Goal: Answer question/provide support: Share knowledge or assist other users

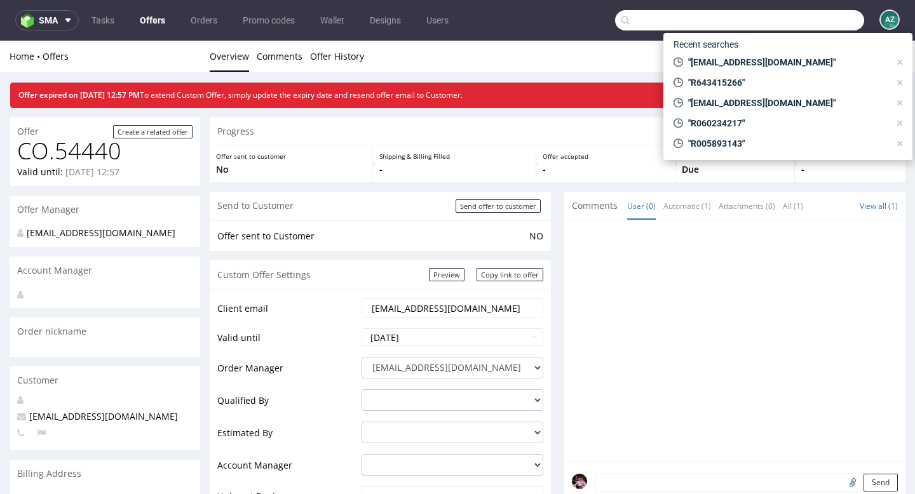
scroll to position [10, 0]
type input "R013751270"
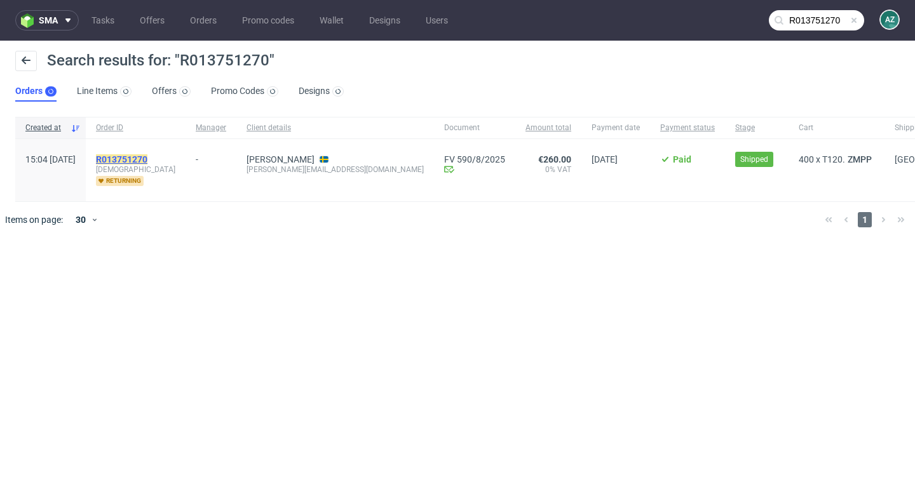
click at [147, 154] on mark "R013751270" at bounding box center [121, 159] width 51 height 10
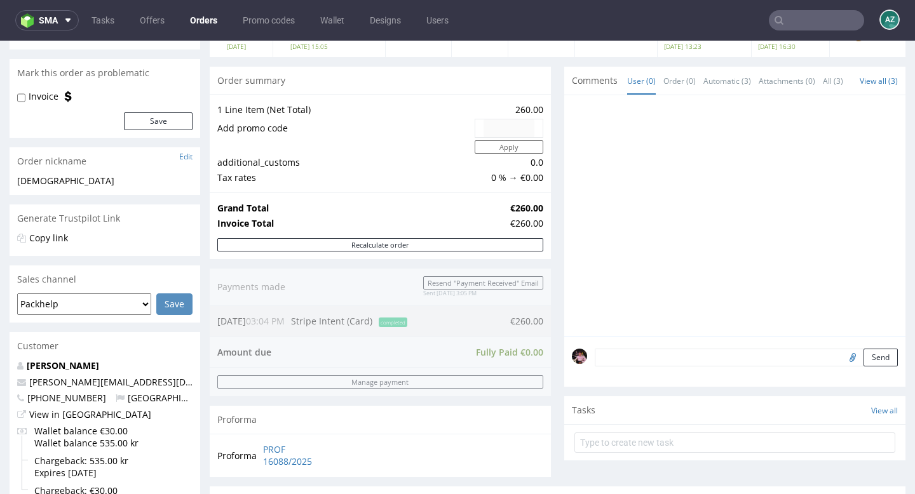
scroll to position [64, 0]
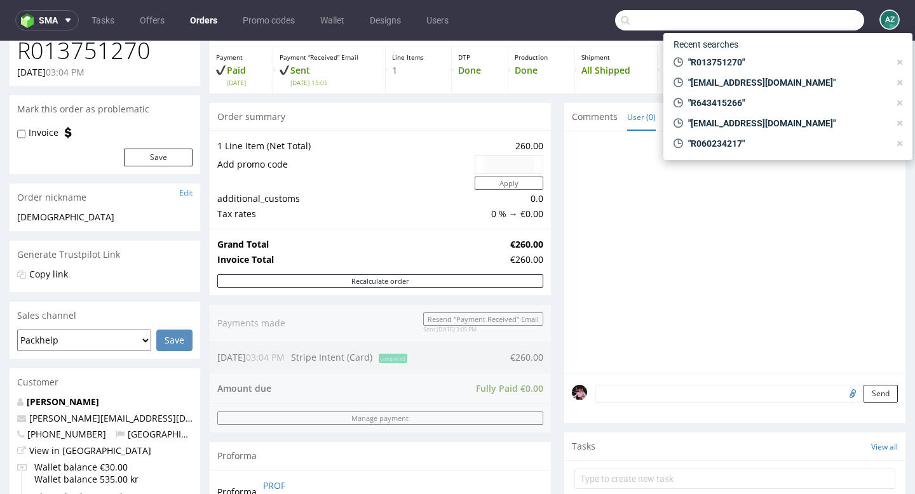
click at [833, 24] on input "text" at bounding box center [739, 20] width 249 height 20
paste input "R269705049"
type input "R269705049"
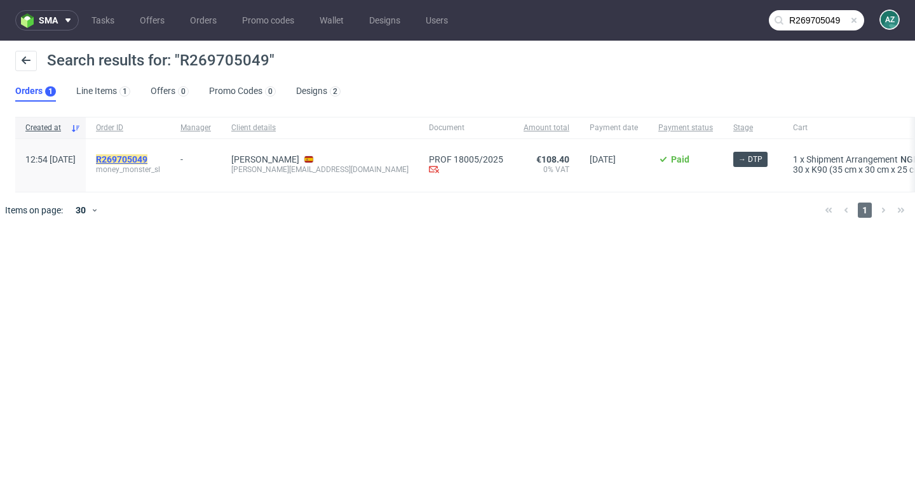
click at [147, 155] on mark "R269705049" at bounding box center [121, 159] width 51 height 10
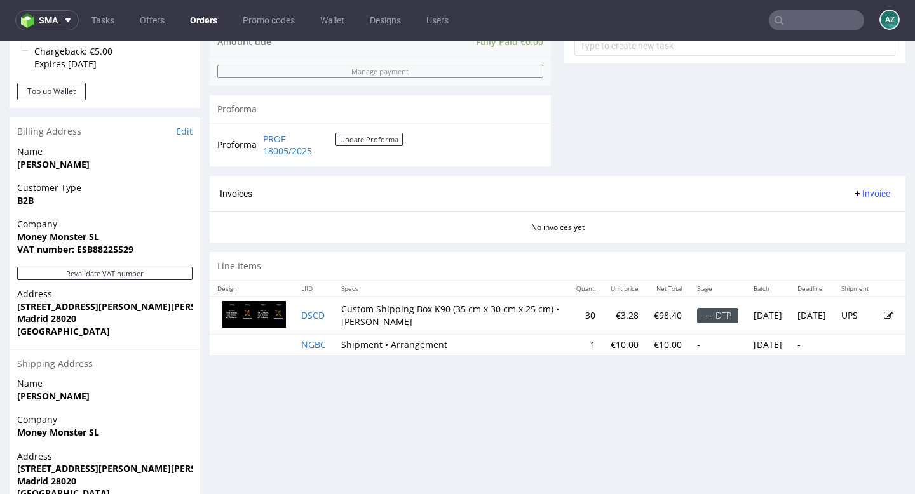
scroll to position [500, 0]
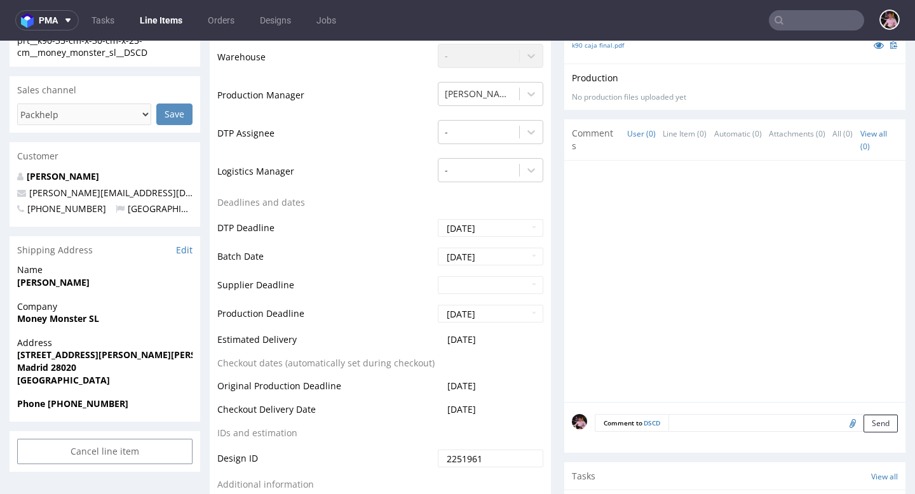
scroll to position [317, 0]
click at [822, 15] on input "text" at bounding box center [816, 20] width 95 height 20
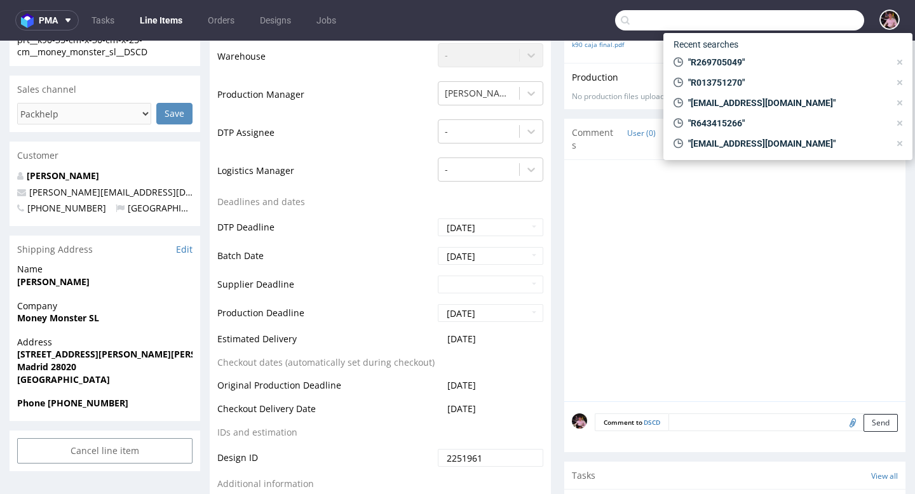
paste input "karlakfe@gmail.com"
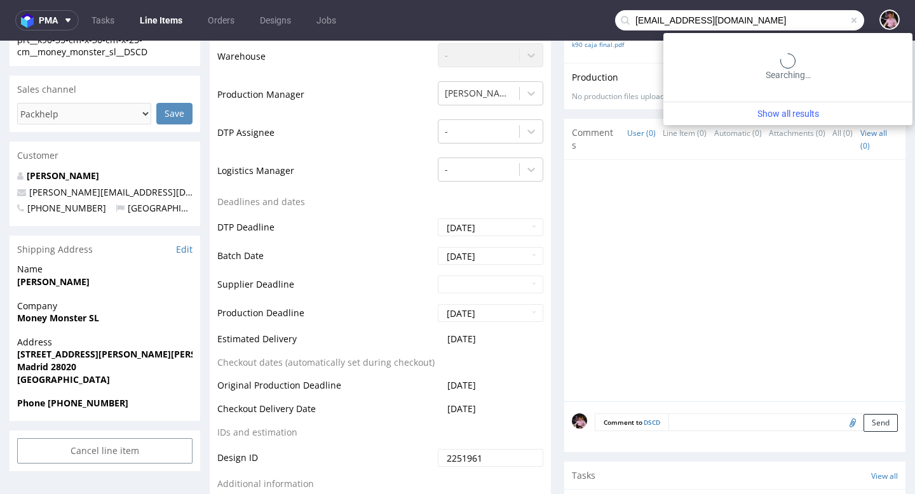
type input "karlakfe@gmail.com"
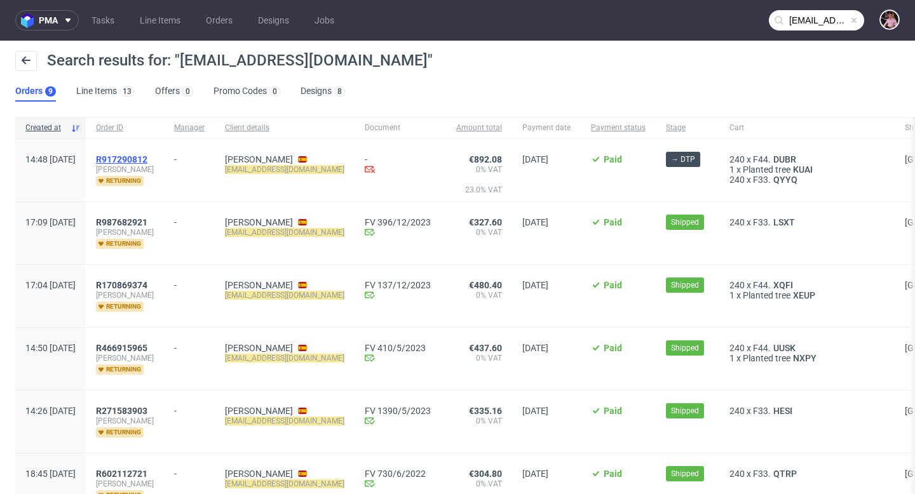
click at [147, 160] on span "R917290812" at bounding box center [121, 159] width 51 height 10
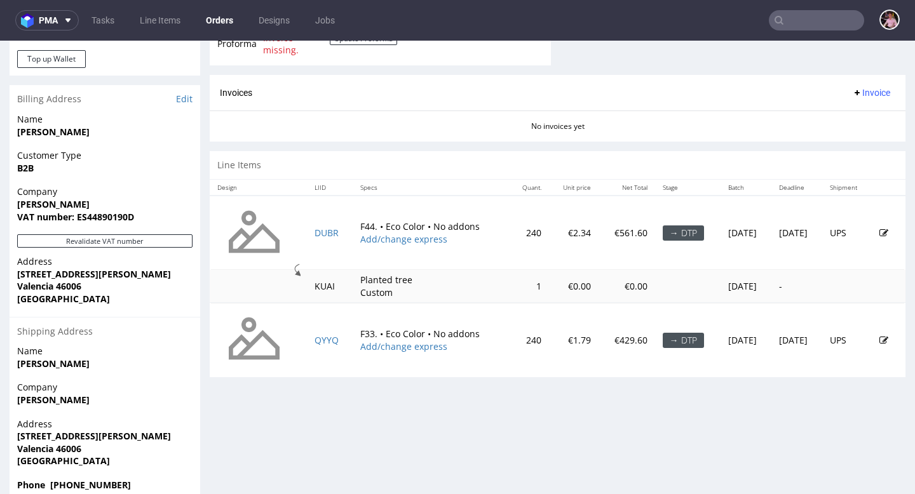
scroll to position [554, 0]
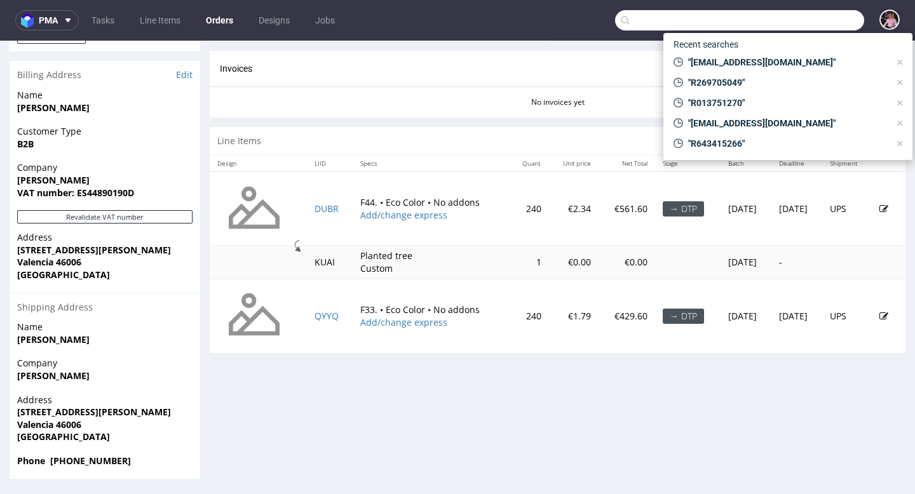
click at [811, 17] on input "text" at bounding box center [739, 20] width 249 height 20
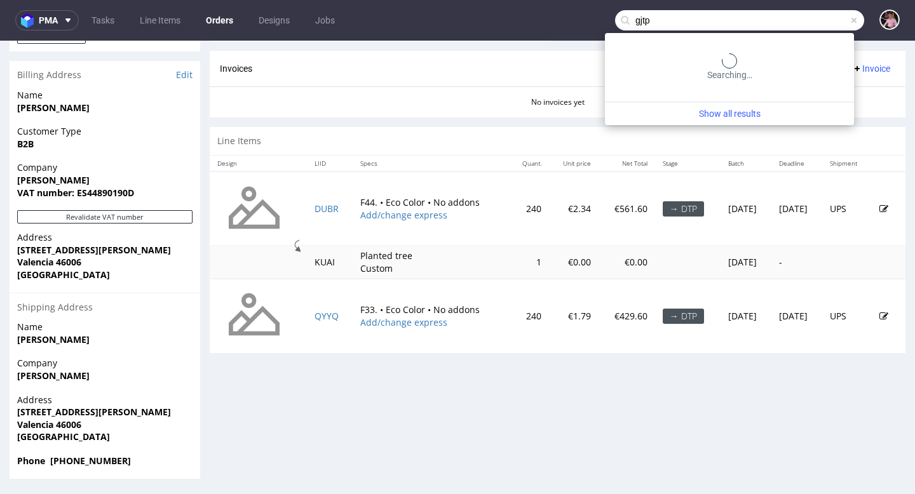
type input "gjtp"
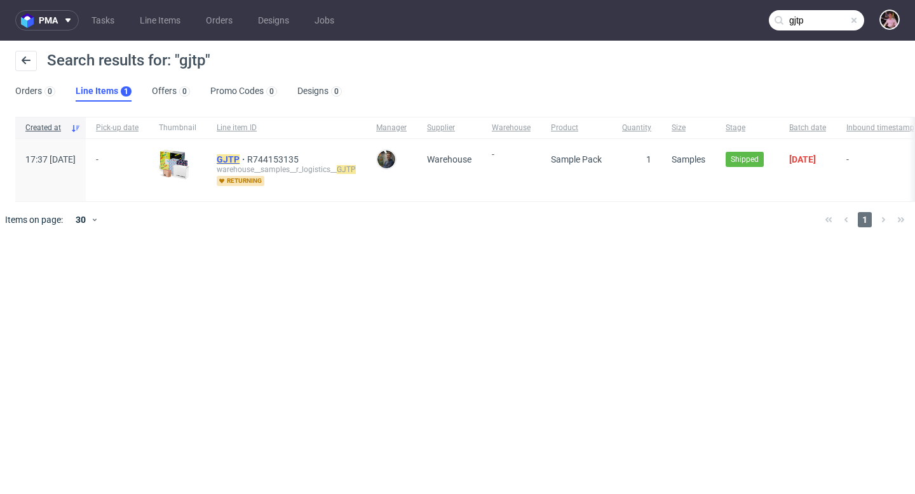
click at [240, 161] on mark "GJTP" at bounding box center [228, 159] width 23 height 10
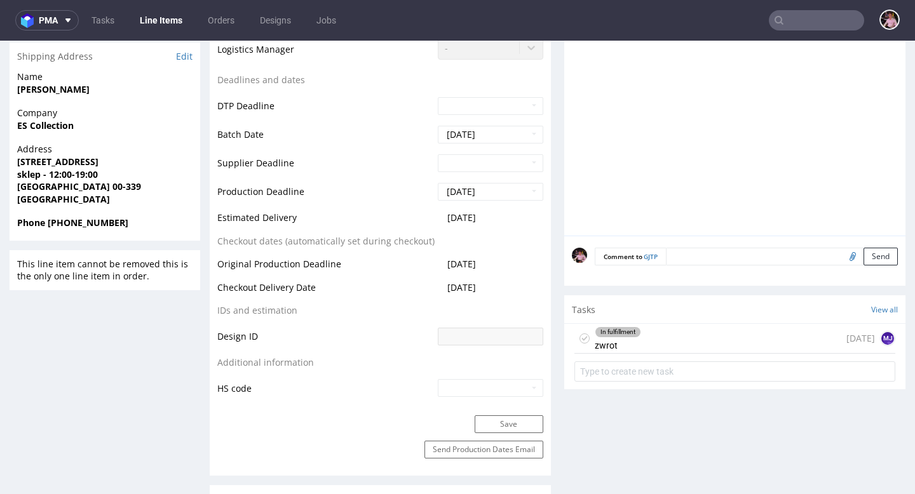
scroll to position [557, 0]
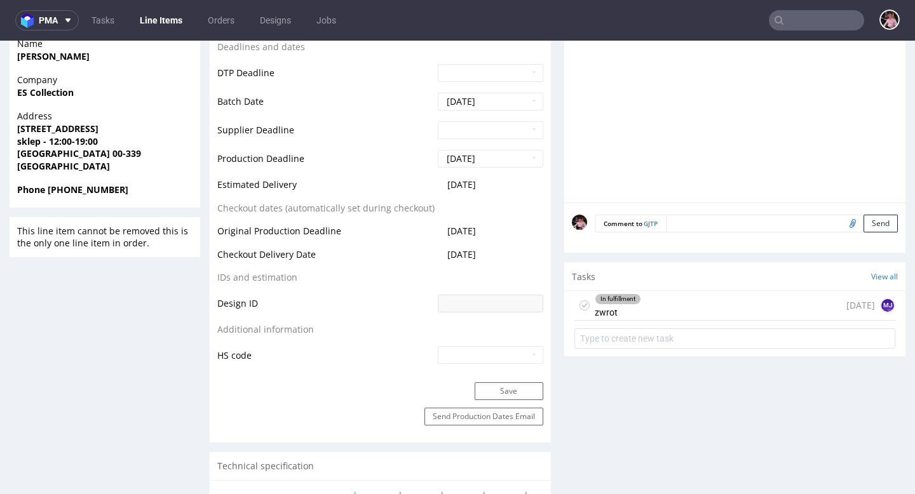
click at [697, 316] on div "In fulfillment zwrot 5 days ago MJ" at bounding box center [735, 306] width 321 height 30
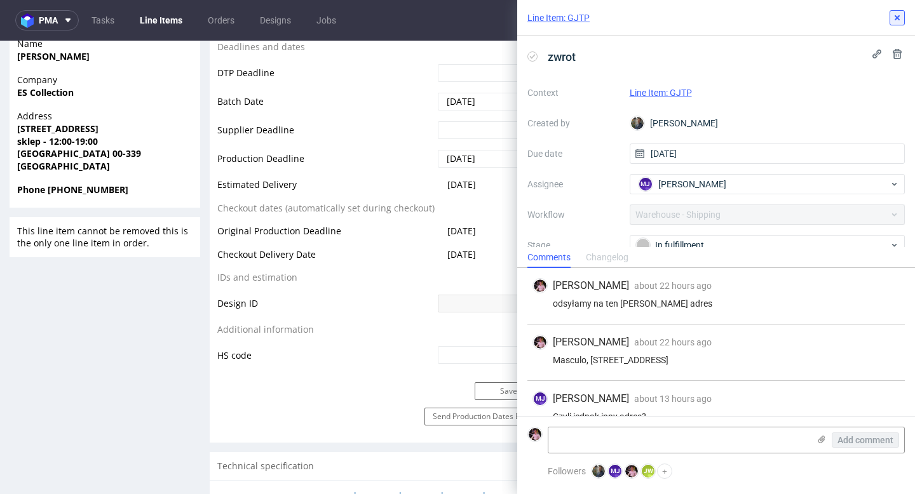
click at [894, 18] on icon at bounding box center [897, 18] width 10 height 10
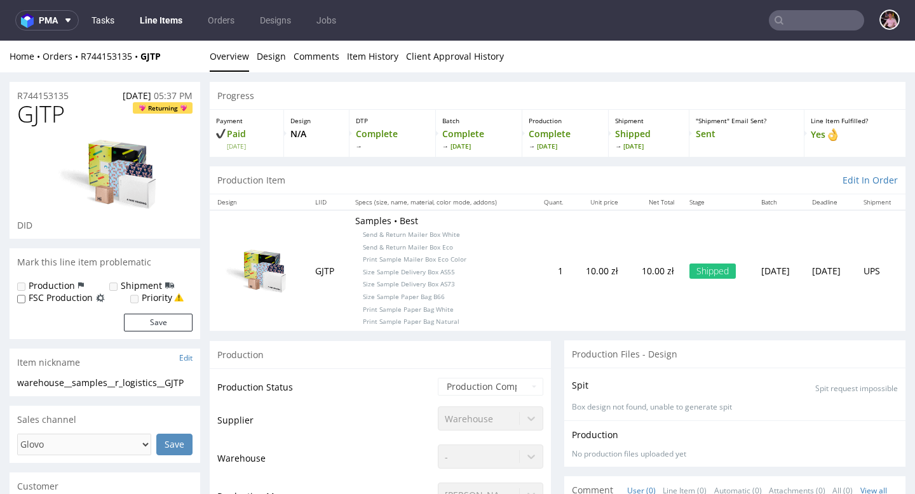
click at [106, 18] on link "Tasks" at bounding box center [103, 20] width 38 height 20
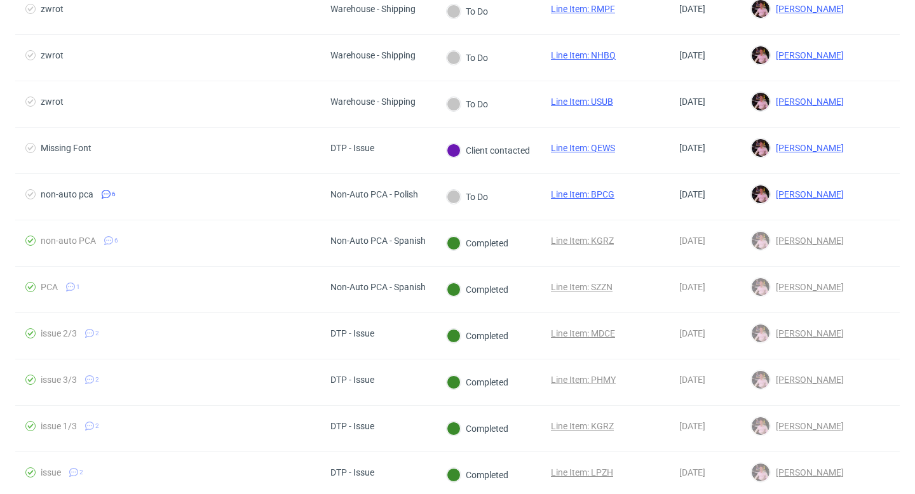
scroll to position [501, 0]
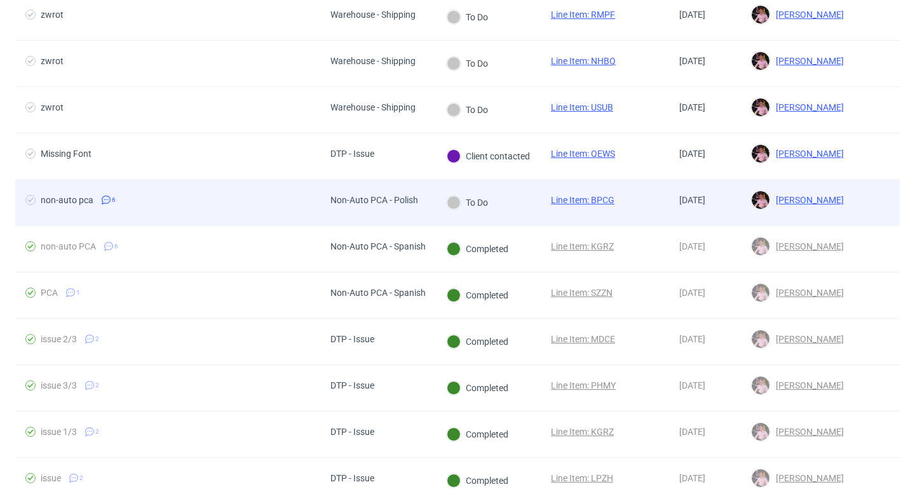
click at [331, 200] on div "Non-Auto PCA - Polish" at bounding box center [375, 200] width 88 height 10
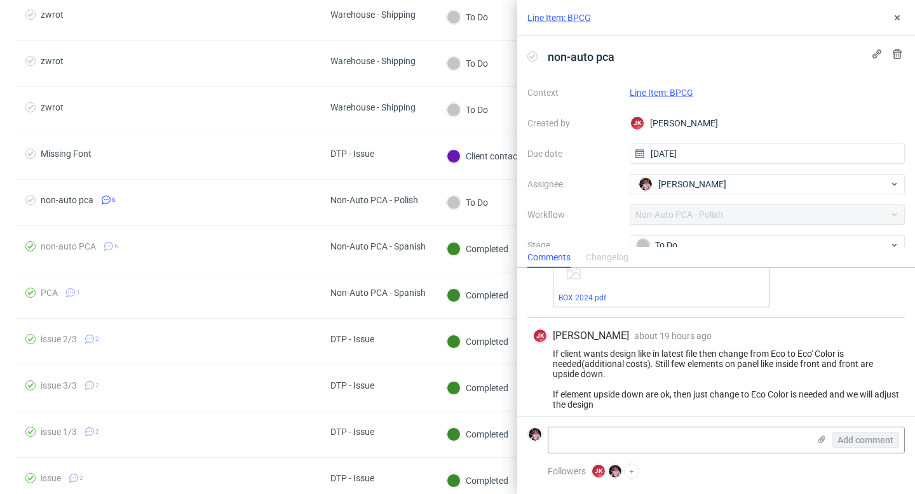
scroll to position [425, 0]
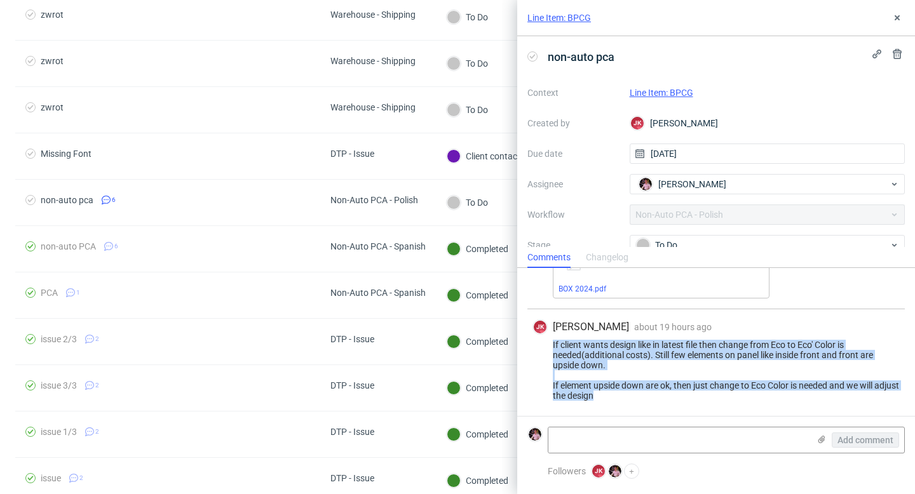
drag, startPoint x: 632, startPoint y: 399, endPoint x: 534, endPoint y: 339, distance: 115.6
click at [534, 339] on div "JK Jan Kocik about 19 hours ago 26th Aug 2025, 16:39 If client wants design lik…" at bounding box center [717, 363] width 378 height 107
copy div "If client wants design like in latest file then change from Eco to Eco' Color i…"
click at [651, 93] on link "Line Item: BPCG" at bounding box center [662, 93] width 64 height 10
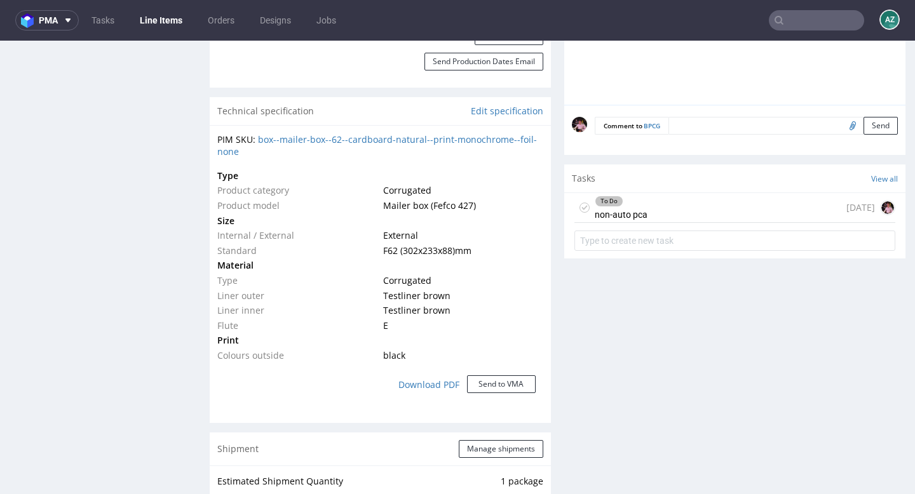
scroll to position [922, 0]
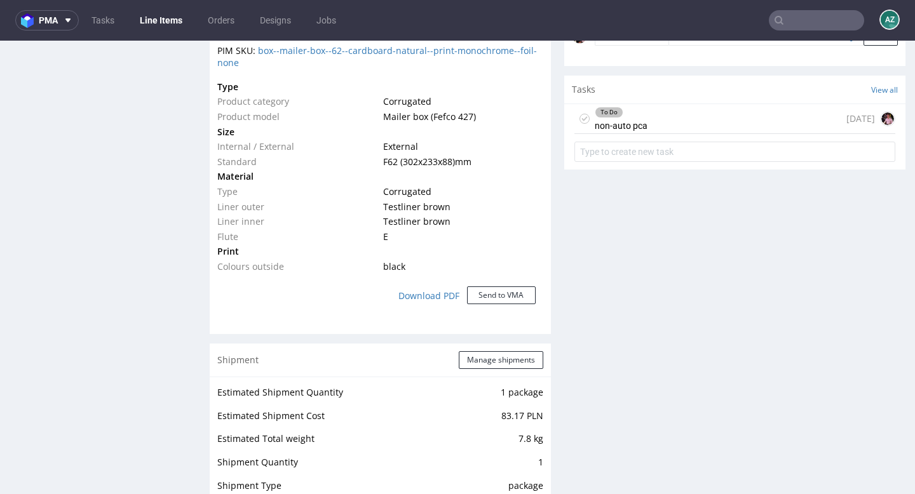
click at [654, 131] on div "To Do non-auto pca 8 days ago" at bounding box center [735, 119] width 321 height 30
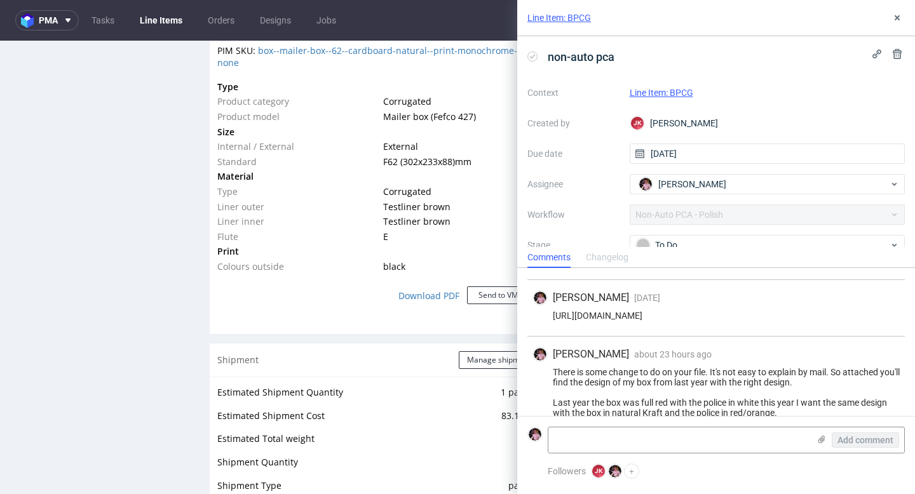
scroll to position [245, 0]
click at [690, 315] on div "https://app-eu1.hubspot.com/contacts/25600958/record/0-5/213209972967/" at bounding box center [716, 315] width 367 height 10
copy div "https://app-eu1.hubspot.com/contacts/25600958/record/0-5/213209972967/"
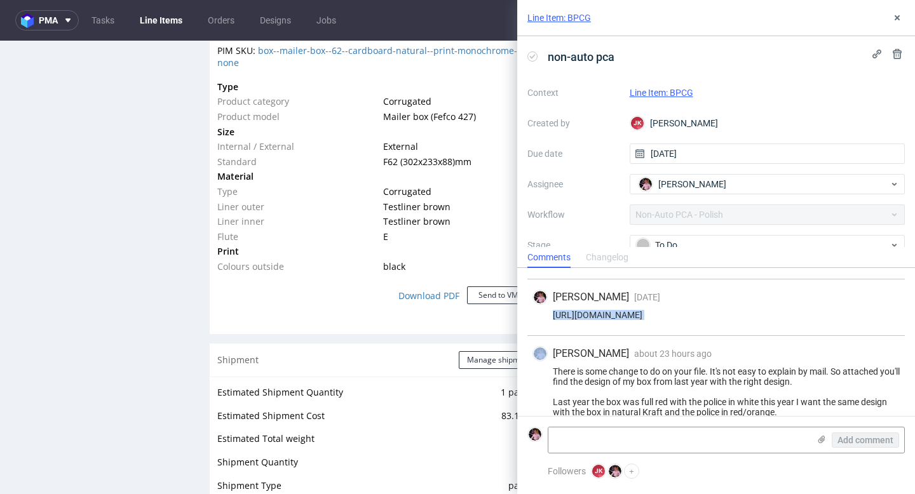
scroll to position [425, 0]
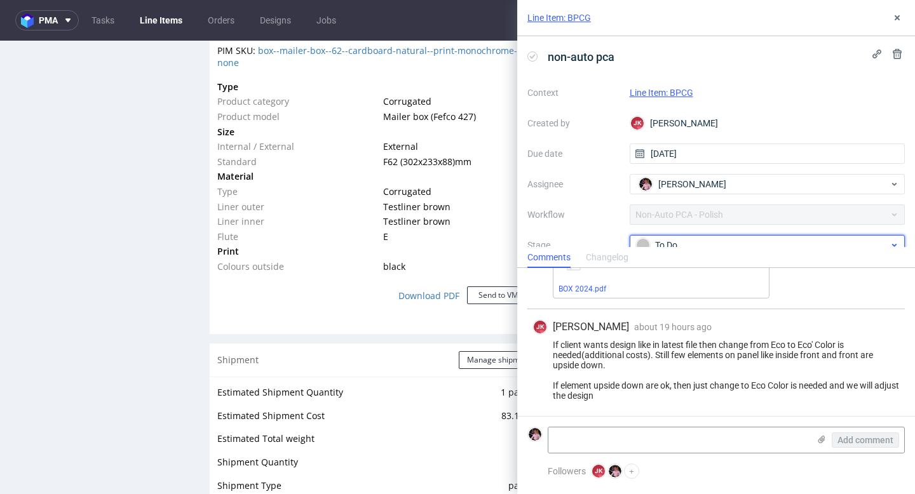
click at [733, 238] on span "To Do" at bounding box center [763, 245] width 254 height 15
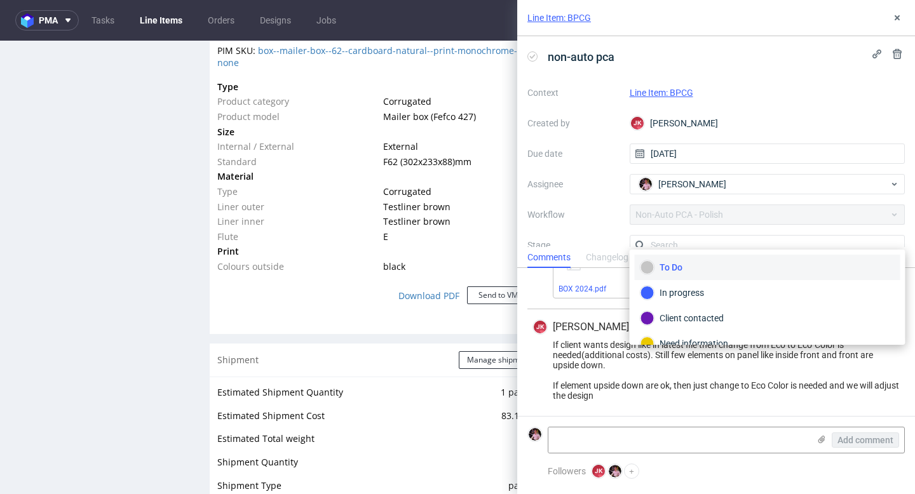
scroll to position [8, 0]
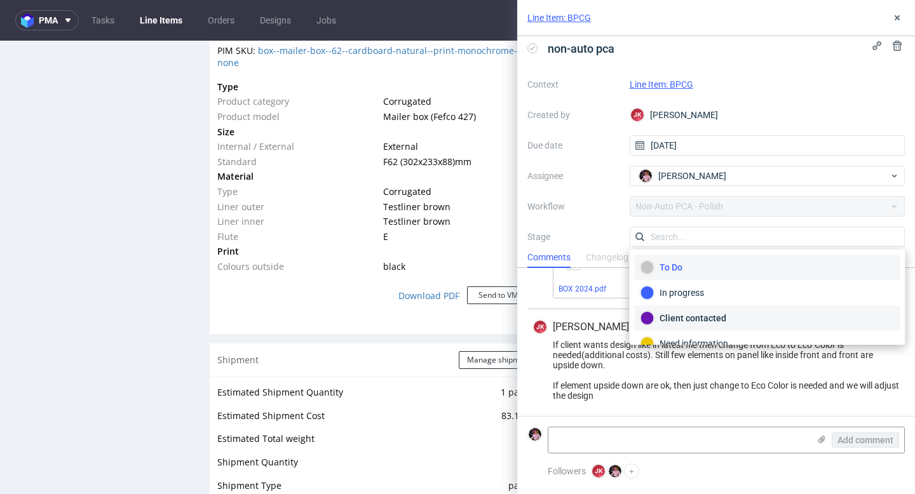
click at [698, 307] on div "Client contacted" at bounding box center [768, 318] width 266 height 25
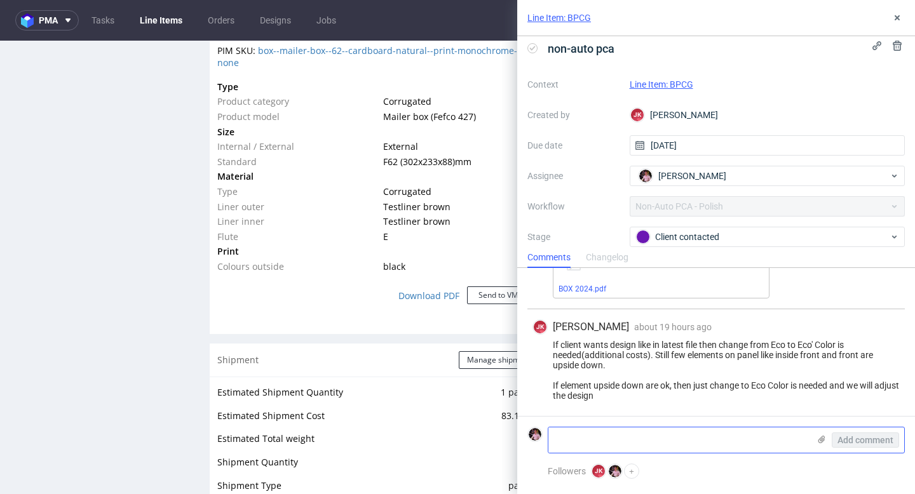
click at [613, 438] on textarea at bounding box center [679, 440] width 261 height 25
paste textarea "https://app-eu1.hubspot.com/contacts/25600958/record/0-5/213209972967/"
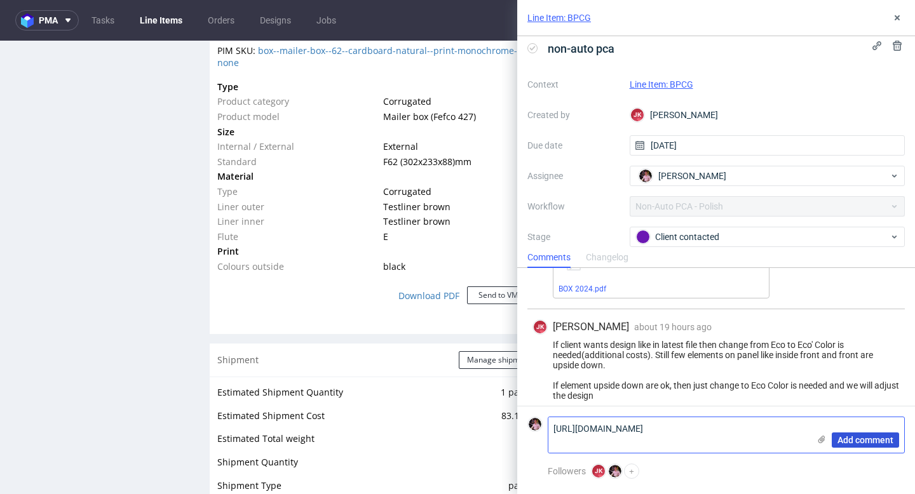
type textarea "https://app-eu1.hubspot.com/contacts/25600958/record/0-5/213209972967/"
click at [850, 440] on span "Add comment" at bounding box center [866, 440] width 56 height 9
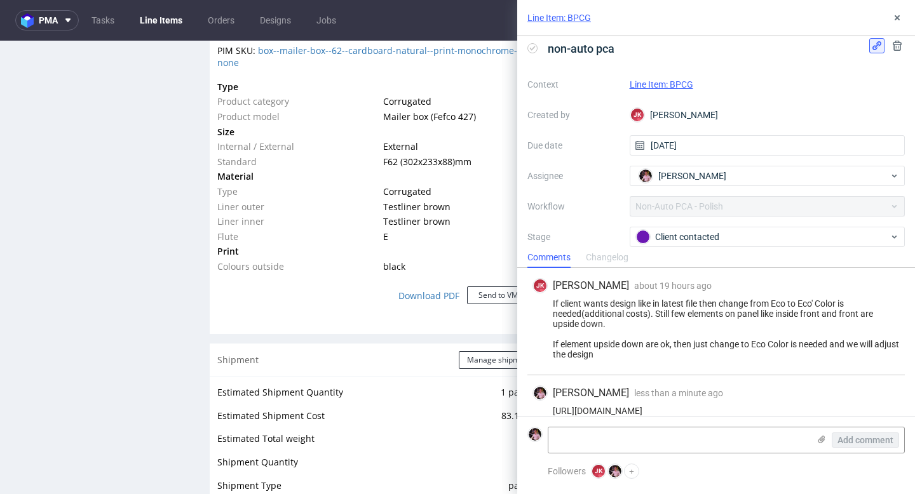
scroll to position [481, 0]
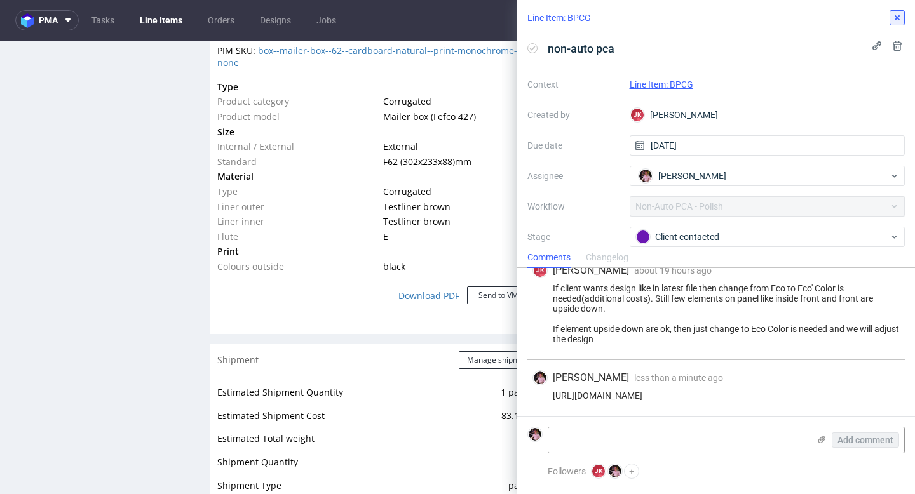
click at [897, 25] on button at bounding box center [897, 17] width 15 height 15
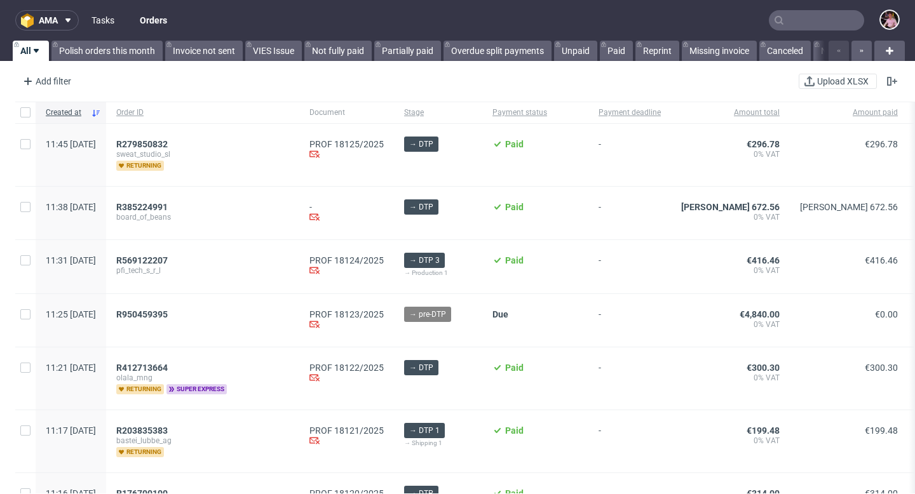
click at [118, 15] on link "Tasks" at bounding box center [103, 20] width 38 height 20
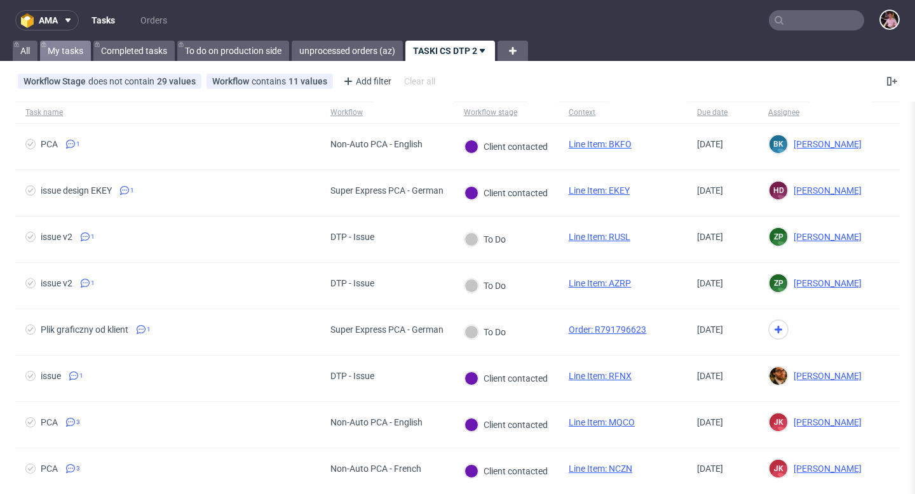
click at [51, 51] on link "My tasks" at bounding box center [65, 51] width 51 height 20
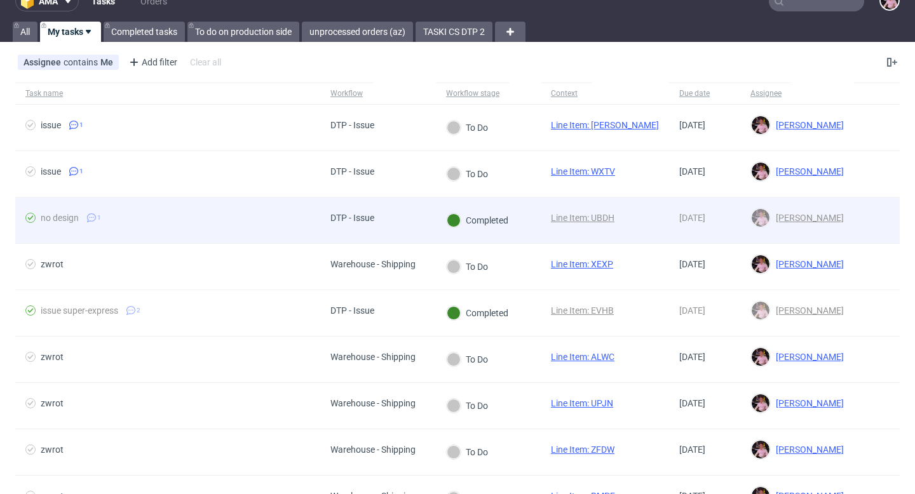
scroll to position [26, 0]
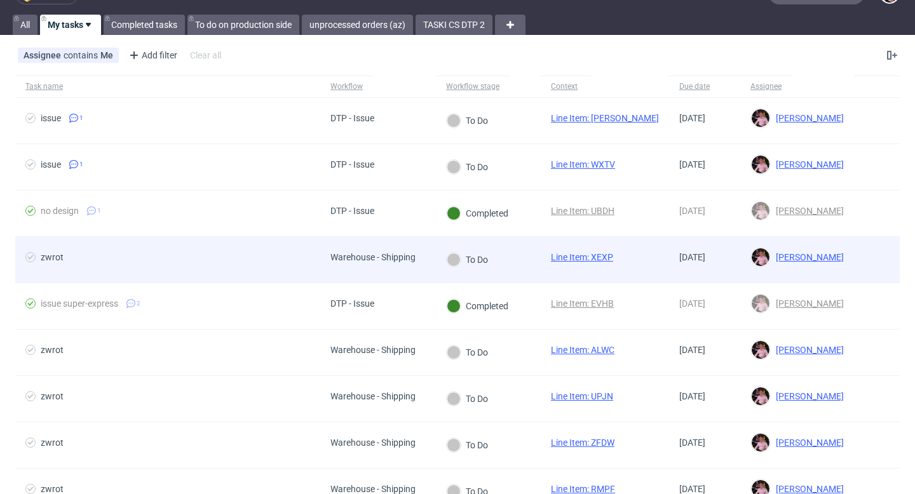
click at [305, 258] on span "zwrot" at bounding box center [167, 259] width 285 height 15
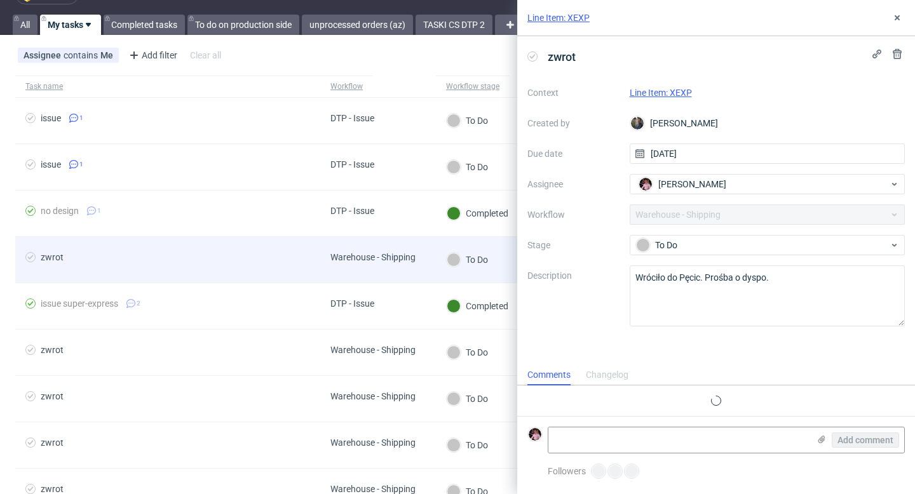
scroll to position [10, 0]
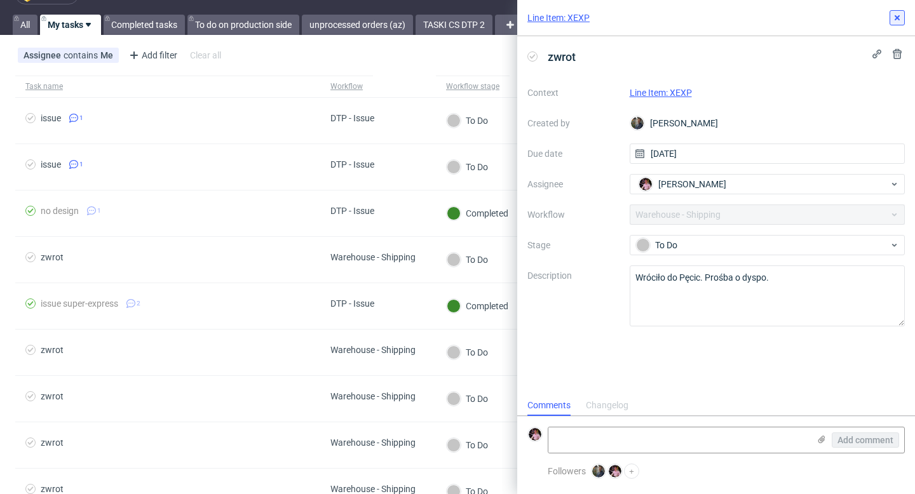
click at [898, 16] on use at bounding box center [897, 17] width 5 height 5
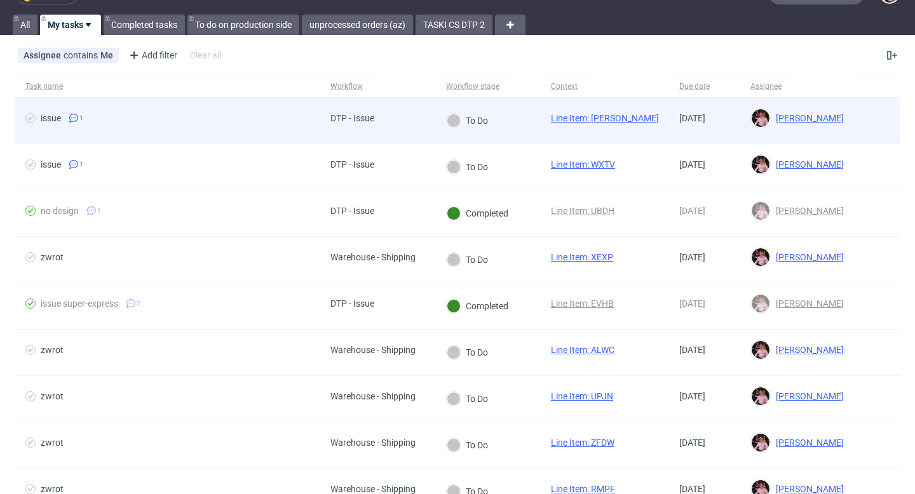
click at [369, 114] on div "DTP - Issue" at bounding box center [353, 118] width 44 height 10
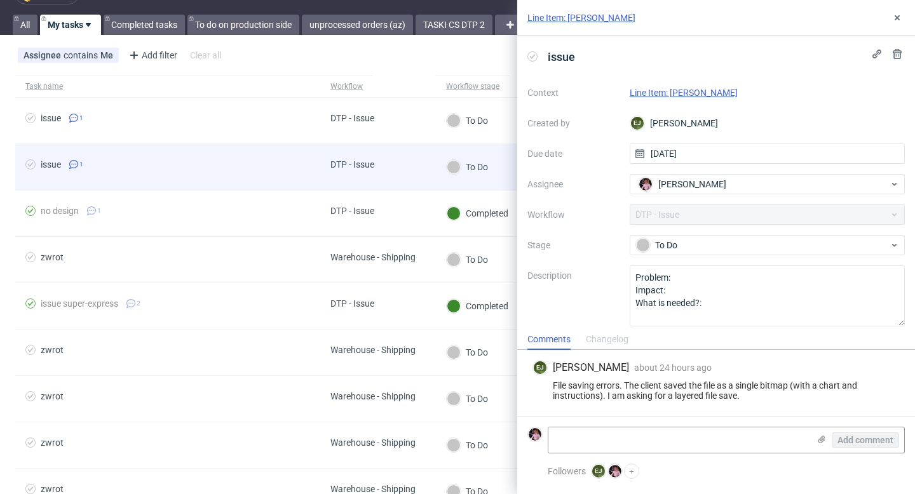
click at [347, 161] on div "DTP - Issue" at bounding box center [353, 165] width 44 height 10
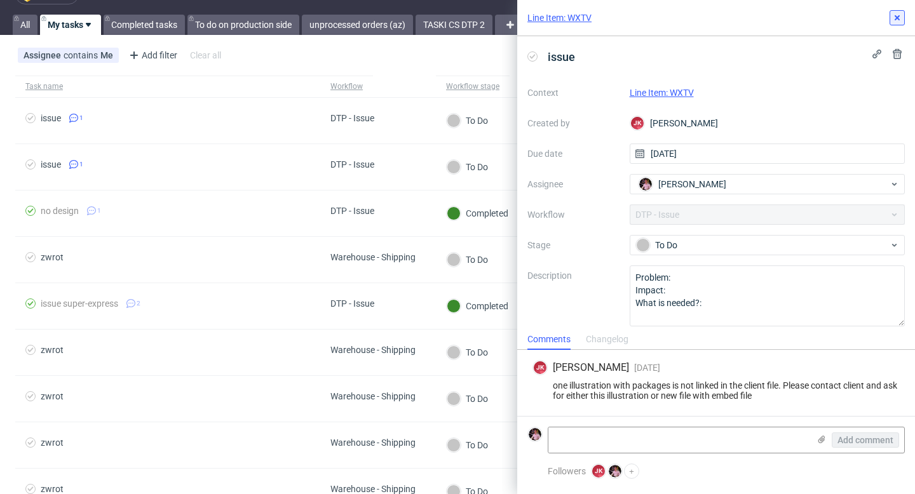
click at [897, 13] on icon at bounding box center [897, 18] width 10 height 10
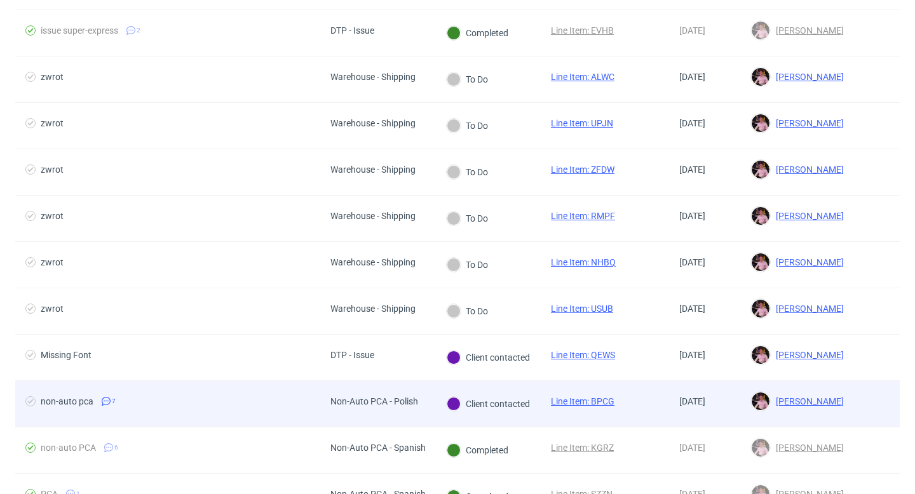
scroll to position [292, 0]
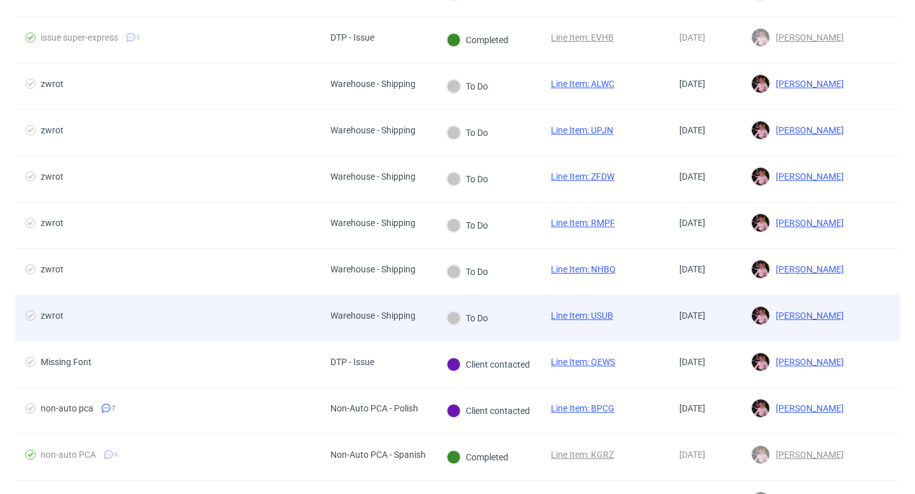
click at [397, 317] on div "Warehouse - Shipping" at bounding box center [373, 316] width 85 height 10
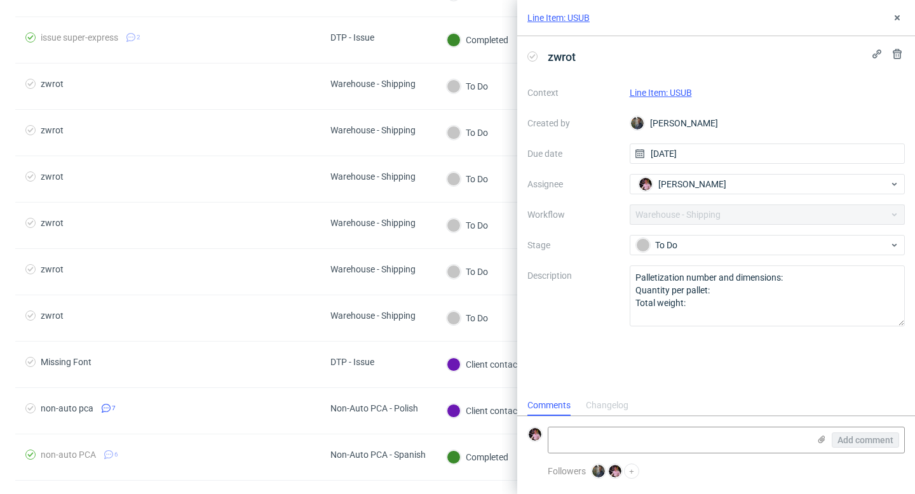
scroll to position [10, 0]
click at [665, 92] on link "Line Item: USUB" at bounding box center [661, 93] width 62 height 10
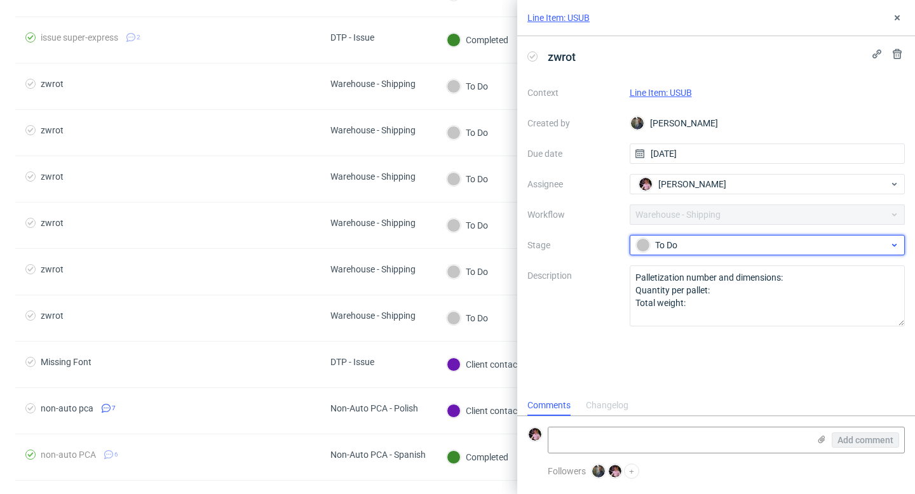
click at [697, 242] on div "To Do" at bounding box center [762, 245] width 253 height 14
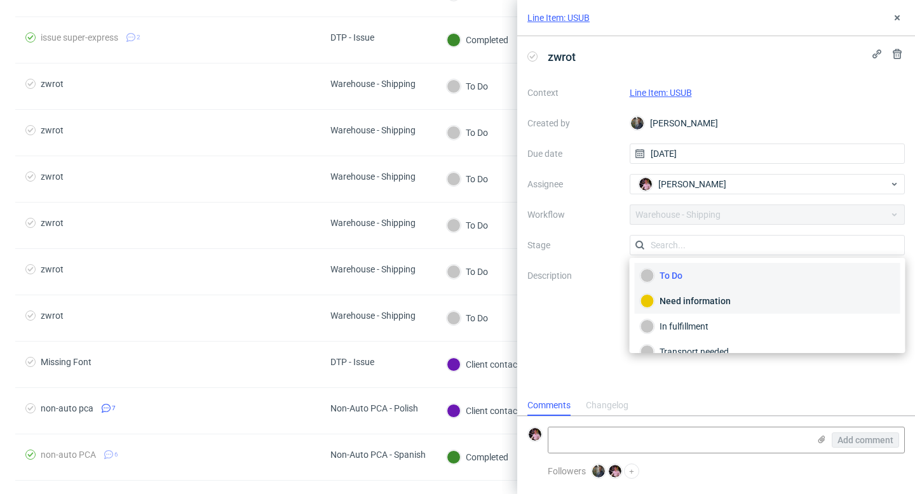
click at [699, 301] on div "Need information" at bounding box center [768, 301] width 254 height 14
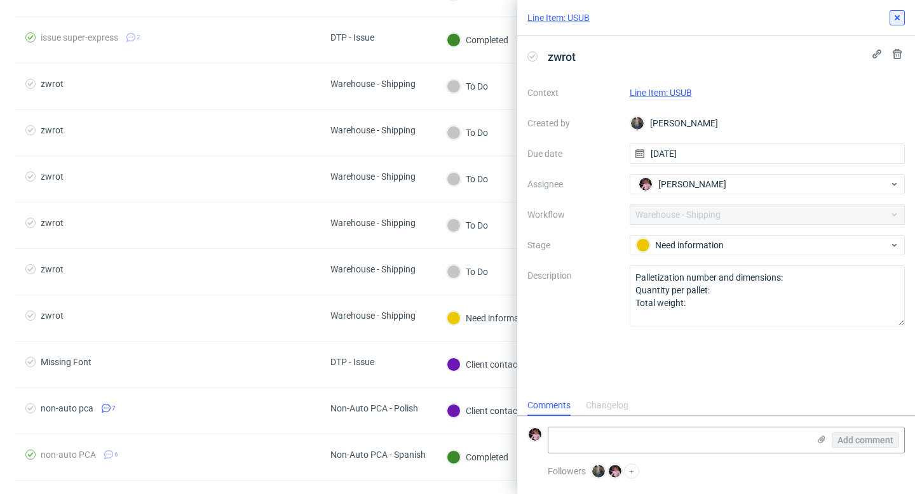
click at [892, 20] on icon at bounding box center [897, 18] width 10 height 10
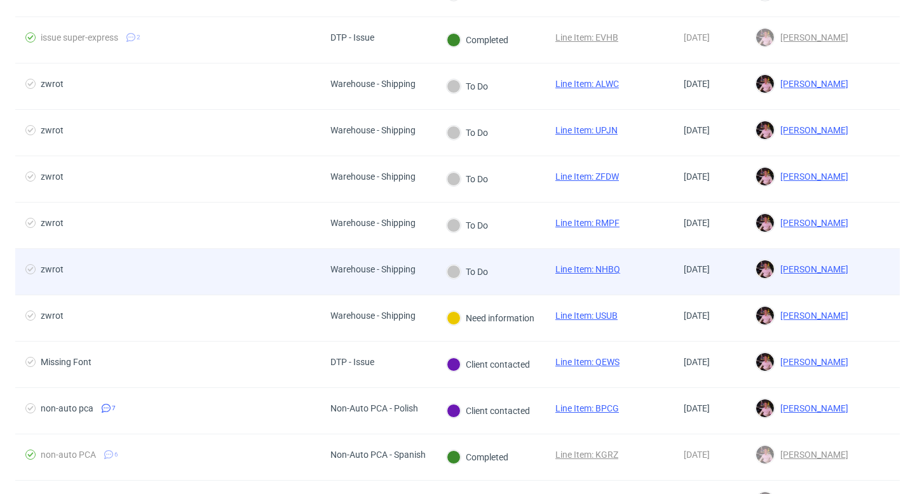
click at [461, 290] on div "To Do" at bounding box center [467, 272] width 63 height 46
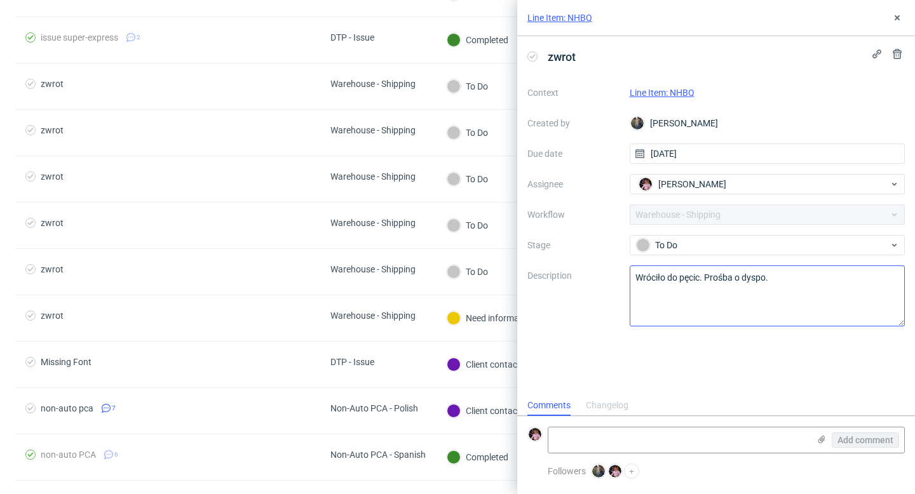
scroll to position [10, 0]
click at [668, 92] on link "Line Item: NHBQ" at bounding box center [662, 93] width 65 height 10
click at [634, 446] on textarea at bounding box center [679, 440] width 261 height 25
paste textarea "https://app-eu1.hubspot.com/contacts/25600958/record/0-5/214835203319/"
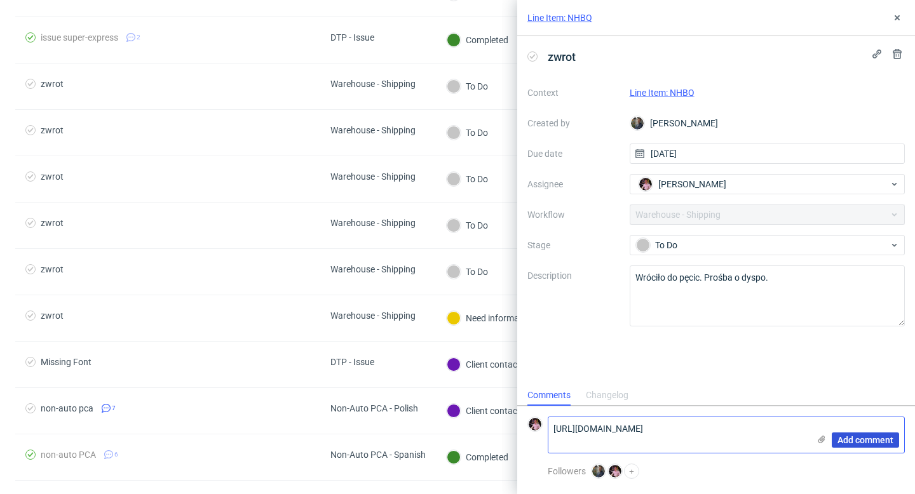
type textarea "https://app-eu1.hubspot.com/contacts/25600958/record/0-5/214835203319/"
click at [856, 439] on span "Add comment" at bounding box center [866, 440] width 56 height 9
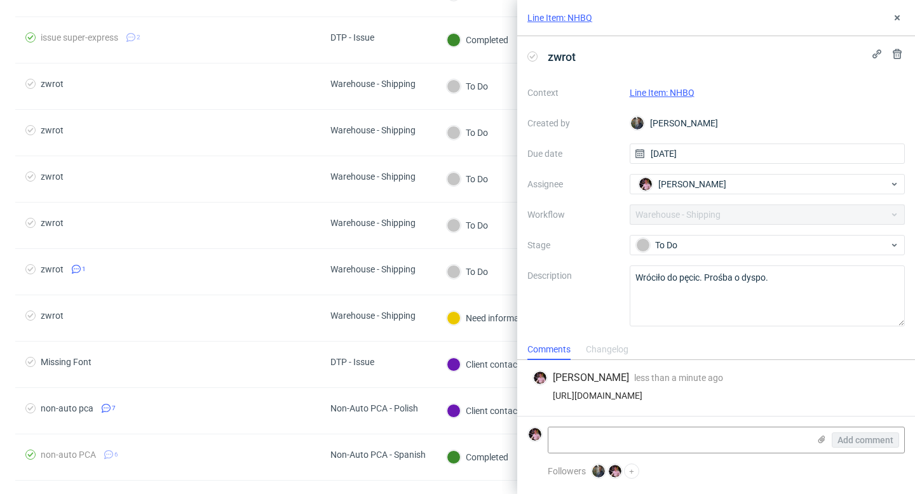
click at [699, 235] on div "Context Line Item: NHBQ Created by Maciej Sobola Due date 21/08/2025 Assignee A…" at bounding box center [717, 205] width 378 height 244
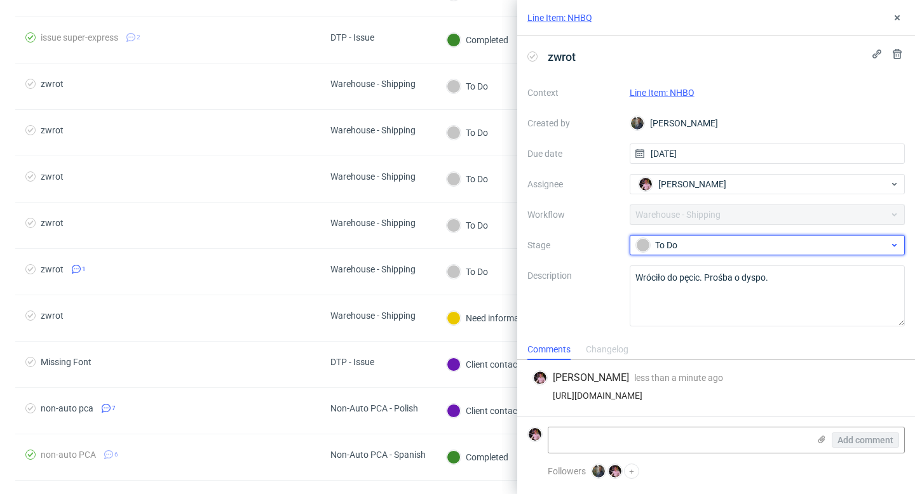
click at [690, 247] on div "To Do" at bounding box center [762, 245] width 253 height 14
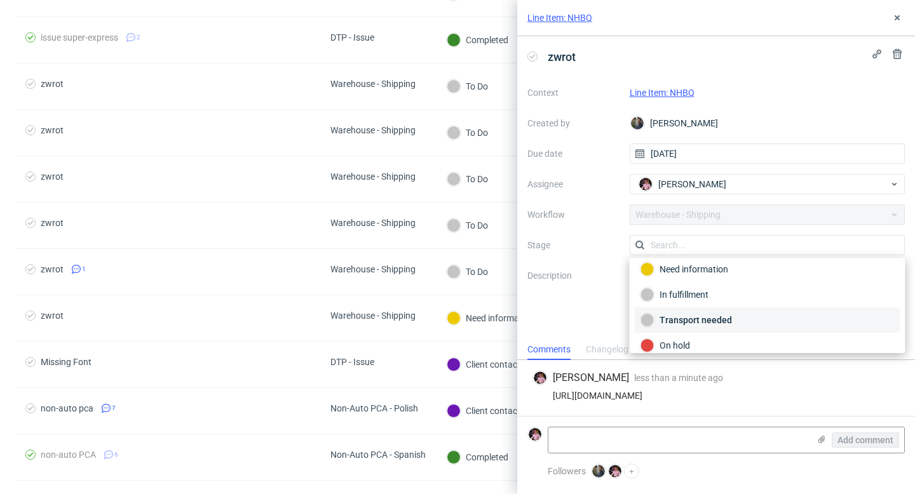
scroll to position [67, 0]
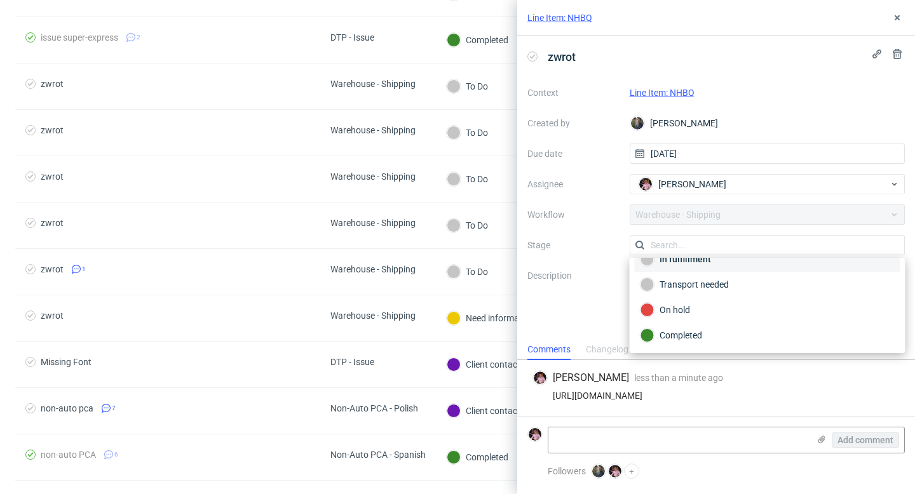
click at [684, 264] on div "In fulfillment" at bounding box center [768, 259] width 254 height 14
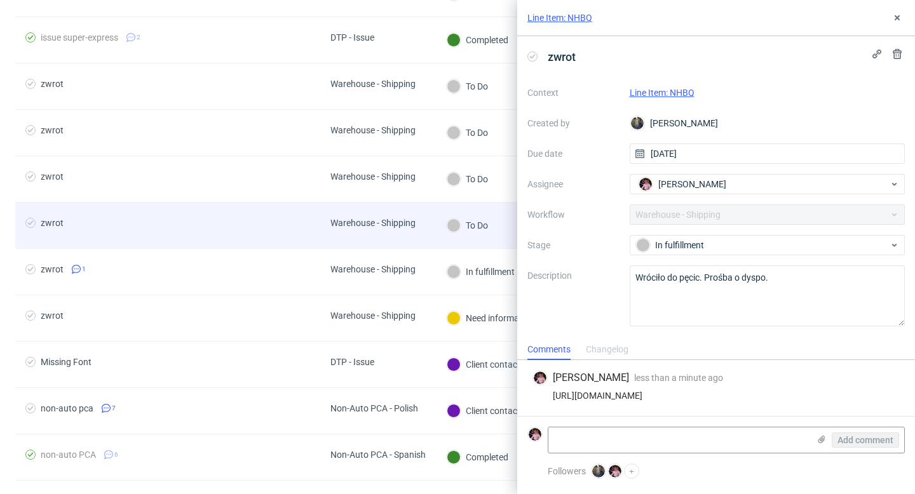
click at [432, 221] on div "Warehouse - Shipping" at bounding box center [378, 226] width 116 height 46
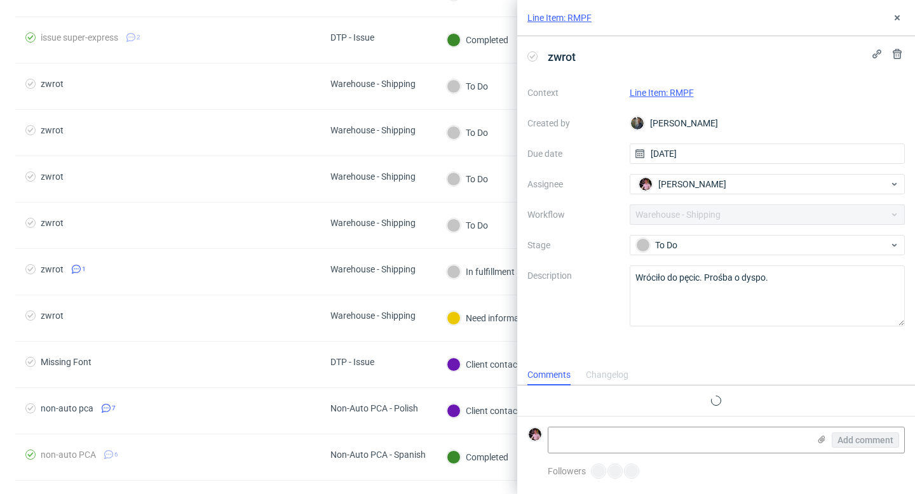
scroll to position [10, 0]
click at [668, 93] on link "Line Item: RMPF" at bounding box center [662, 93] width 64 height 10
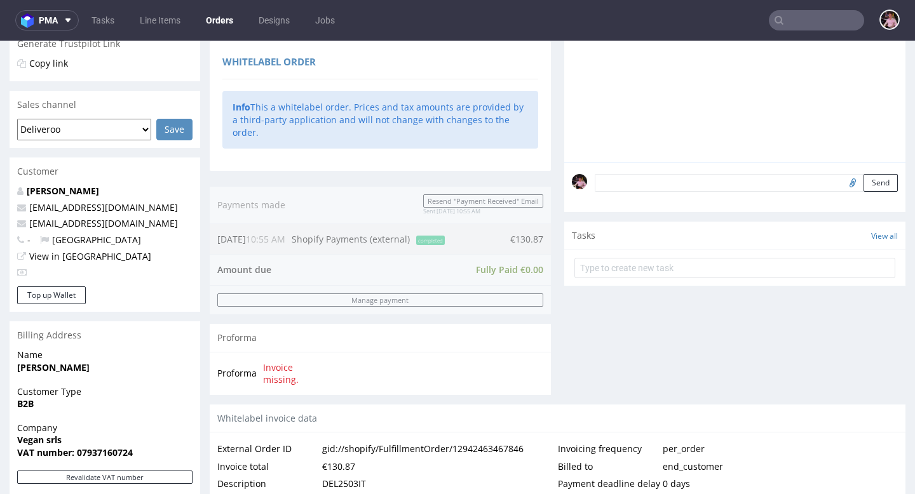
scroll to position [278, 0]
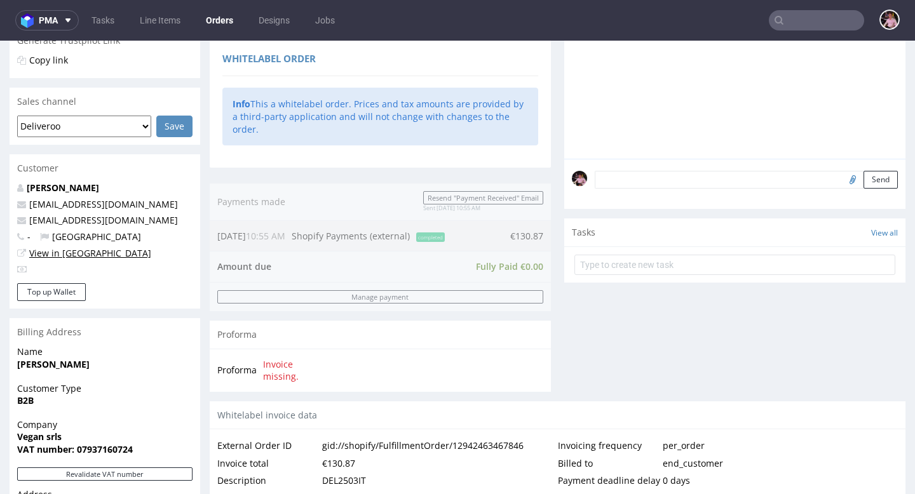
click at [59, 254] on link "View in [GEOGRAPHIC_DATA]" at bounding box center [90, 253] width 122 height 12
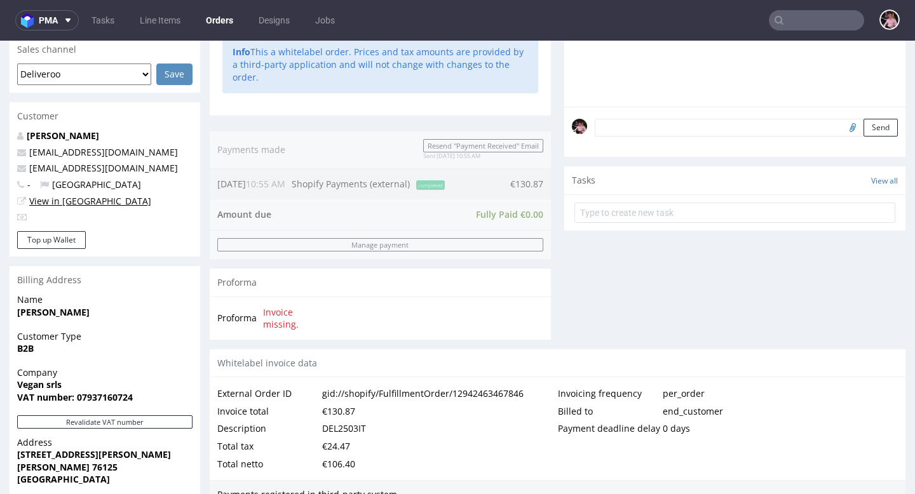
scroll to position [311, 0]
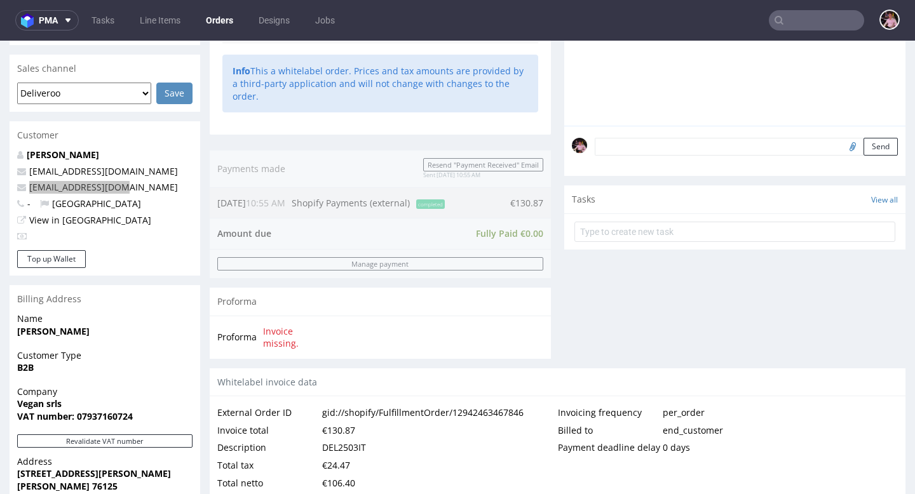
click at [820, 29] on input "text" at bounding box center [816, 20] width 95 height 20
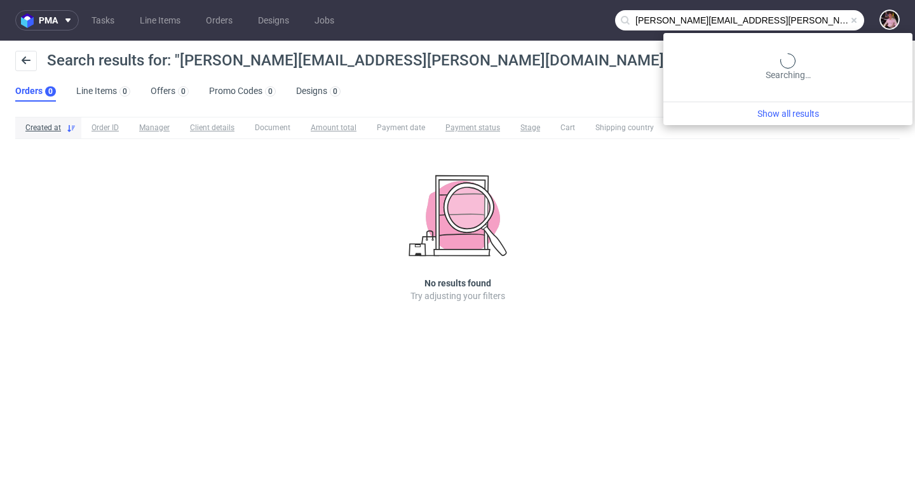
click at [847, 20] on input "[PERSON_NAME][EMAIL_ADDRESS][PERSON_NAME][DOMAIN_NAME]" at bounding box center [739, 20] width 249 height 20
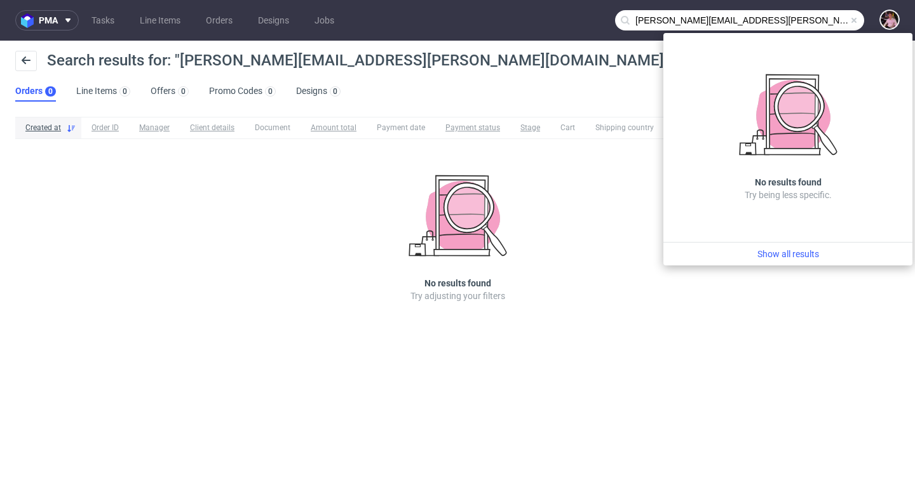
drag, startPoint x: 683, startPoint y: 19, endPoint x: 632, endPoint y: 19, distance: 51.5
click at [632, 19] on input "[PERSON_NAME][EMAIL_ADDRESS][PERSON_NAME][DOMAIN_NAME]" at bounding box center [739, 20] width 249 height 20
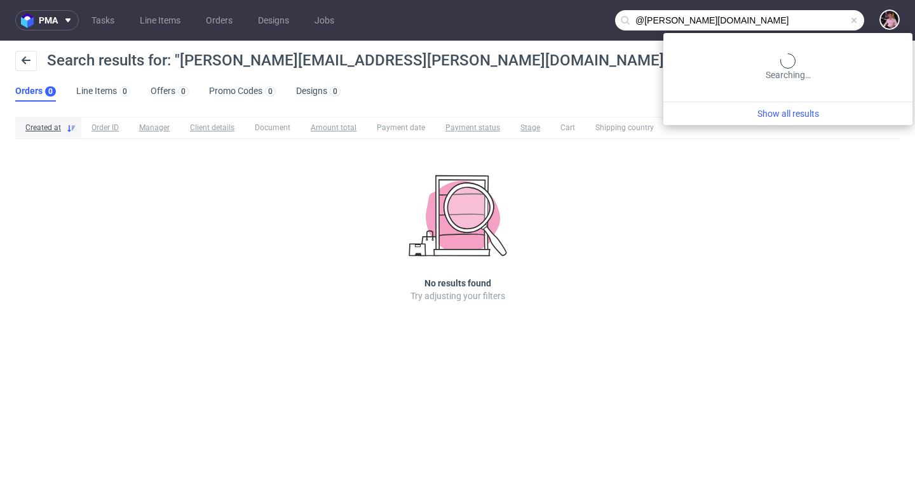
type input "@[PERSON_NAME][DOMAIN_NAME]"
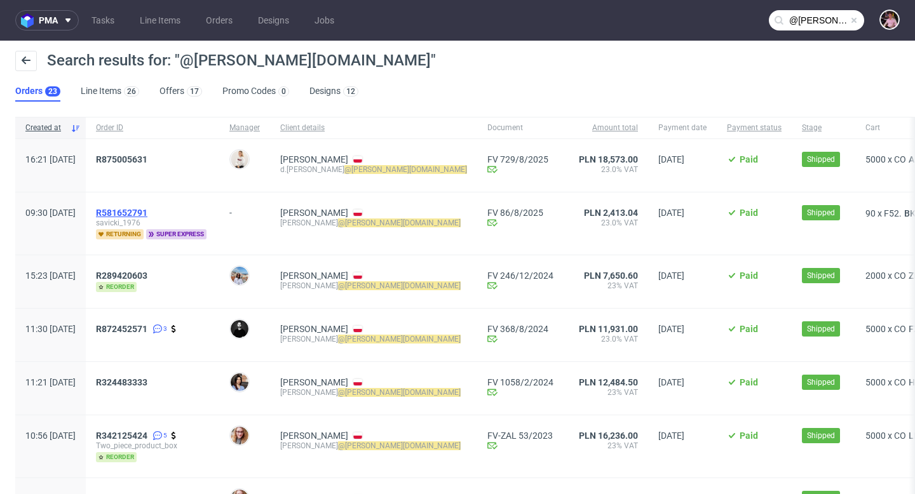
click at [147, 216] on span "R581652791" at bounding box center [121, 213] width 51 height 10
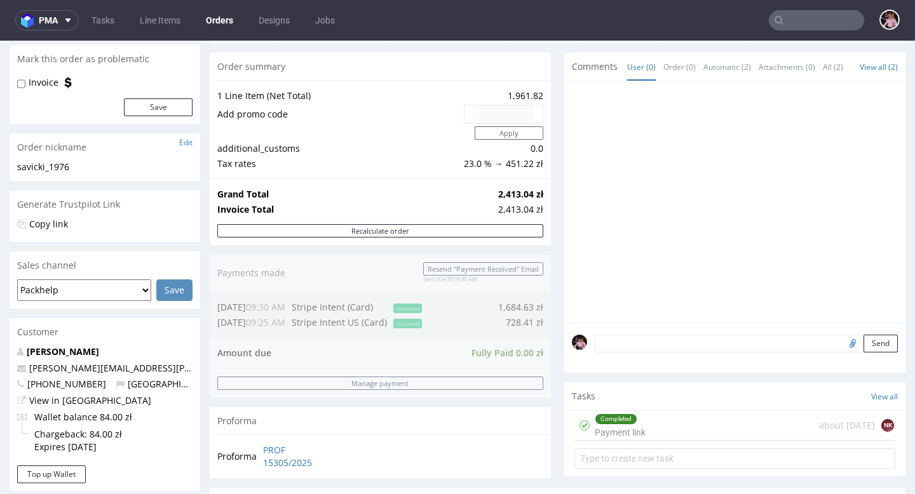
scroll to position [151, 0]
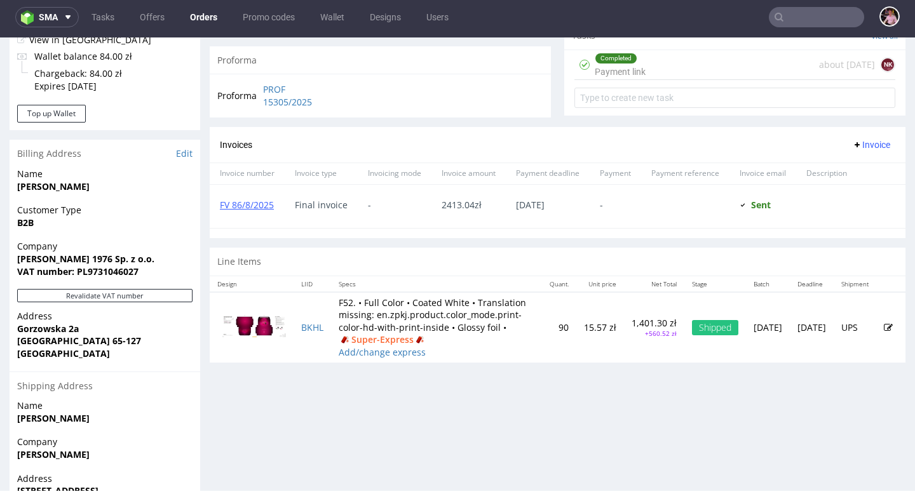
scroll to position [474, 0]
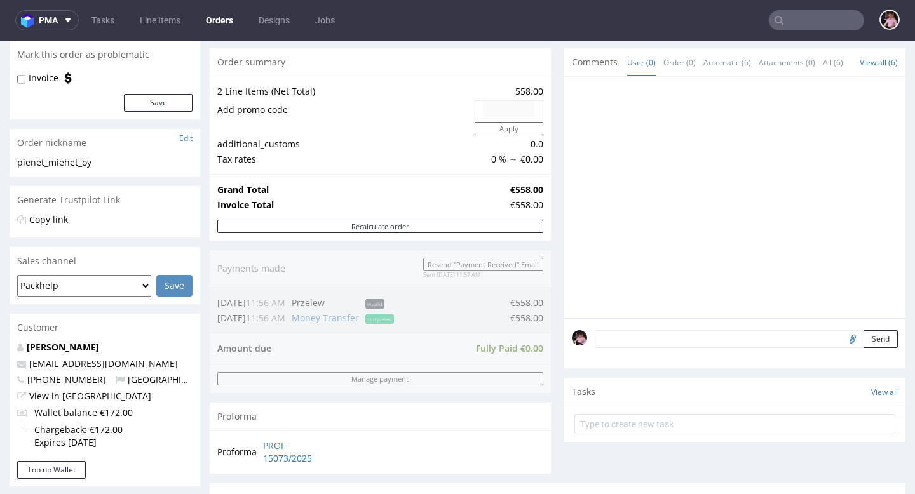
scroll to position [168, 0]
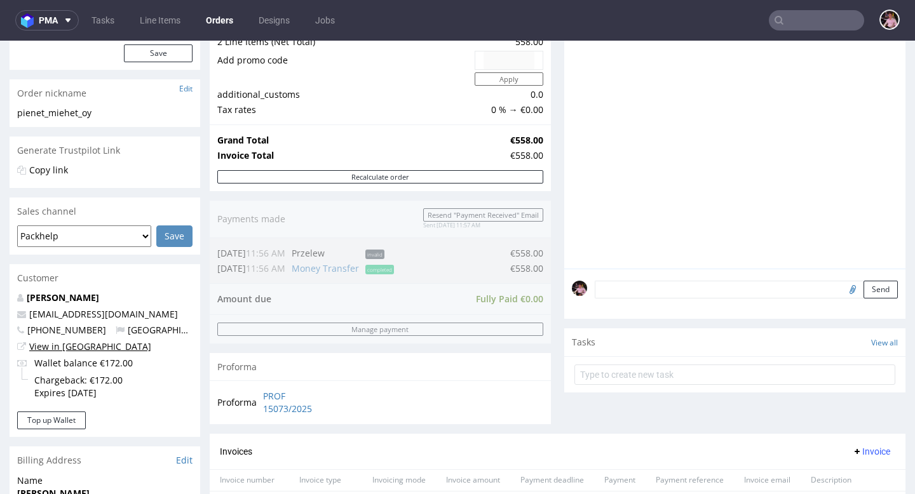
click at [75, 346] on link "View in [GEOGRAPHIC_DATA]" at bounding box center [90, 347] width 122 height 12
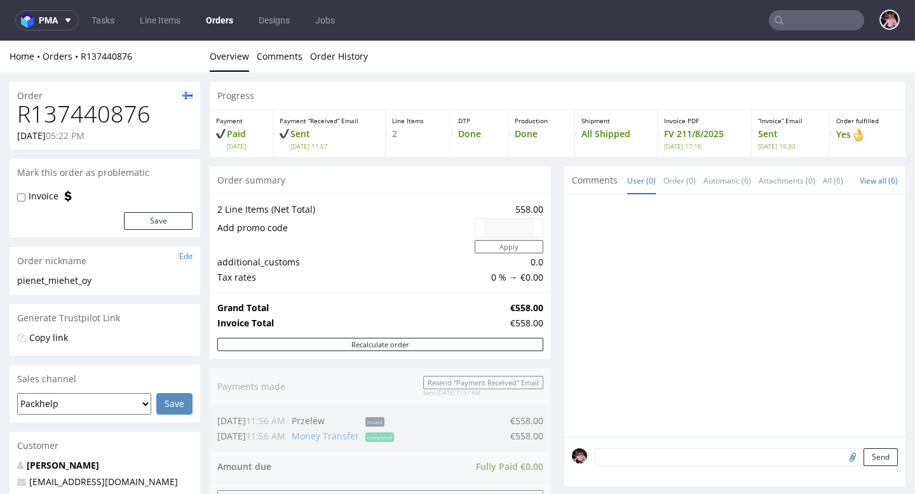
click at [84, 128] on div "R137440876 13.07.2025 05:22 PM" at bounding box center [105, 126] width 191 height 48
click at [85, 111] on h1 "R137440876" at bounding box center [104, 114] width 175 height 25
copy h1 "R137440876"
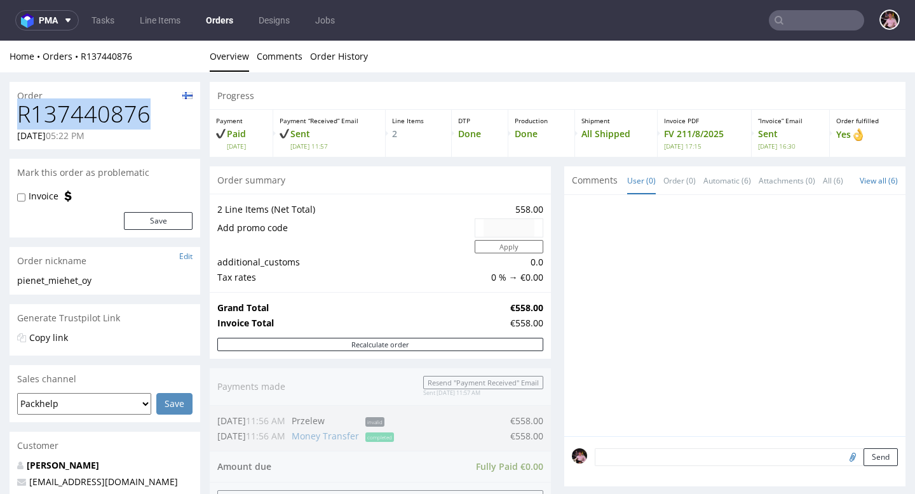
scroll to position [554, 0]
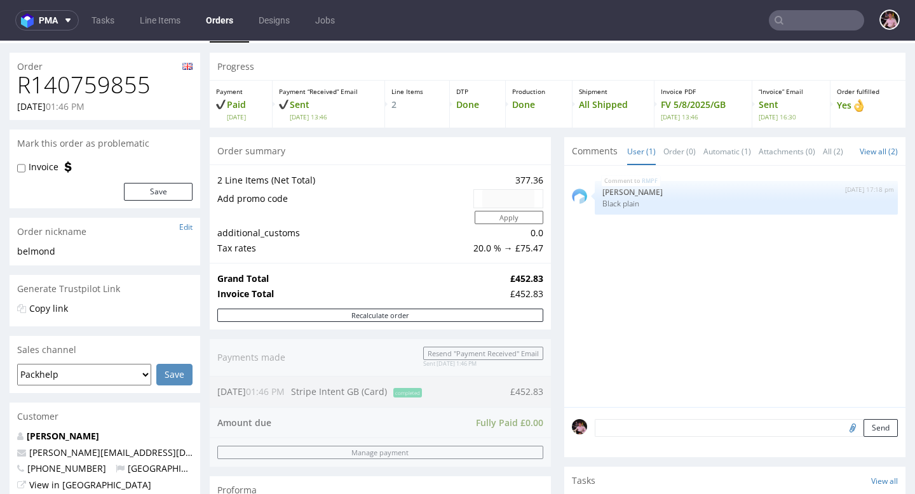
scroll to position [170, 0]
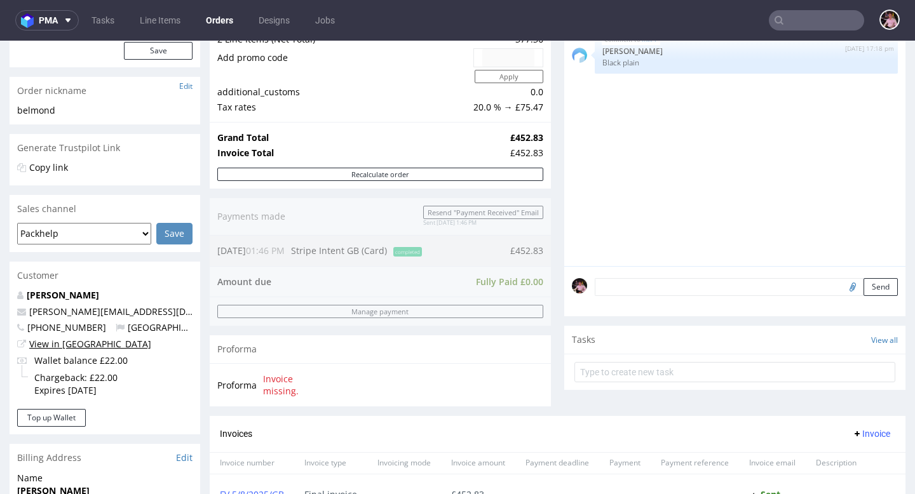
click at [67, 343] on link "View in [GEOGRAPHIC_DATA]" at bounding box center [90, 344] width 122 height 12
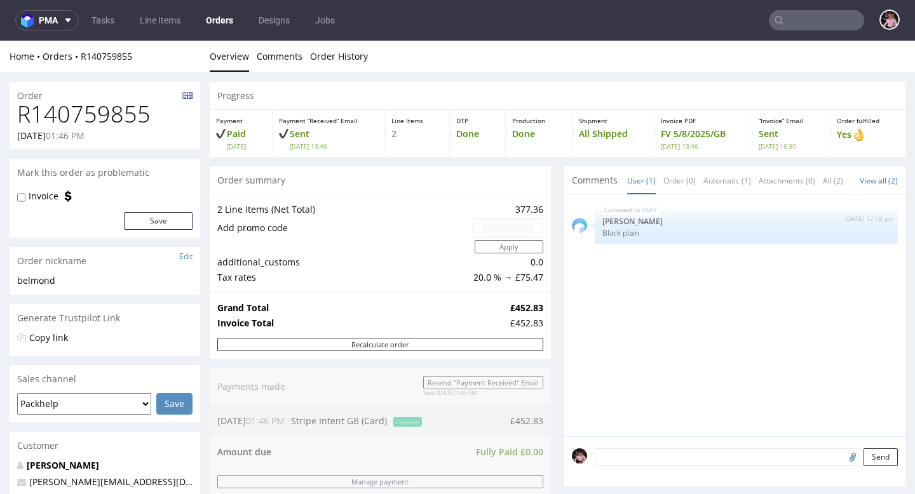
click at [107, 110] on h1 "R140759855" at bounding box center [104, 114] width 175 height 25
copy h1 "R140759855"
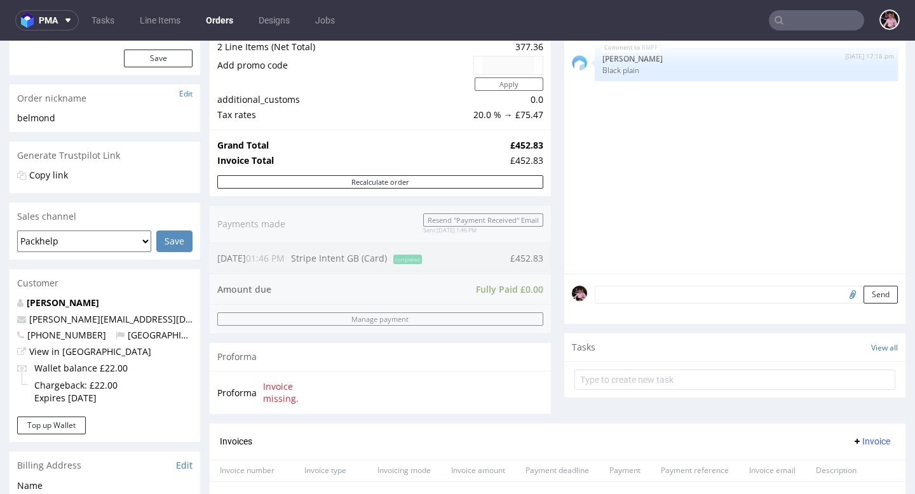
scroll to position [554, 0]
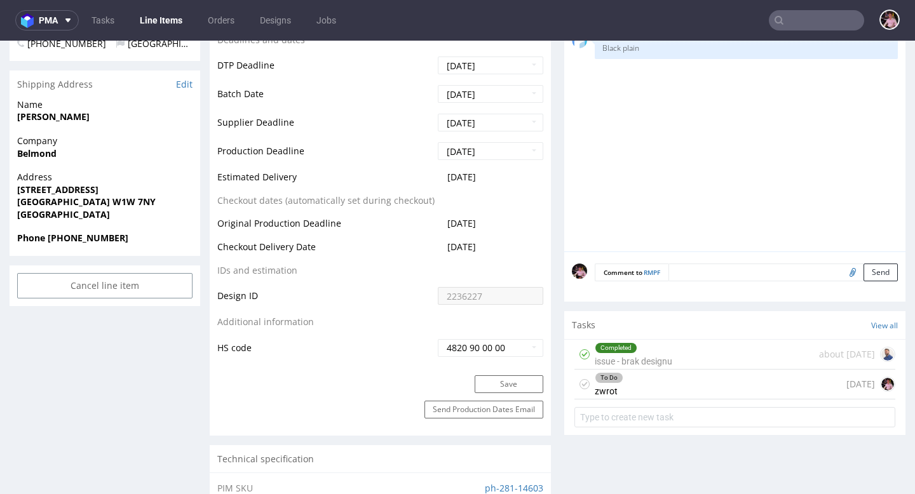
scroll to position [514, 0]
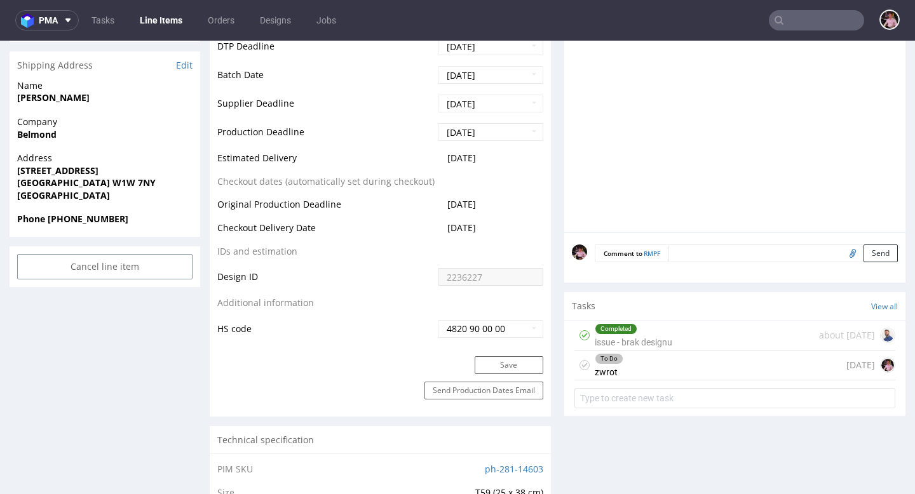
click at [657, 377] on div "To Do zwrot [DATE]" at bounding box center [735, 366] width 321 height 30
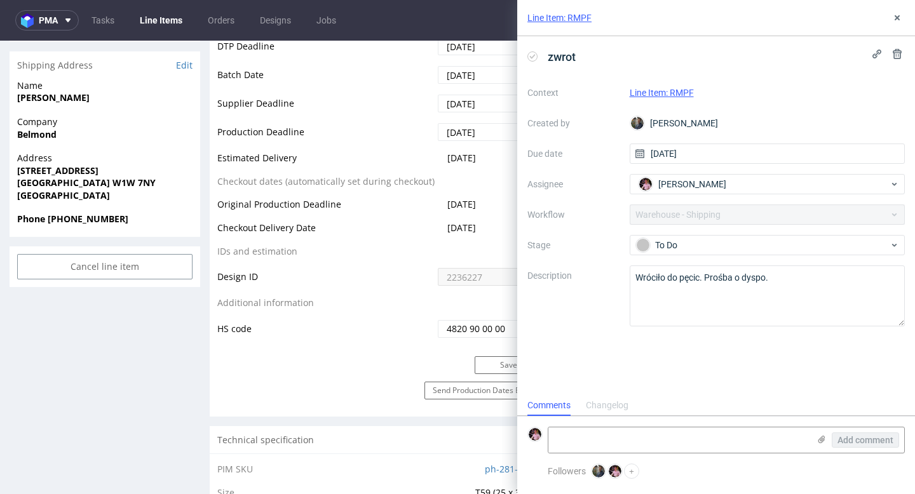
scroll to position [10, 0]
click at [613, 439] on textarea at bounding box center [679, 440] width 261 height 25
paste textarea "https://app-eu1.hubspot.com/contacts/25600958/record/0-5/215092589815/"
type textarea "https://app-eu1.hubspot.com/contacts/25600958/record/0-5/215092589815/"
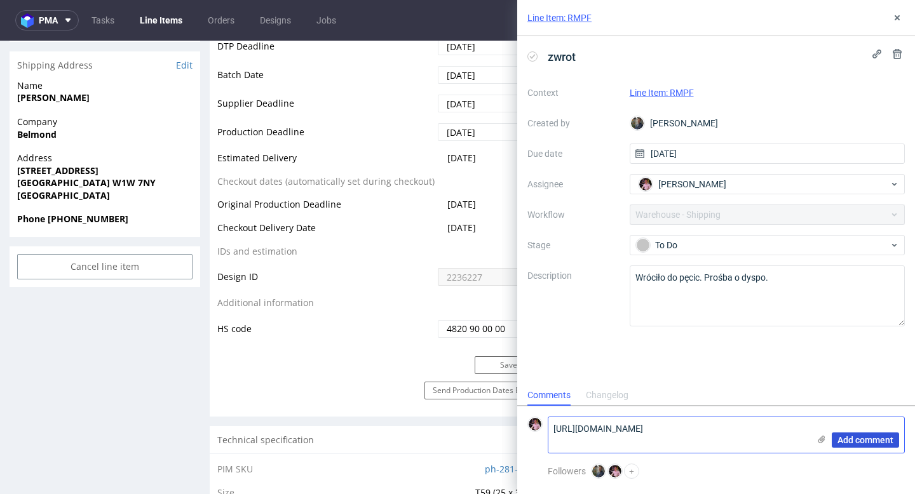
click at [881, 442] on span "Add comment" at bounding box center [866, 440] width 56 height 9
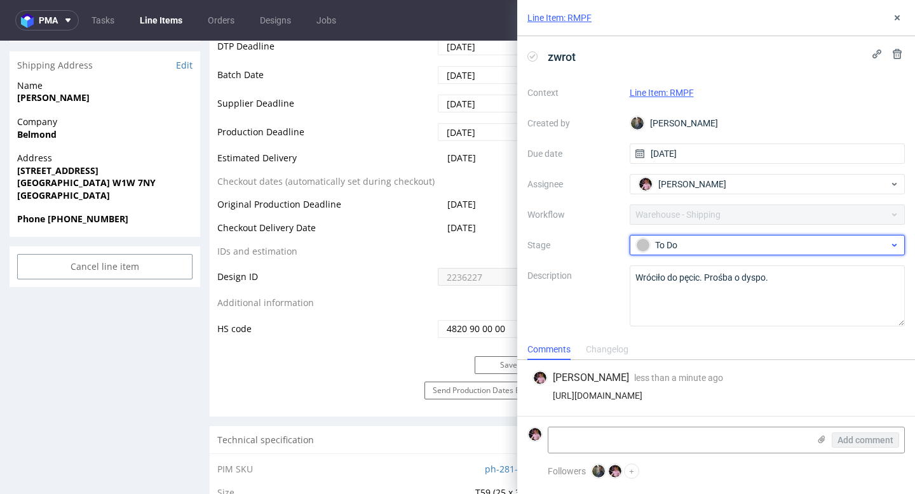
click at [676, 242] on div "To Do" at bounding box center [762, 245] width 253 height 14
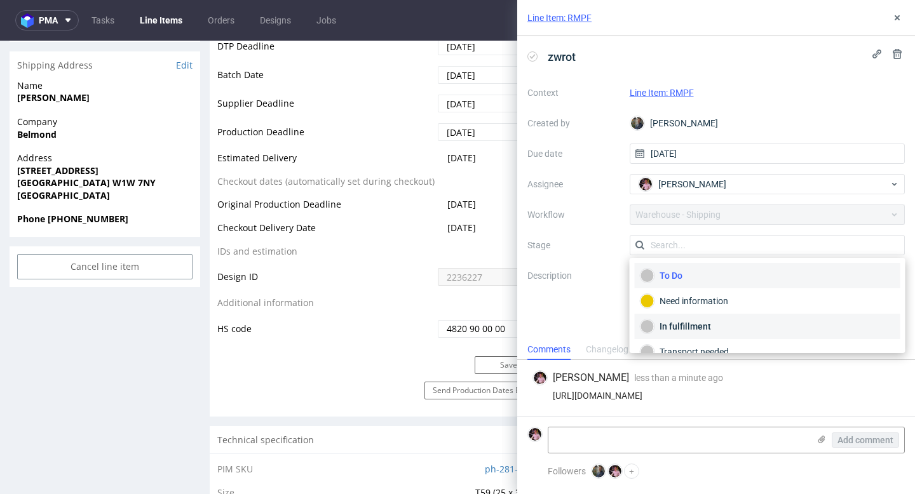
click at [697, 318] on div "In fulfillment" at bounding box center [768, 326] width 266 height 25
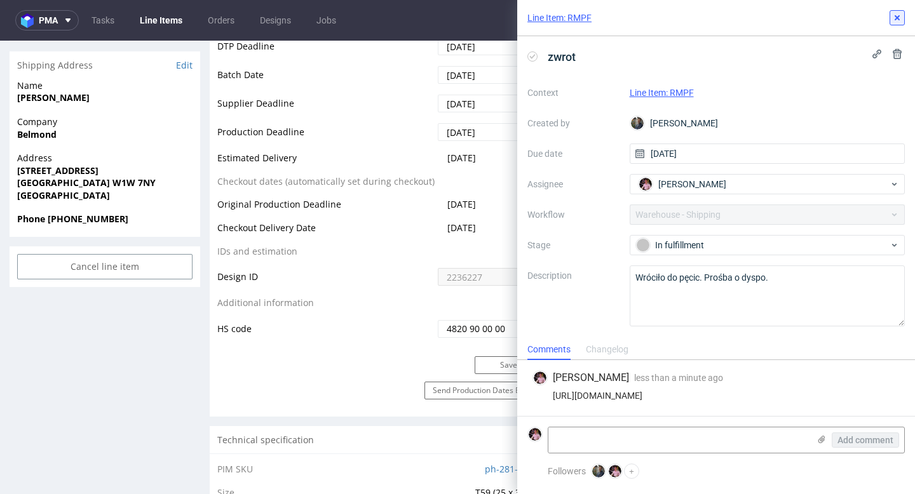
click at [899, 19] on use at bounding box center [897, 17] width 5 height 5
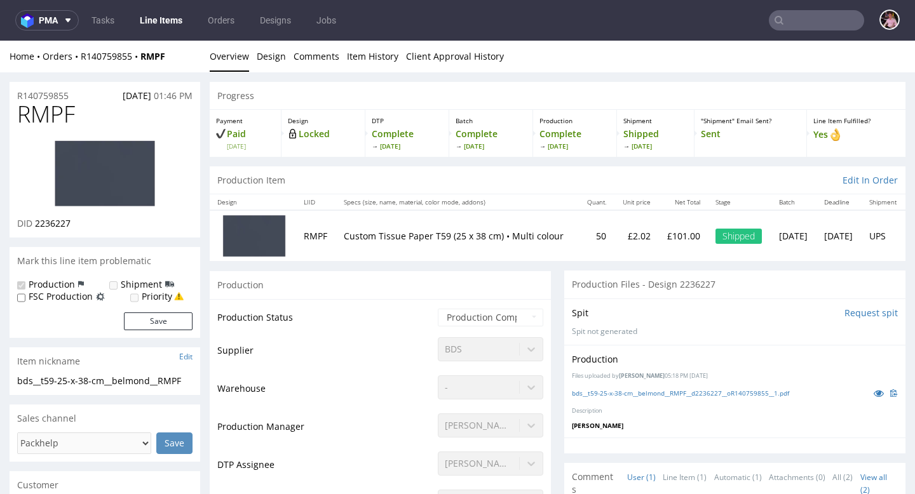
click at [79, 14] on ul "Tasks Line Items Orders Designs Jobs" at bounding box center [214, 20] width 270 height 20
click at [90, 18] on link "Tasks" at bounding box center [103, 20] width 38 height 20
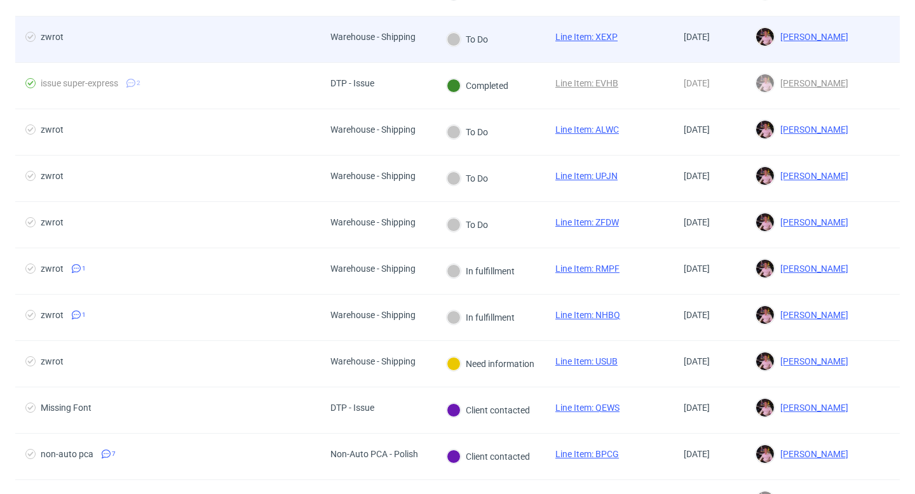
scroll to position [205, 0]
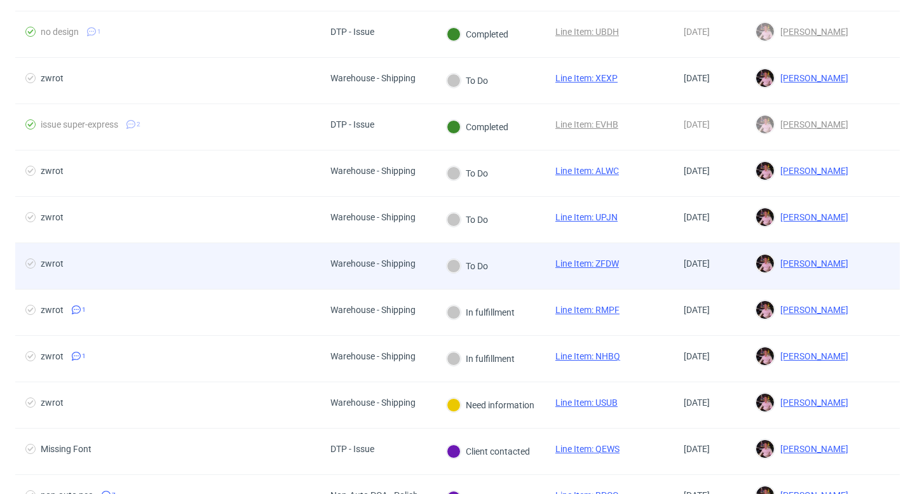
click at [285, 261] on span "zwrot" at bounding box center [167, 266] width 285 height 15
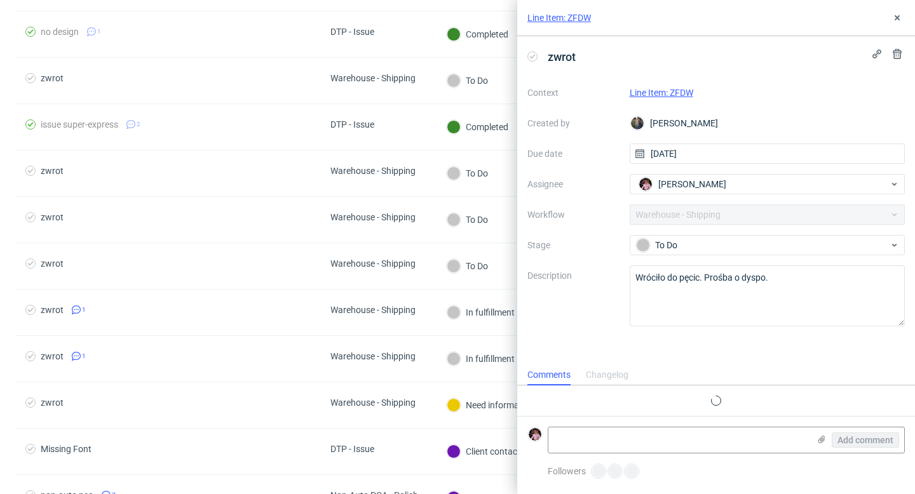
scroll to position [10, 0]
click at [900, 15] on icon at bounding box center [897, 18] width 10 height 10
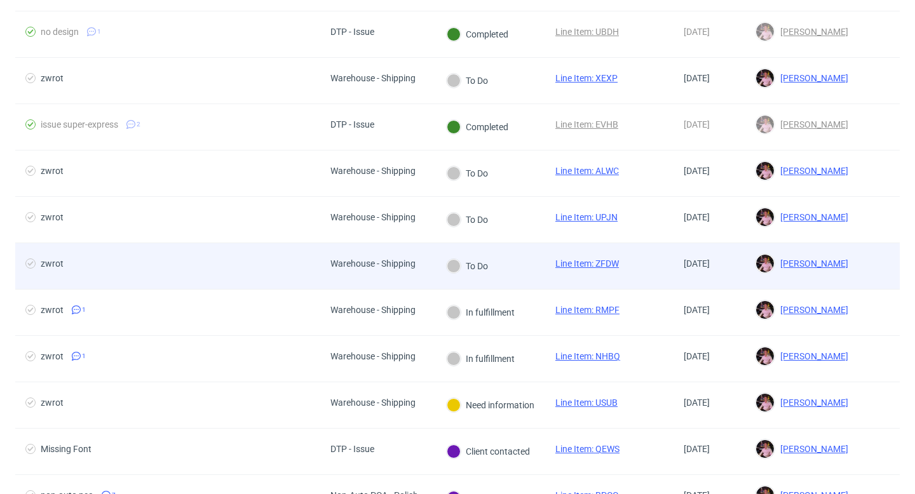
click at [400, 266] on div "Warehouse - Shipping" at bounding box center [373, 264] width 85 height 10
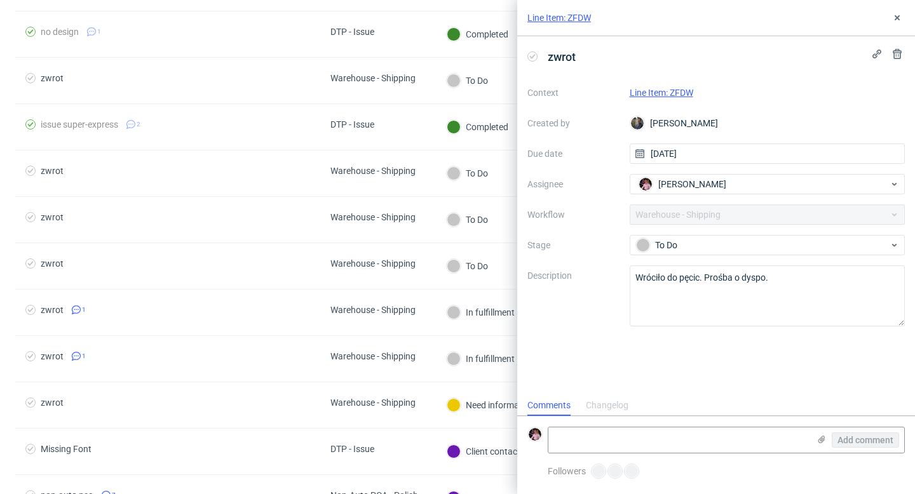
scroll to position [10, 0]
click at [652, 92] on link "Line Item: ZFDW" at bounding box center [662, 93] width 64 height 10
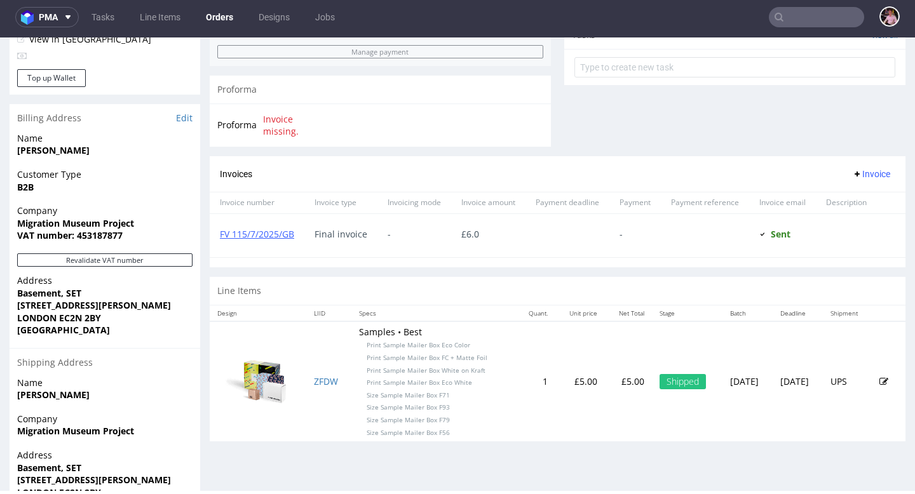
scroll to position [475, 0]
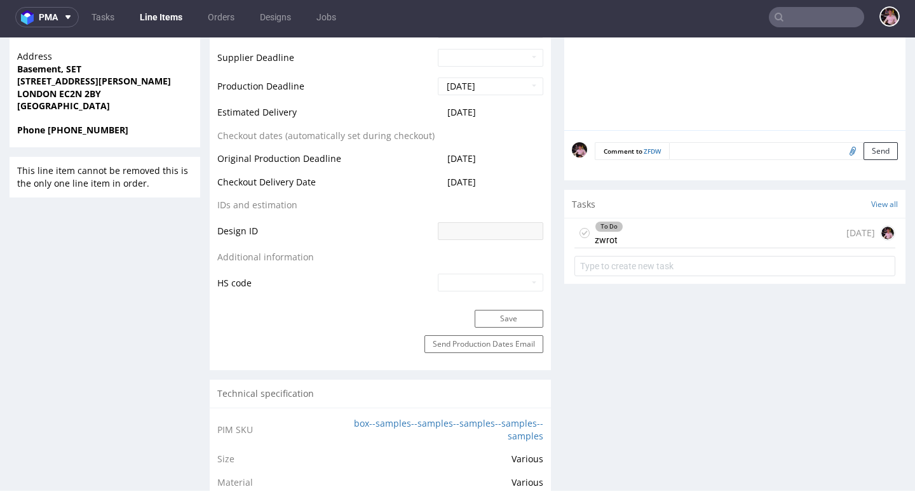
scroll to position [627, 0]
click at [678, 226] on div "To Do zwrot [DATE]" at bounding box center [735, 232] width 321 height 30
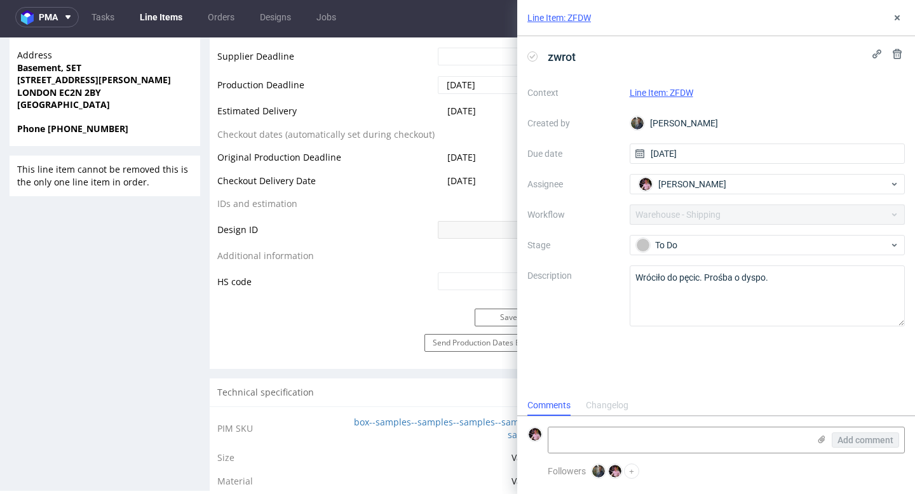
scroll to position [10, 0]
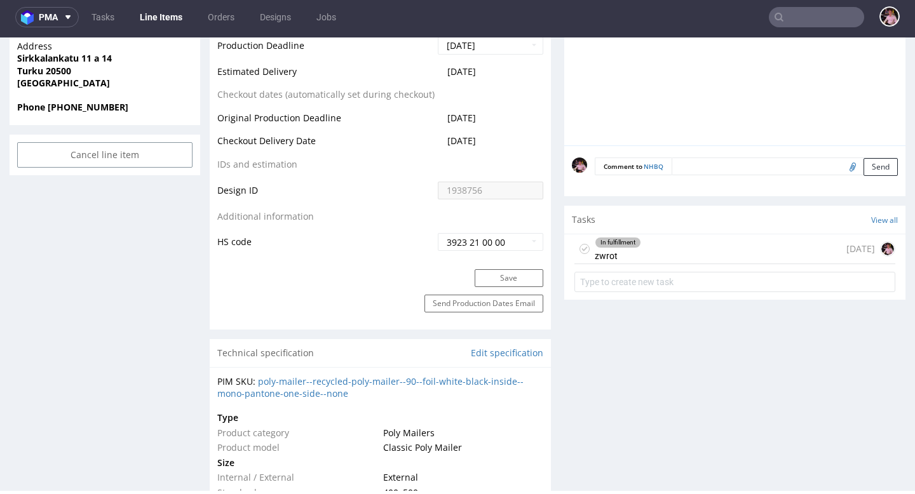
scroll to position [716, 0]
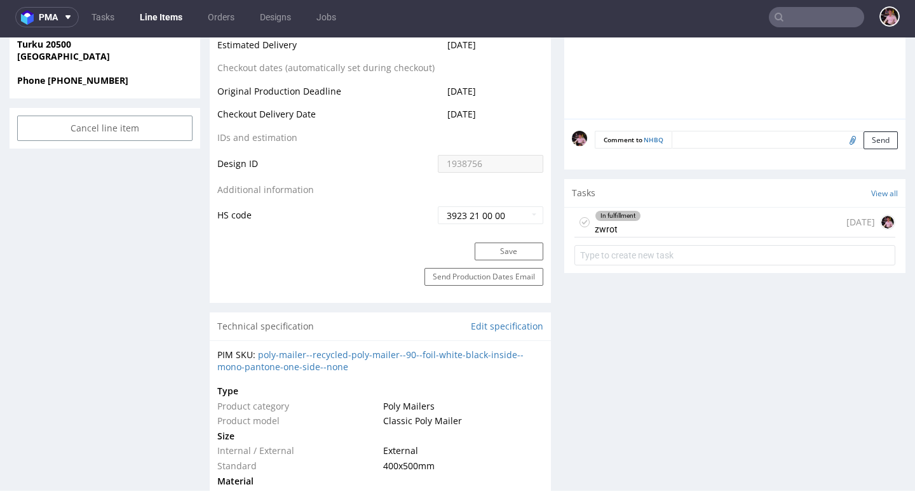
click at [668, 222] on div "In fulfillment zwrot [DATE]" at bounding box center [735, 223] width 321 height 30
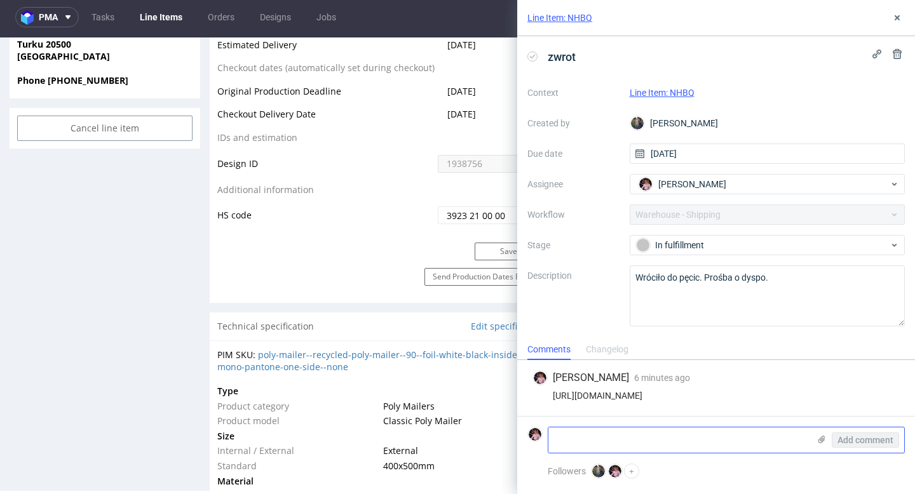
click at [623, 438] on textarea at bounding box center [679, 440] width 261 height 25
paste textarea "Itäinen rantakatu 74D, 20810 Turku"
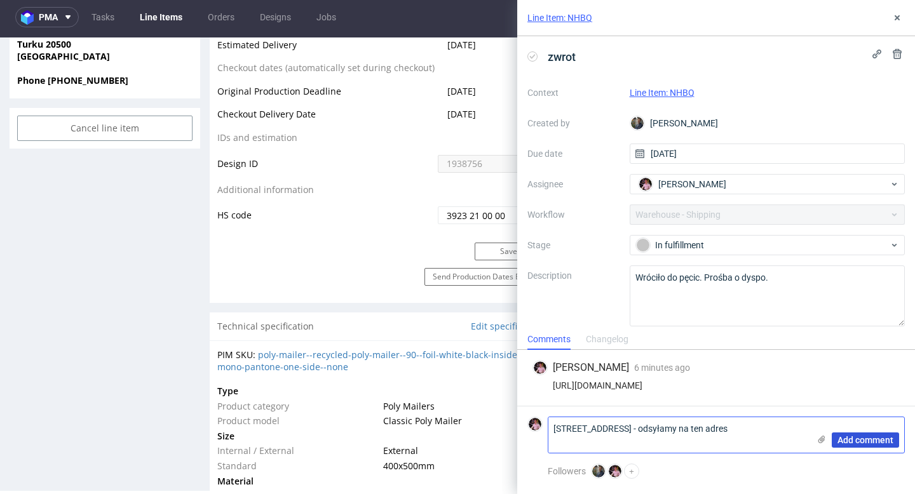
type textarea "Itäinen rantakatu 74D, 20810 Turku - odsyłamy na ten adres"
click at [850, 444] on span "Add comment" at bounding box center [866, 440] width 56 height 9
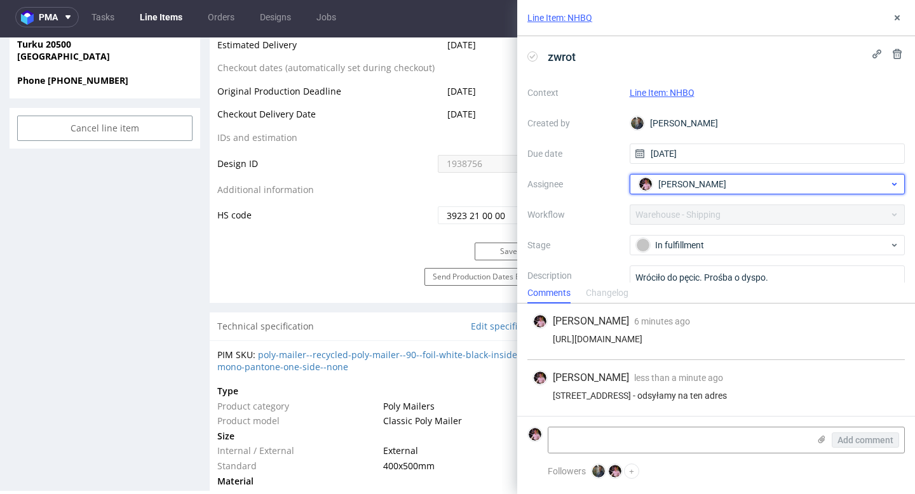
click at [680, 179] on span "[PERSON_NAME]" at bounding box center [692, 184] width 68 height 13
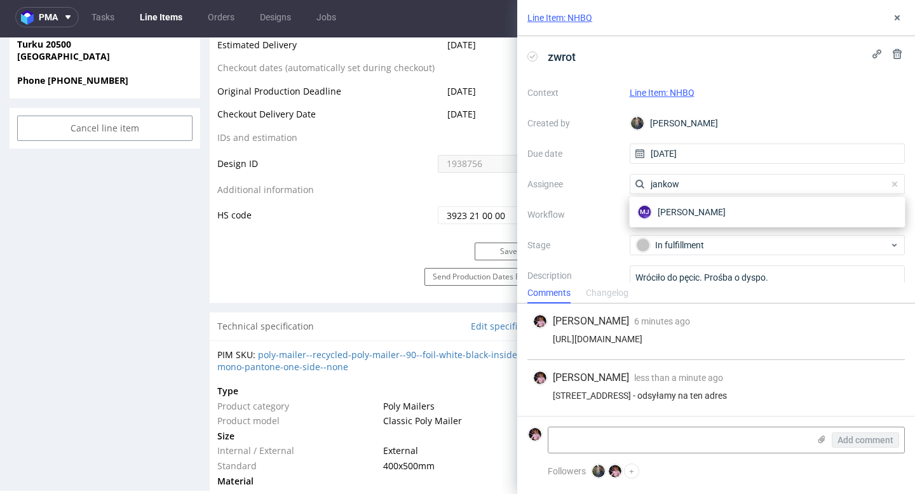
type input "jankow"
click at [697, 201] on div "MJ Maciej Jankowski" at bounding box center [768, 212] width 276 height 31
click at [698, 215] on span "Maciej Jankowski" at bounding box center [692, 212] width 68 height 13
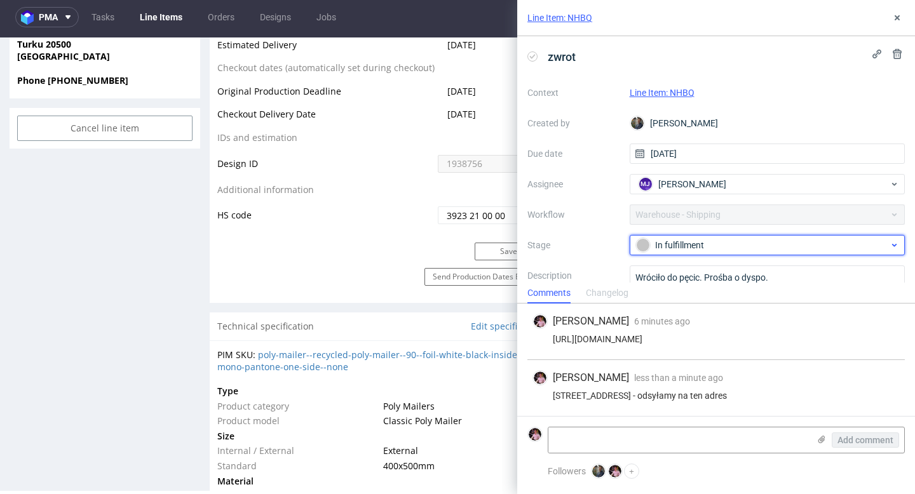
click at [694, 249] on div "In fulfillment" at bounding box center [762, 245] width 253 height 14
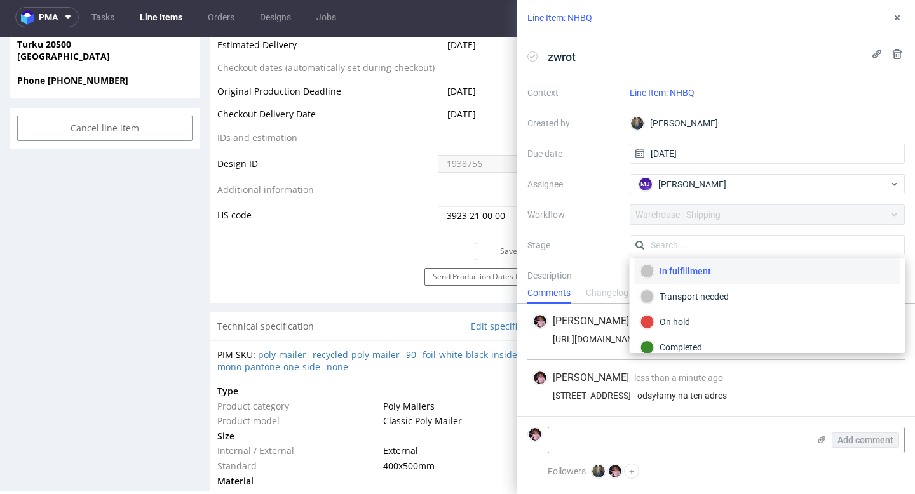
scroll to position [67, 0]
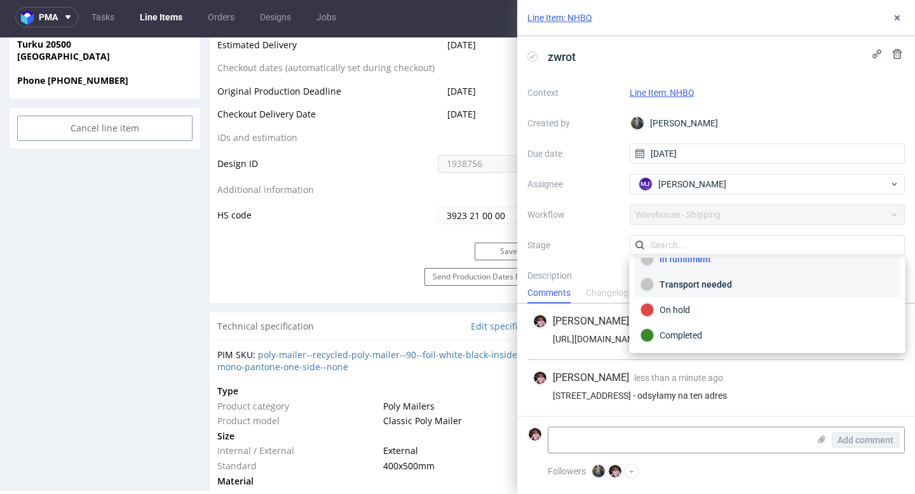
click at [689, 283] on div "Transport needed" at bounding box center [768, 285] width 254 height 14
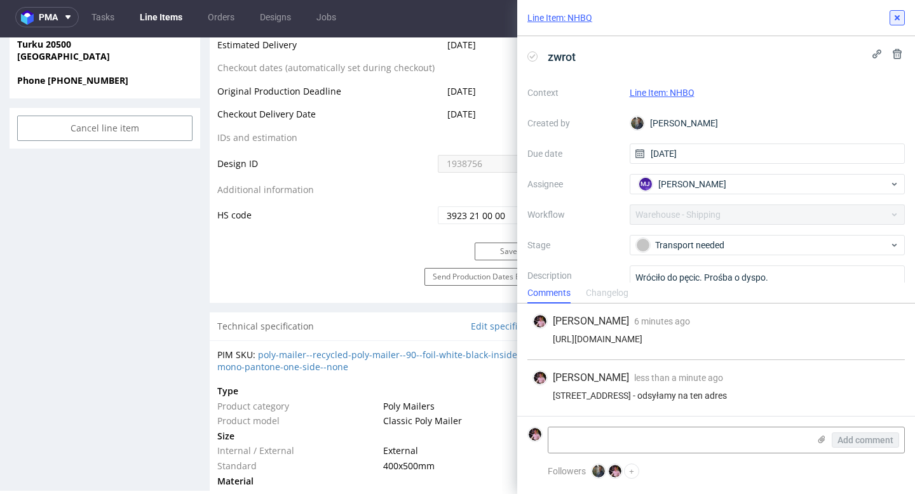
click at [899, 18] on icon at bounding box center [897, 18] width 10 height 10
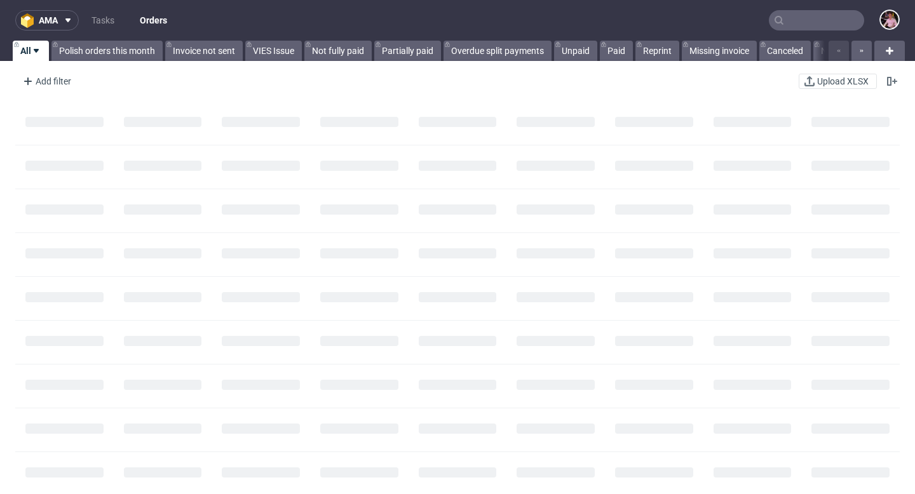
click at [826, 21] on input "text" at bounding box center [816, 20] width 95 height 20
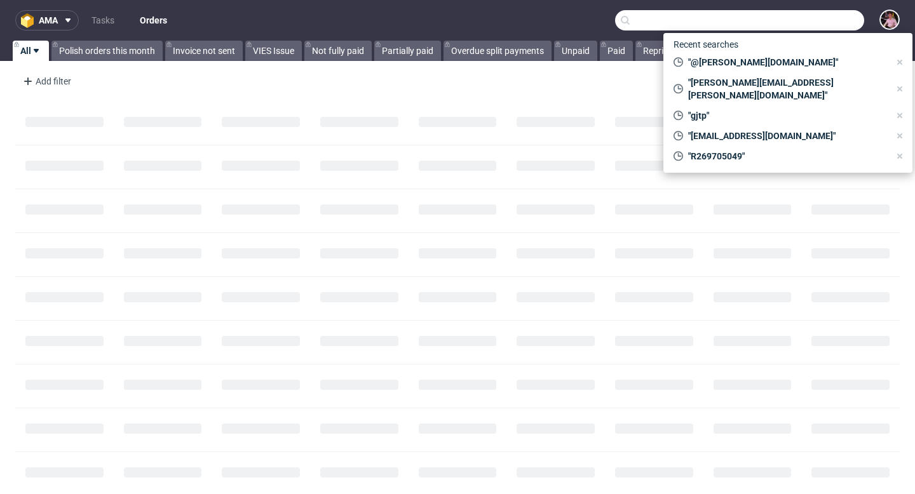
paste input "R643415266"
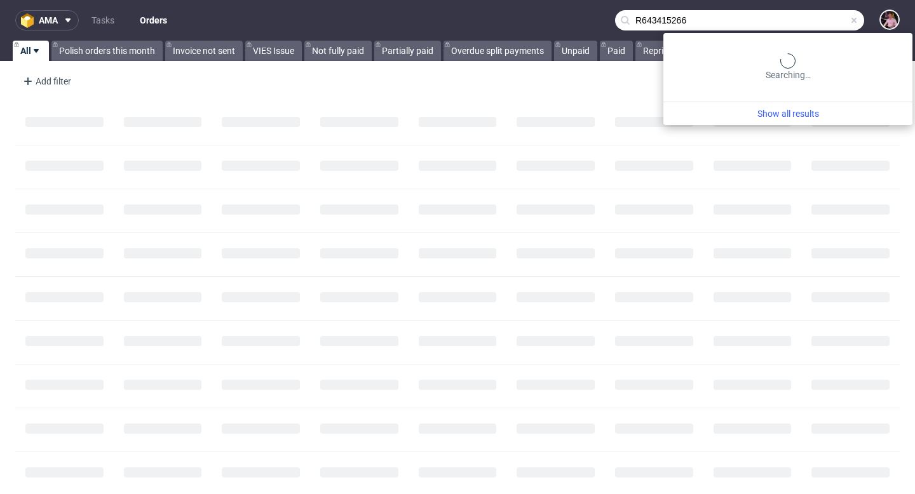
type input "R643415266"
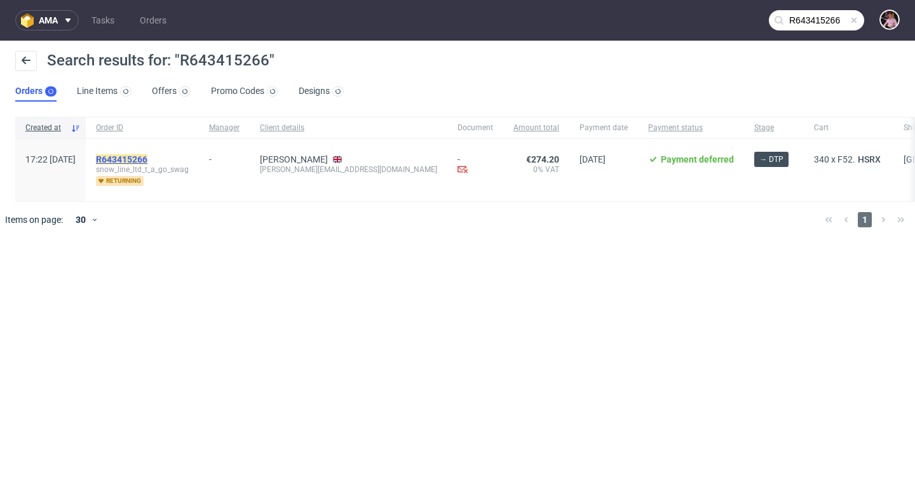
click at [147, 156] on mark "R643415266" at bounding box center [121, 159] width 51 height 10
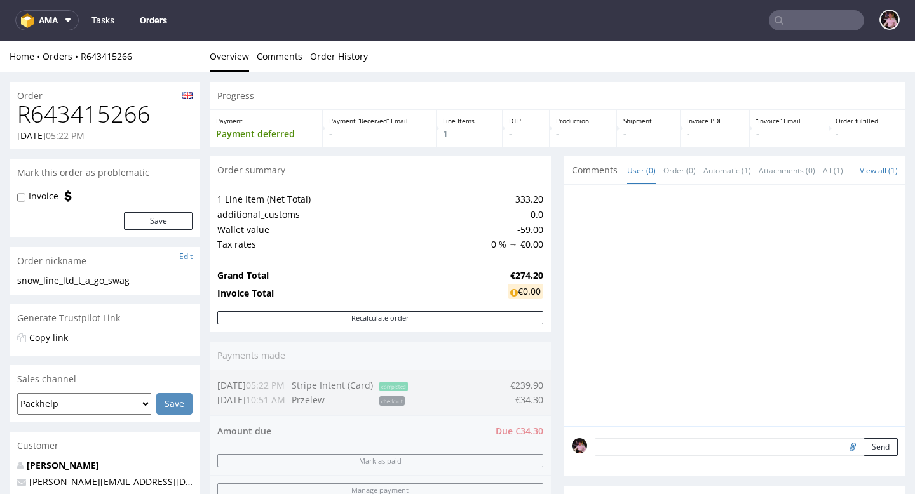
click at [101, 23] on link "Tasks" at bounding box center [103, 20] width 38 height 20
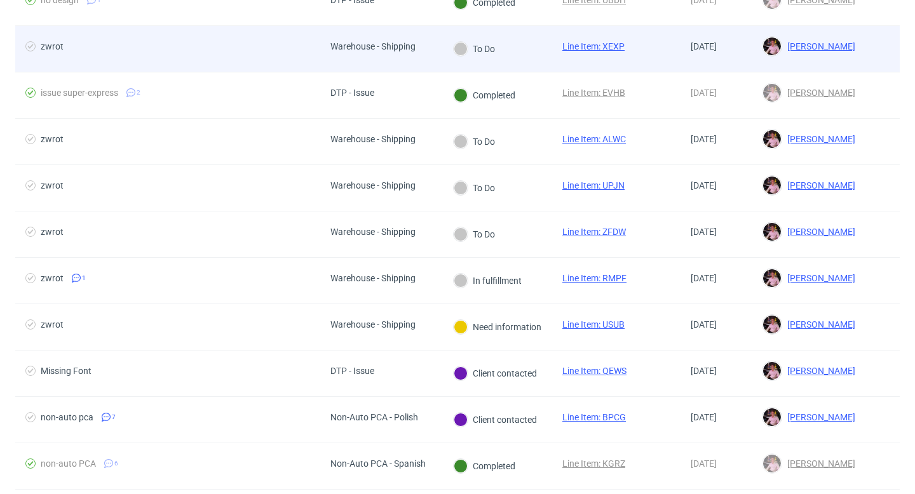
scroll to position [238, 0]
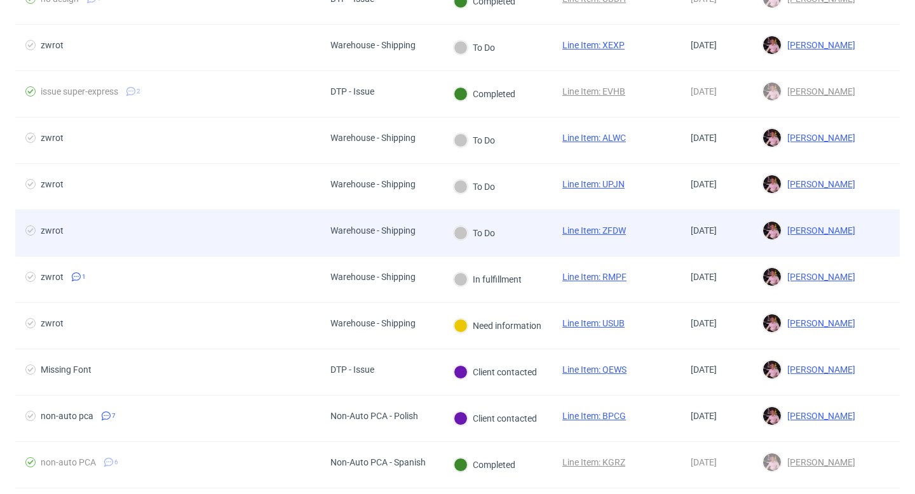
click at [407, 240] on span "Warehouse - Shipping" at bounding box center [373, 233] width 85 height 15
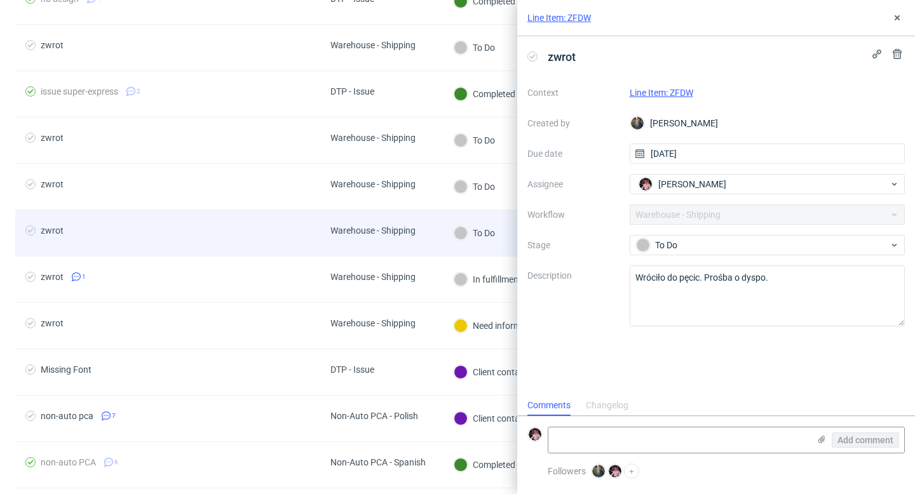
scroll to position [10, 0]
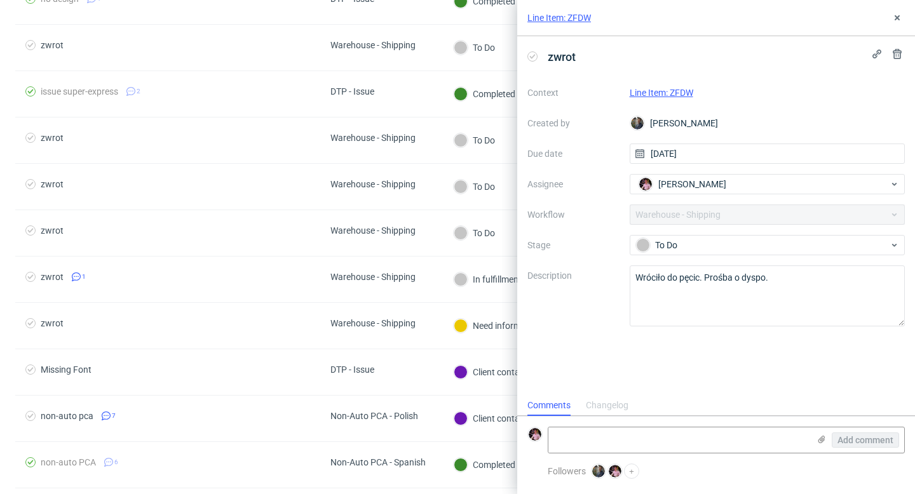
click at [661, 92] on link "Line Item: ZFDW" at bounding box center [662, 93] width 64 height 10
click at [599, 435] on textarea at bounding box center [679, 440] width 261 height 25
paste textarea "[URL][DOMAIN_NAME]"
type textarea "[URL][DOMAIN_NAME]"
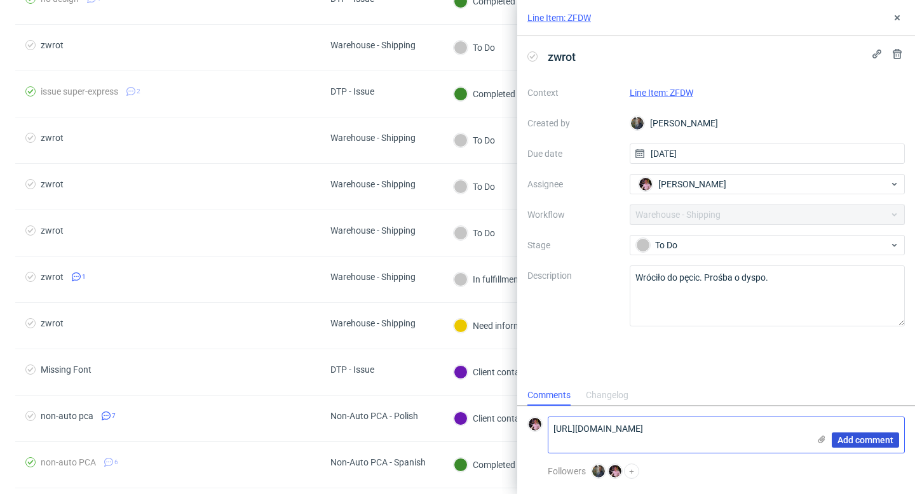
click at [840, 437] on span "Add comment" at bounding box center [866, 440] width 56 height 9
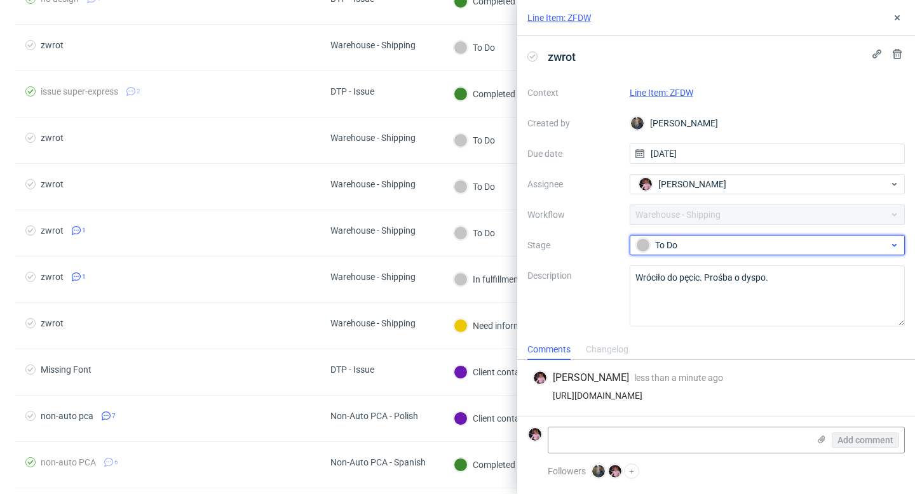
click at [671, 245] on div "To Do" at bounding box center [762, 245] width 253 height 14
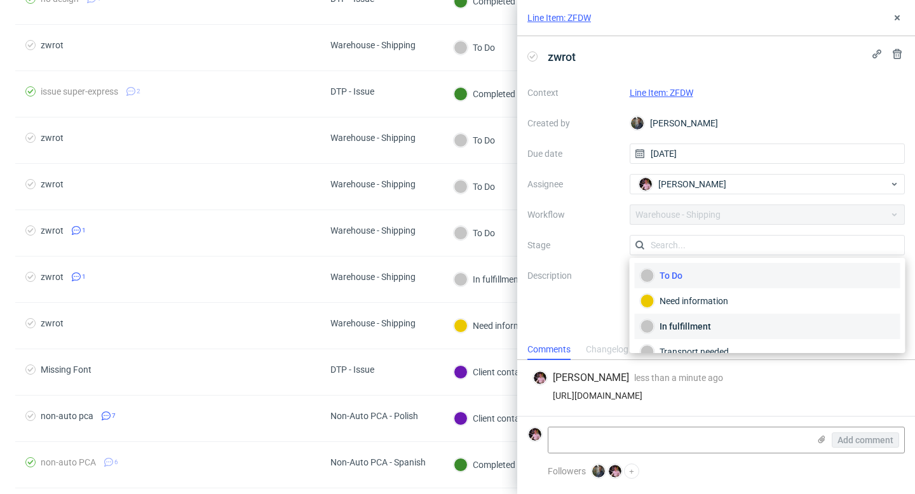
click at [673, 329] on div "In fulfillment" at bounding box center [768, 327] width 254 height 14
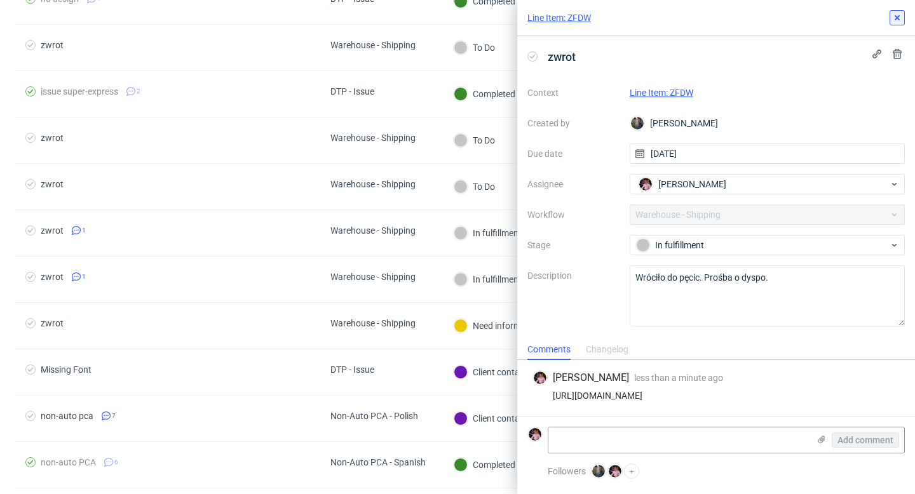
click at [895, 16] on icon at bounding box center [897, 18] width 10 height 10
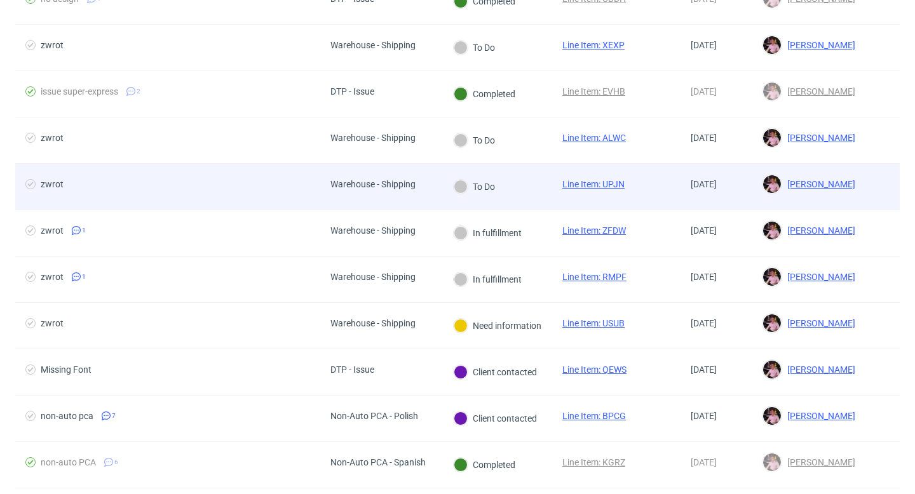
click at [414, 198] on div "Warehouse - Shipping" at bounding box center [373, 187] width 106 height 46
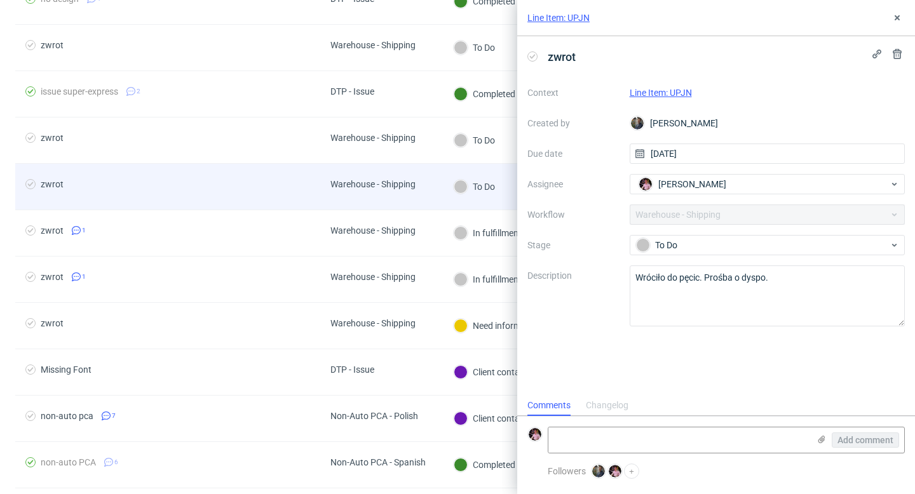
scroll to position [10, 0]
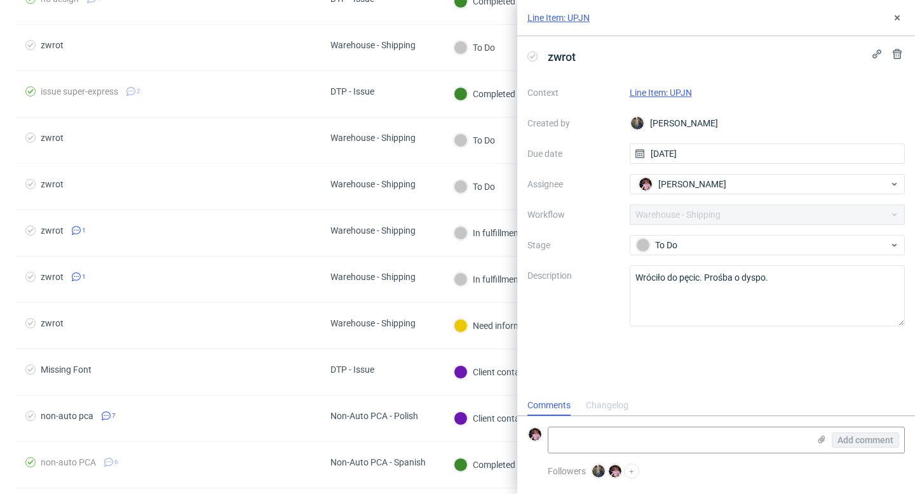
click at [664, 93] on link "Line Item: UPJN" at bounding box center [661, 93] width 62 height 10
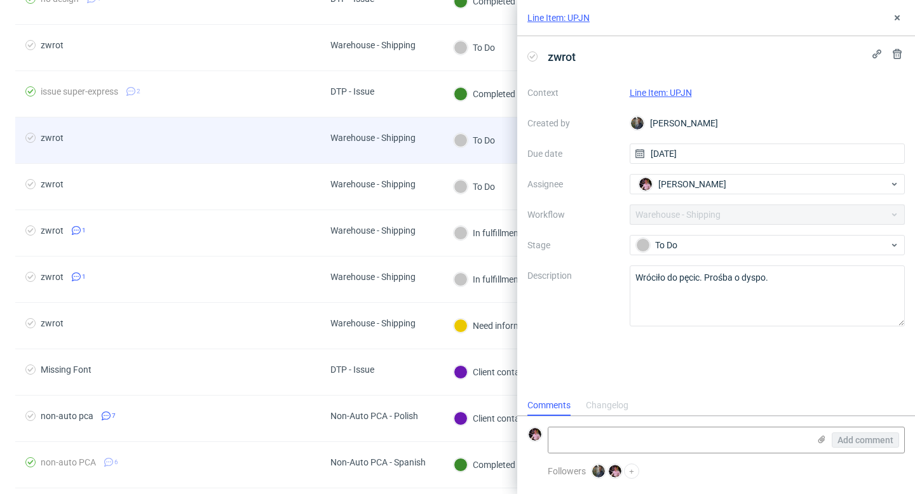
click at [423, 145] on div "Warehouse - Shipping" at bounding box center [373, 141] width 106 height 46
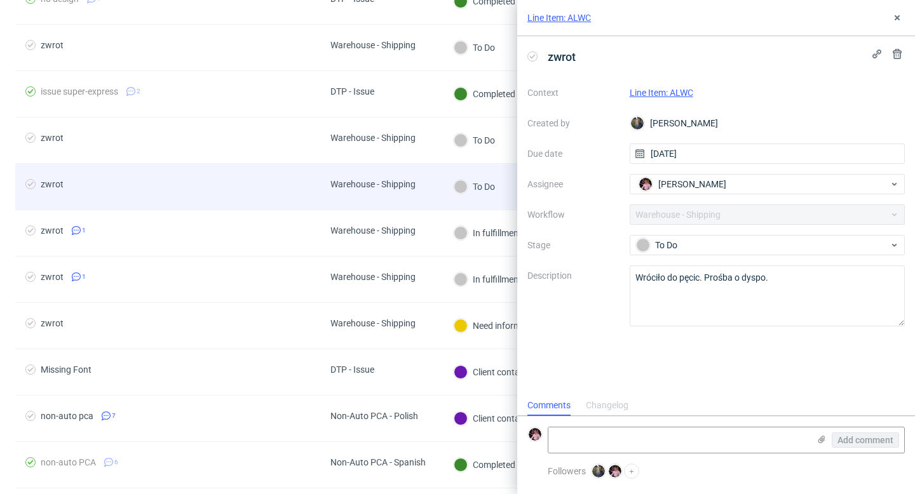
click at [424, 190] on div "Warehouse - Shipping" at bounding box center [373, 187] width 106 height 46
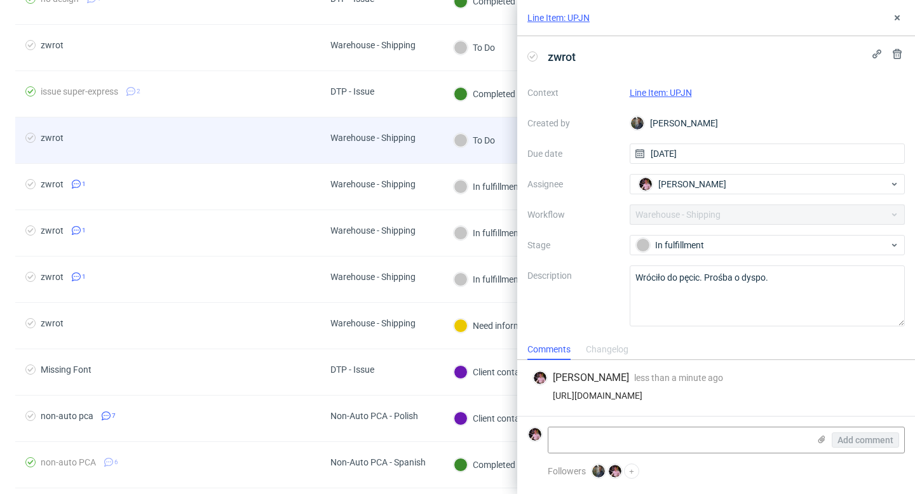
click at [407, 139] on div "Warehouse - Shipping" at bounding box center [373, 138] width 85 height 10
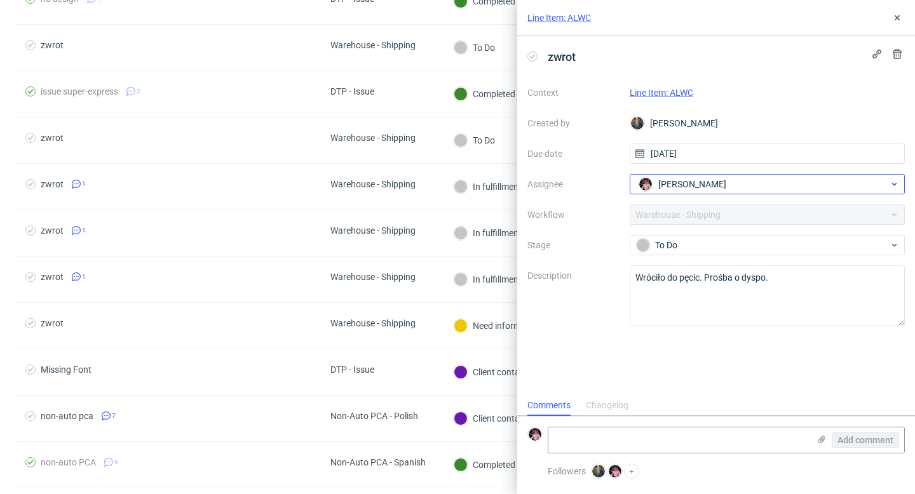
scroll to position [10, 0]
click at [661, 95] on link "Line Item: ALWC" at bounding box center [662, 93] width 64 height 10
click at [624, 434] on textarea at bounding box center [679, 440] width 261 height 25
paste textarea "[URL][DOMAIN_NAME]"
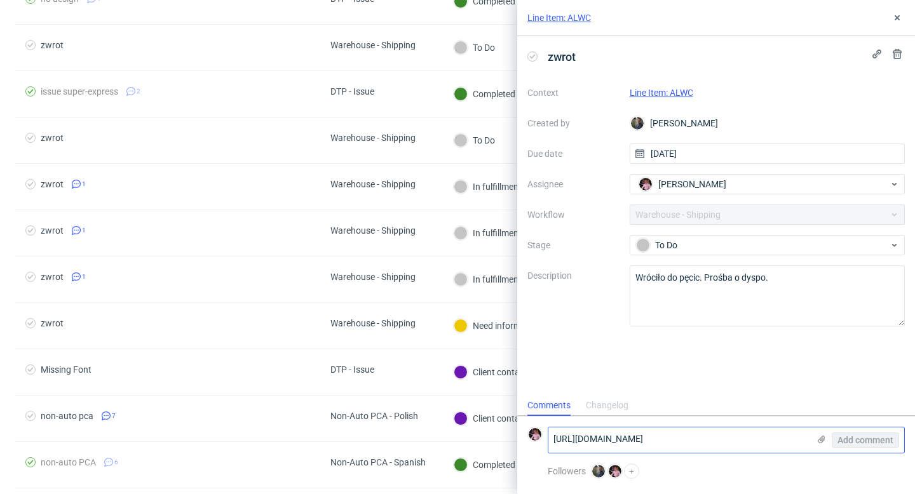
scroll to position [0, 0]
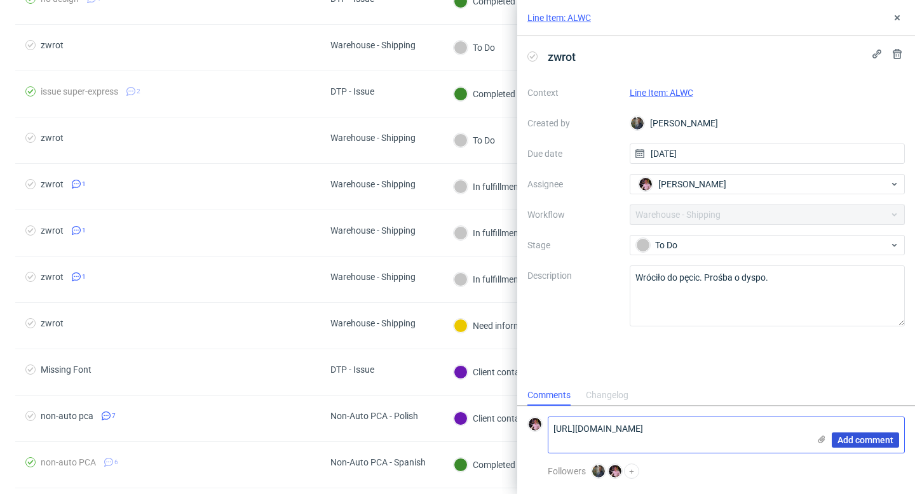
type textarea "[URL][DOMAIN_NAME]"
click at [843, 442] on span "Add comment" at bounding box center [866, 440] width 56 height 9
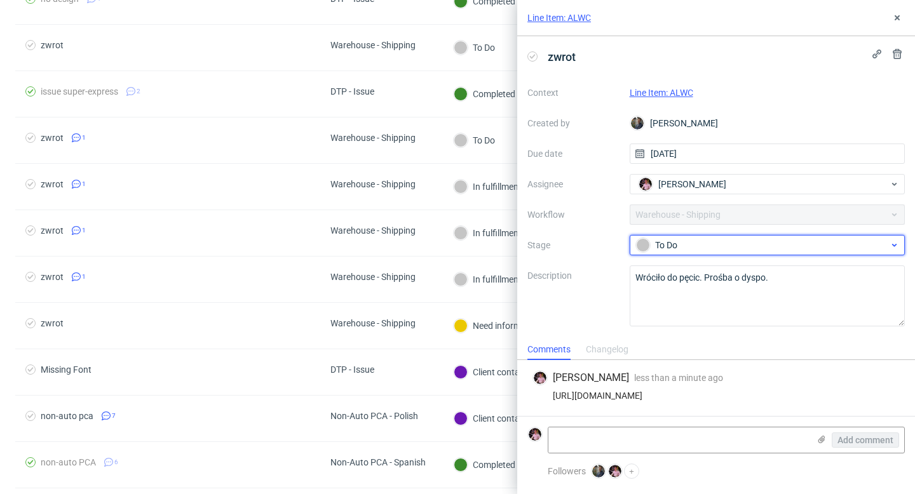
click at [679, 247] on div "To Do" at bounding box center [762, 245] width 253 height 14
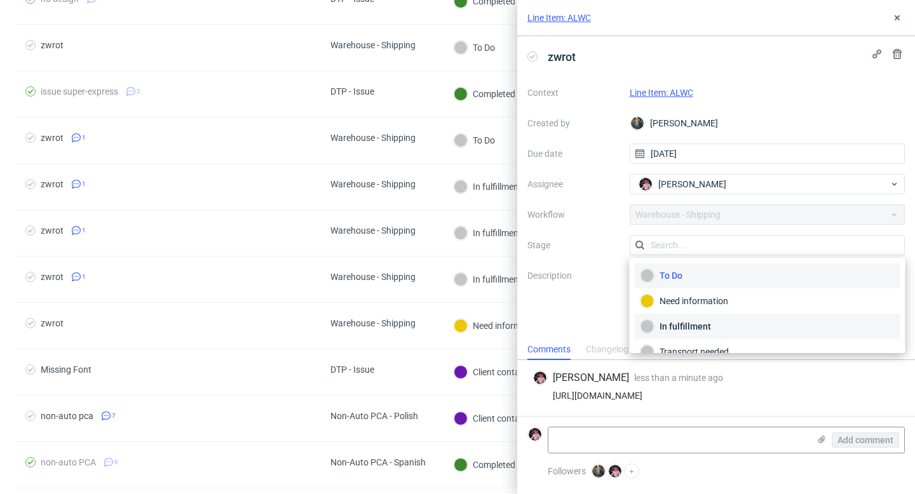
click at [678, 329] on div "In fulfillment" at bounding box center [768, 327] width 254 height 14
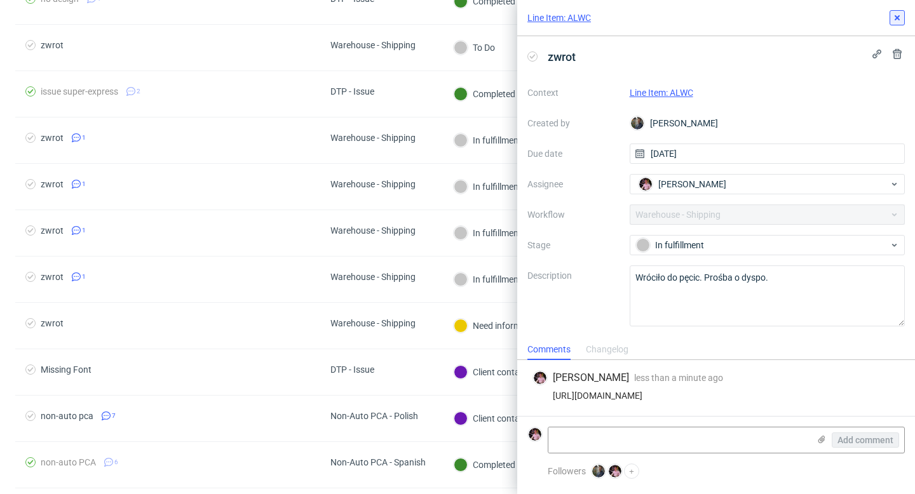
click at [893, 23] on button at bounding box center [897, 17] width 15 height 15
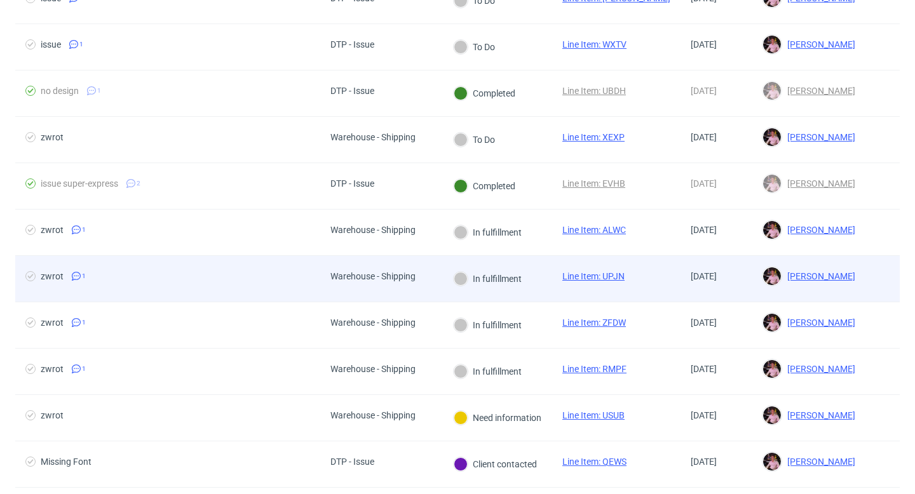
scroll to position [129, 0]
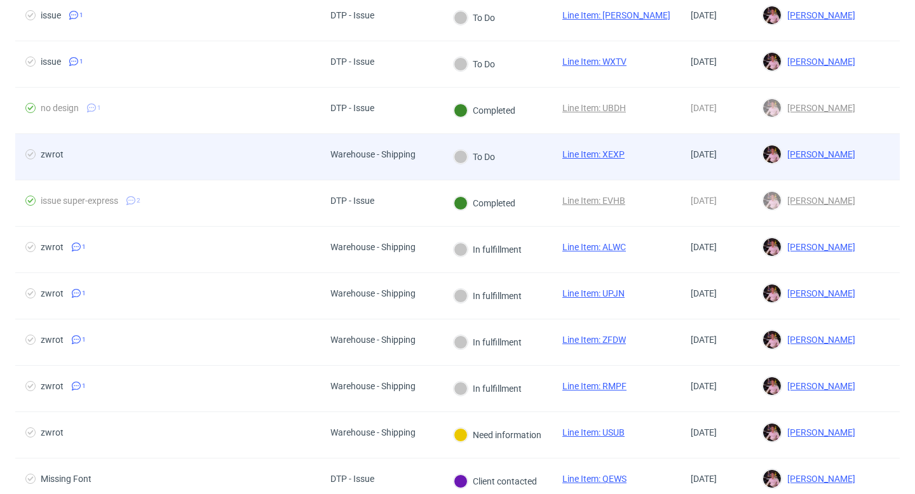
click at [367, 156] on div "Warehouse - Shipping" at bounding box center [373, 154] width 85 height 10
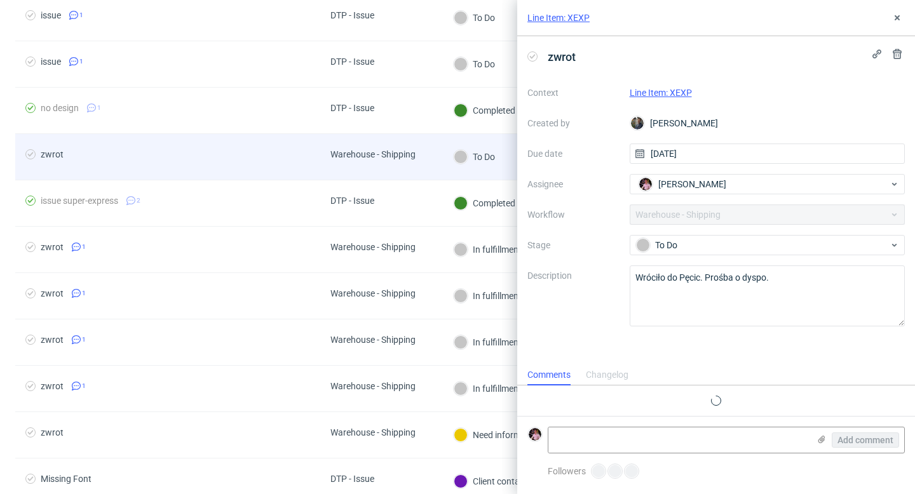
scroll to position [10, 0]
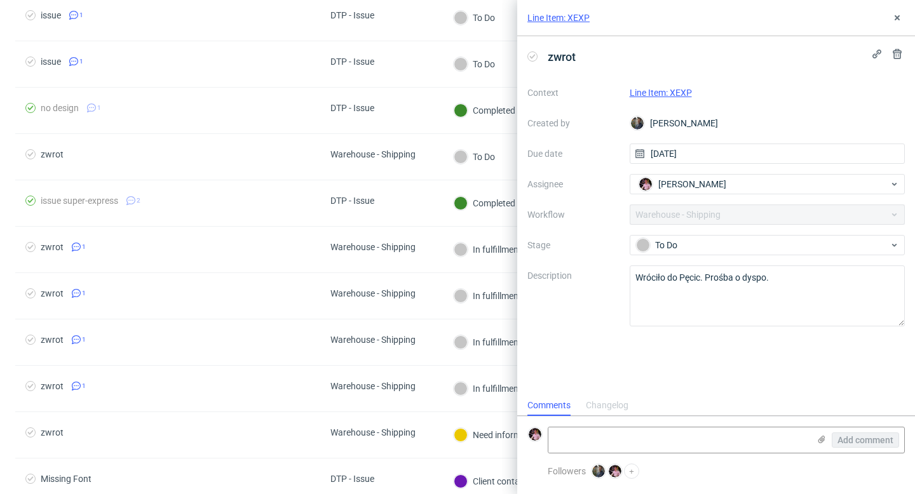
click at [662, 92] on link "Line Item: XEXP" at bounding box center [661, 93] width 62 height 10
click at [900, 53] on use at bounding box center [897, 54] width 9 height 10
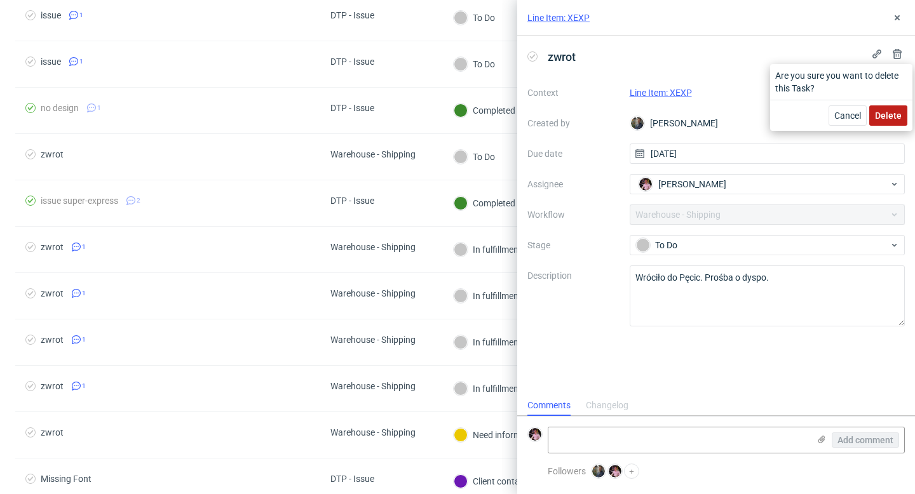
click at [891, 116] on span "Delete" at bounding box center [888, 115] width 27 height 9
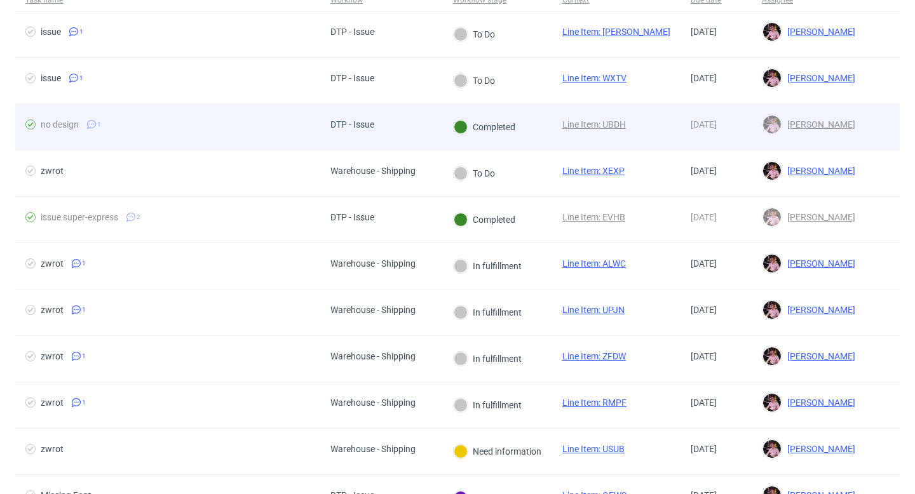
scroll to position [114, 0]
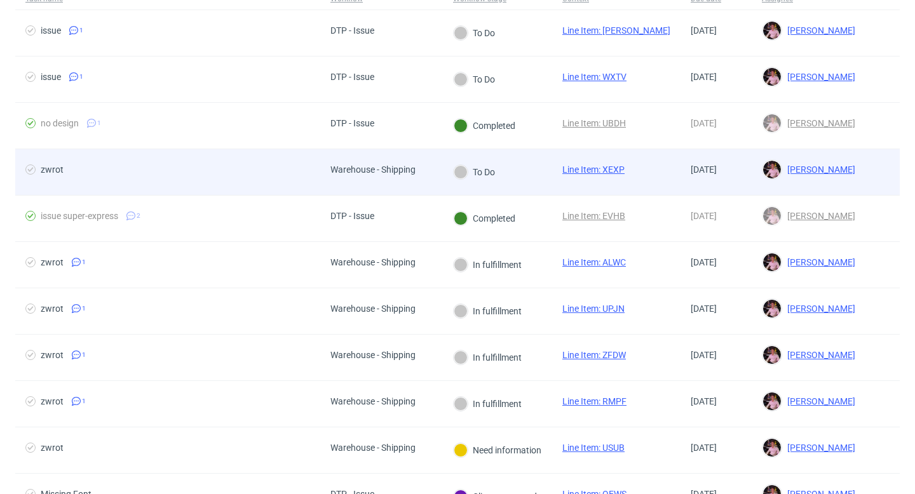
click at [446, 172] on div "To Do" at bounding box center [474, 172] width 63 height 46
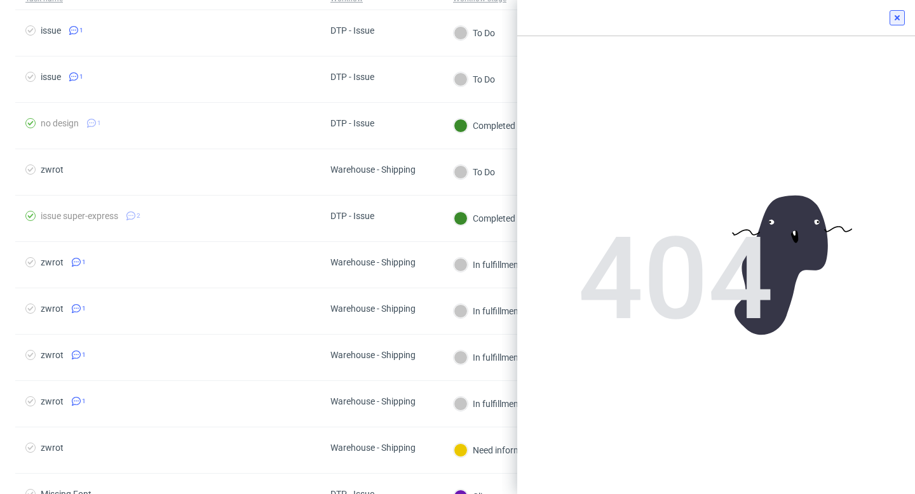
click at [894, 17] on icon at bounding box center [897, 18] width 10 height 10
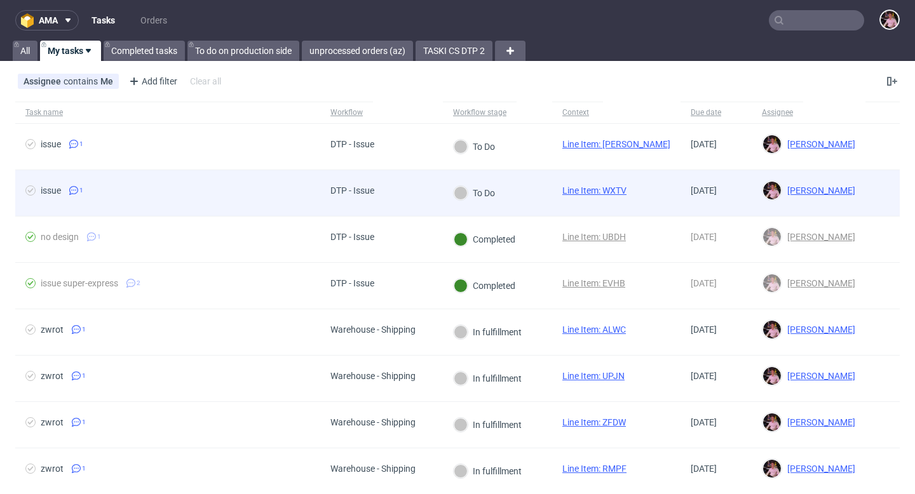
click at [492, 204] on div "To Do" at bounding box center [474, 193] width 63 height 46
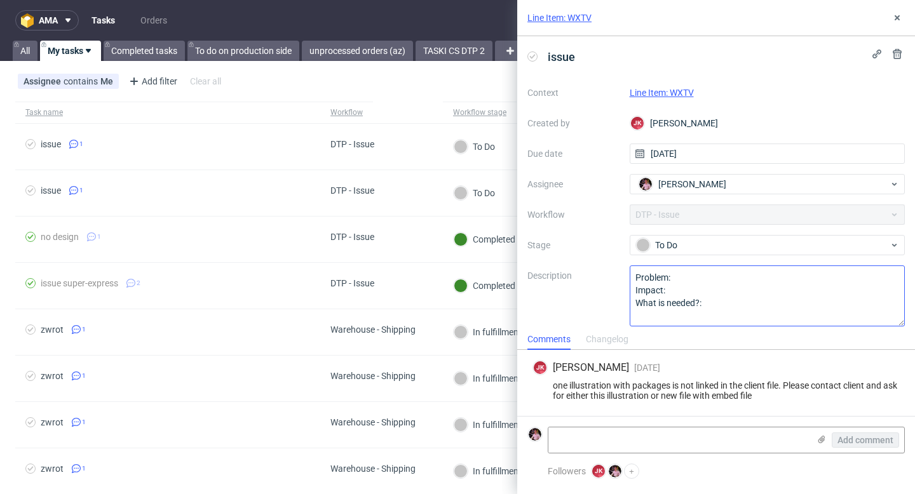
scroll to position [8, 0]
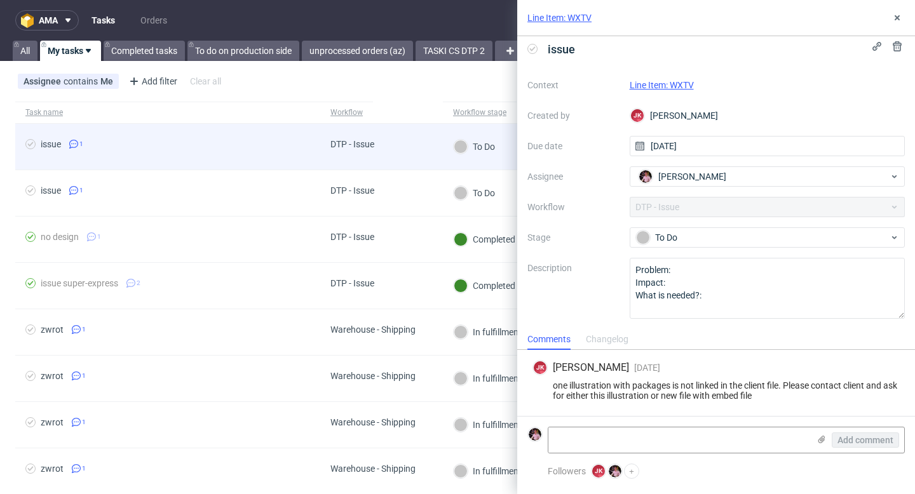
click at [350, 148] on div "DTP - Issue" at bounding box center [353, 144] width 44 height 10
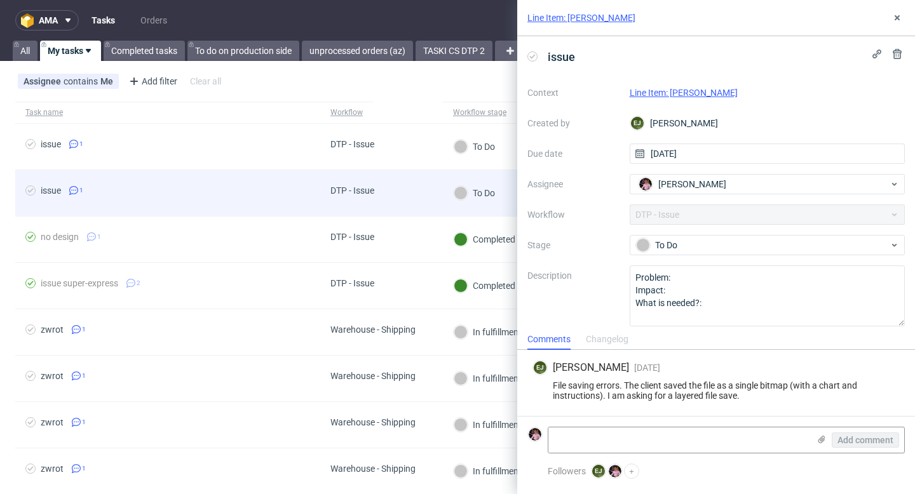
click at [344, 192] on div "DTP - Issue" at bounding box center [353, 191] width 44 height 10
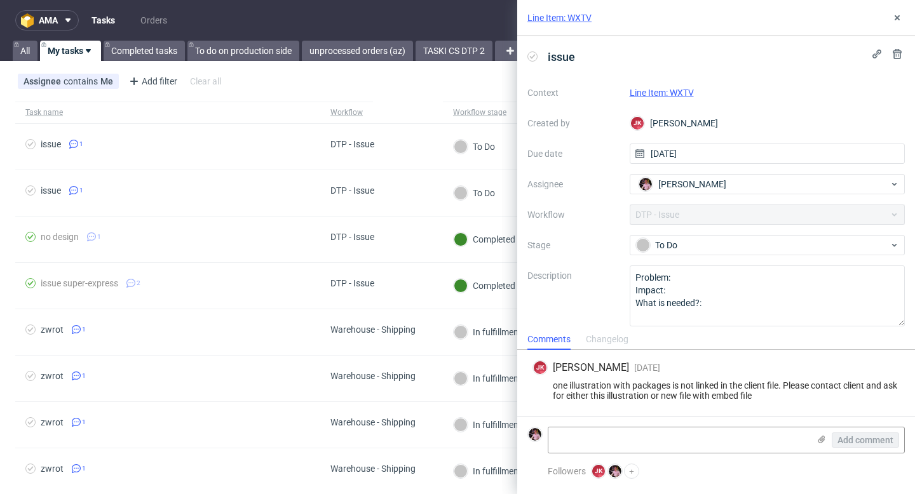
click at [664, 92] on link "Line Item: WXTV" at bounding box center [662, 93] width 64 height 10
click at [894, 21] on icon at bounding box center [897, 18] width 10 height 10
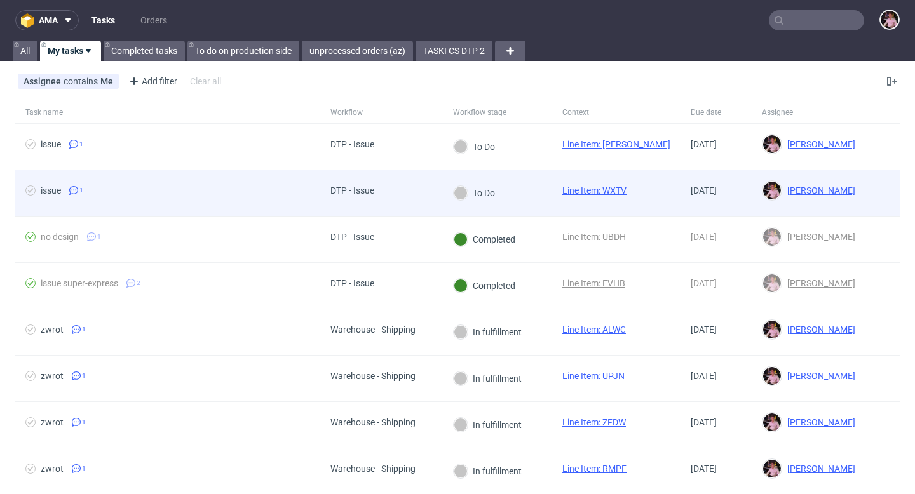
click at [455, 194] on div at bounding box center [461, 193] width 14 height 14
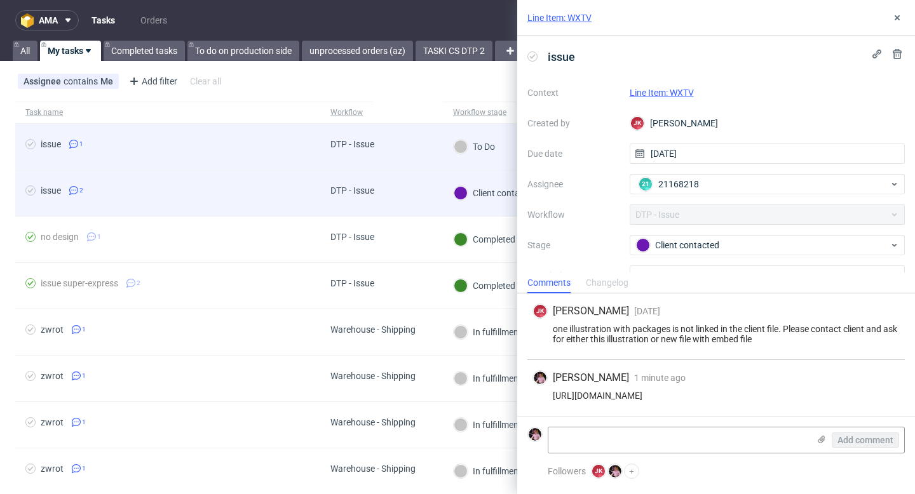
click at [447, 151] on div "To Do" at bounding box center [474, 147] width 63 height 46
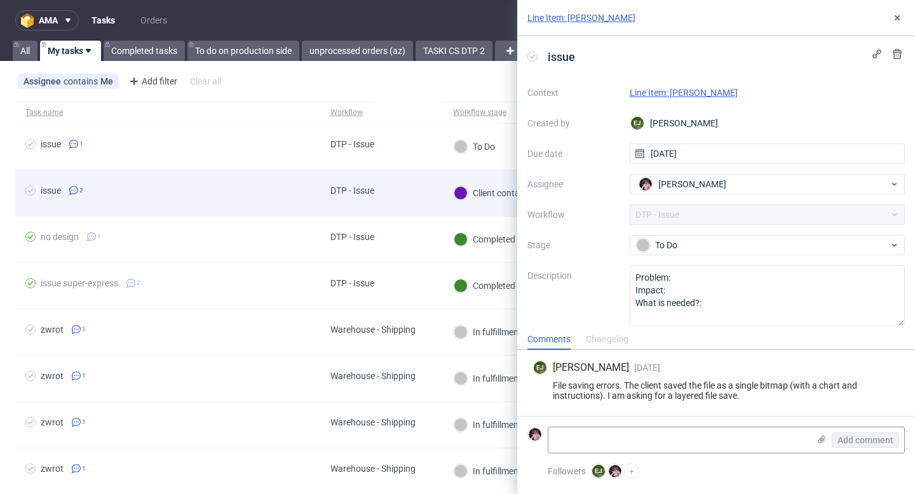
click at [671, 90] on link "Line Item: WJAY" at bounding box center [684, 93] width 108 height 10
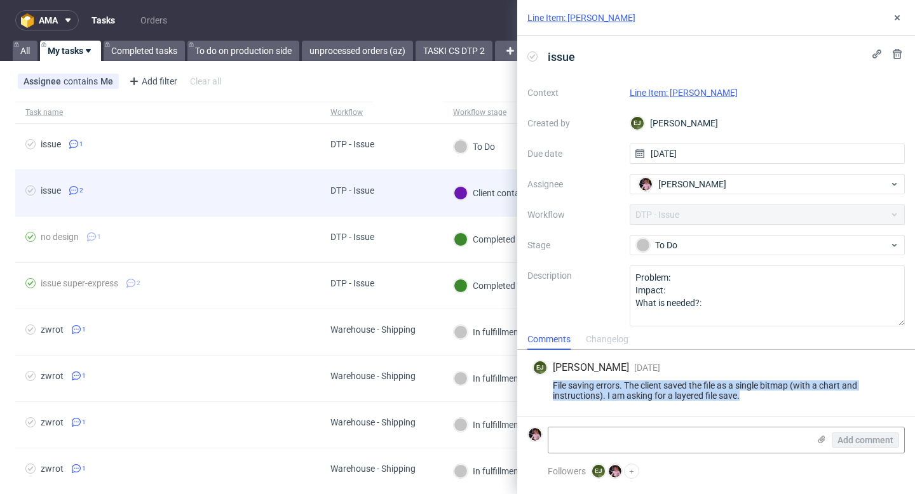
drag, startPoint x: 748, startPoint y: 398, endPoint x: 552, endPoint y: 386, distance: 196.7
click at [552, 386] on div "File saving errors. The client saved the file as a single bitmap (with a chart …" at bounding box center [716, 391] width 367 height 20
copy div "File saving errors. The client saved the file as a single bitmap (with a chart …"
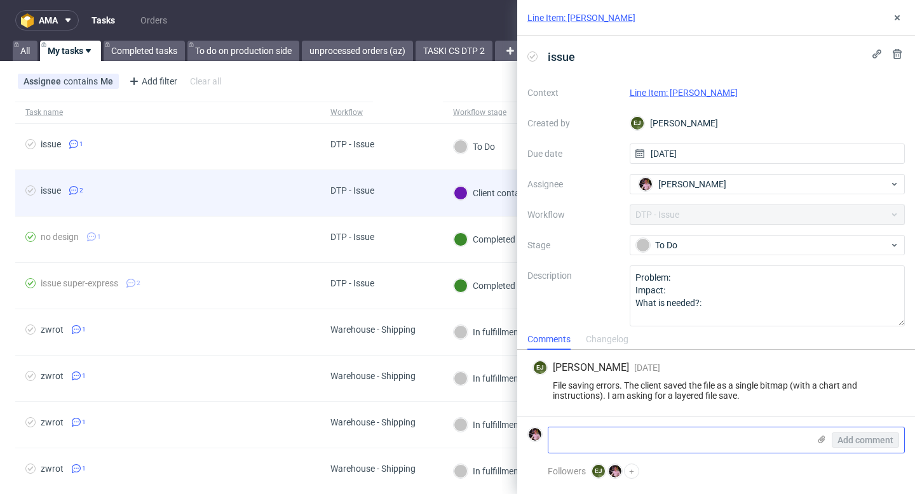
click at [642, 439] on textarea at bounding box center [679, 440] width 261 height 25
paste textarea "https://app-eu1.hubspot.com/contacts/25600958/record/0-5/215092596954/"
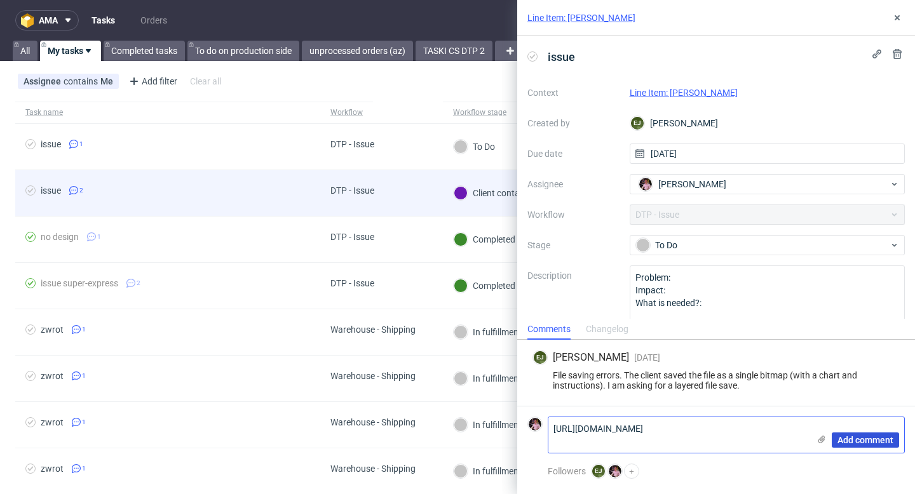
type textarea "https://app-eu1.hubspot.com/contacts/25600958/record/0-5/215092596954/"
click at [868, 432] on div "Add comment" at bounding box center [856, 436] width 95 height 36
click at [859, 439] on span "Add comment" at bounding box center [866, 440] width 56 height 9
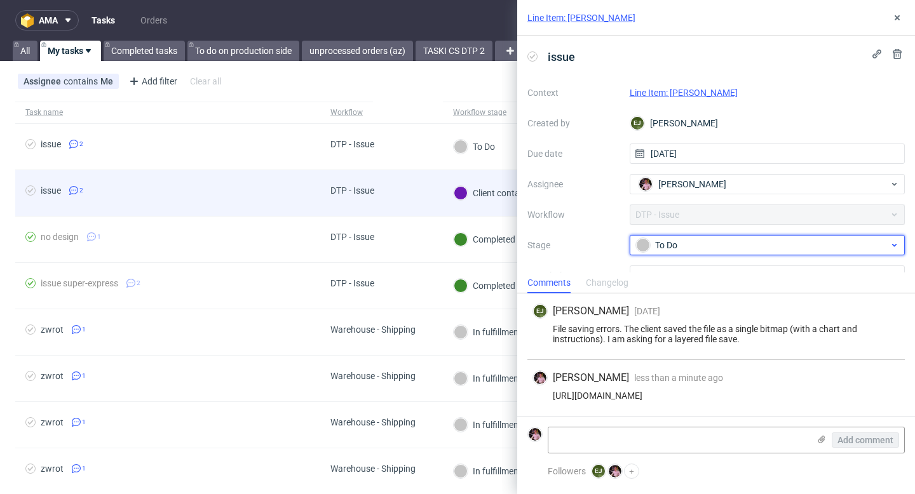
click at [705, 249] on div "To Do" at bounding box center [762, 245] width 253 height 14
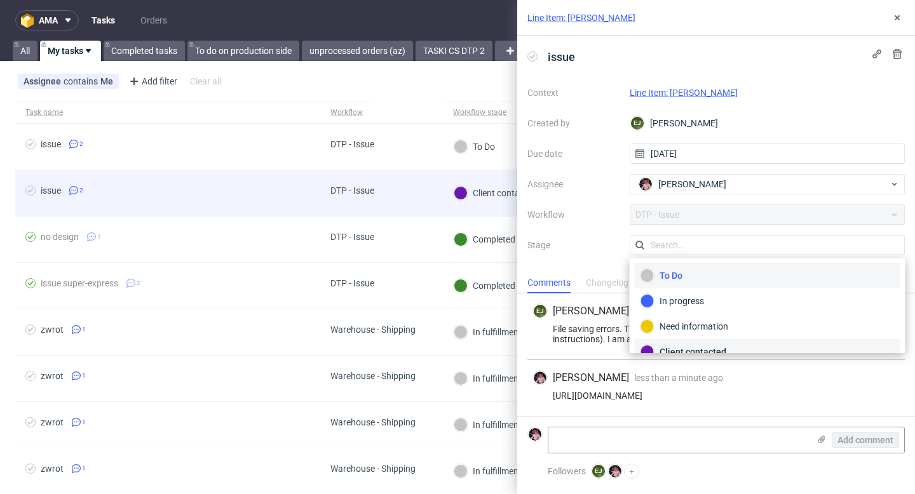
click at [676, 349] on div "Client contacted" at bounding box center [768, 352] width 254 height 14
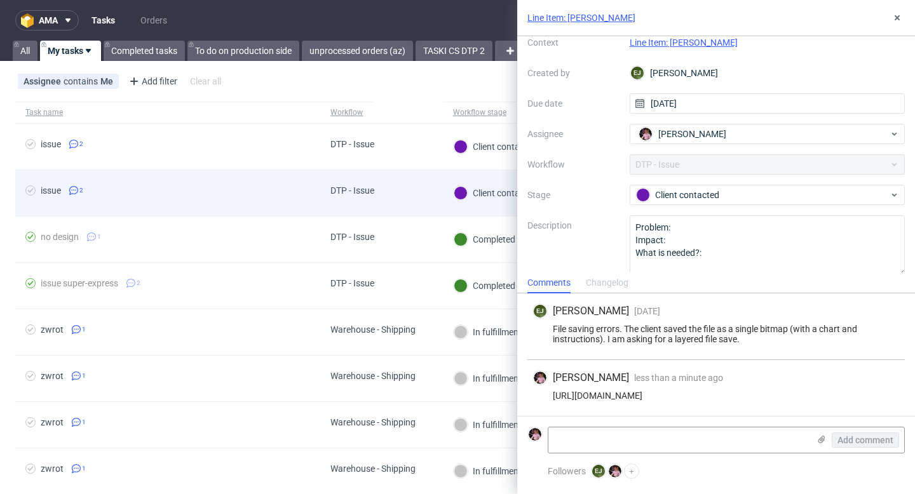
scroll to position [64, 0]
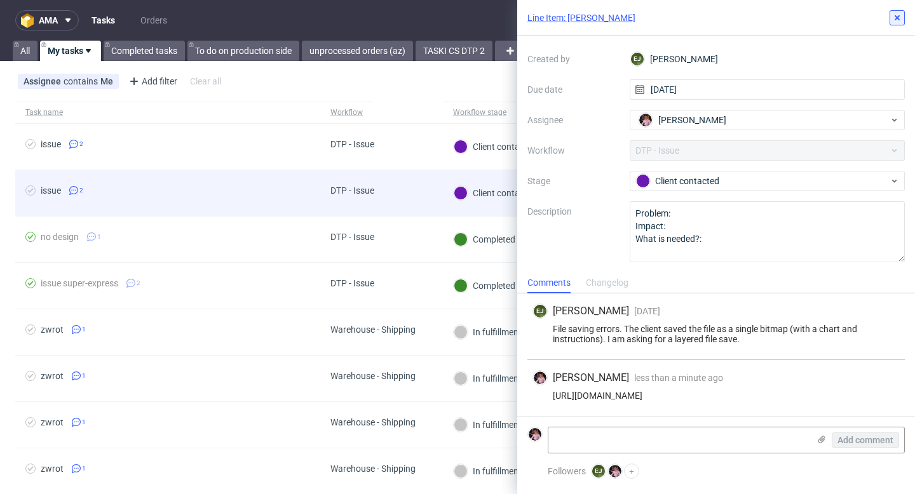
click at [897, 15] on icon at bounding box center [897, 18] width 10 height 10
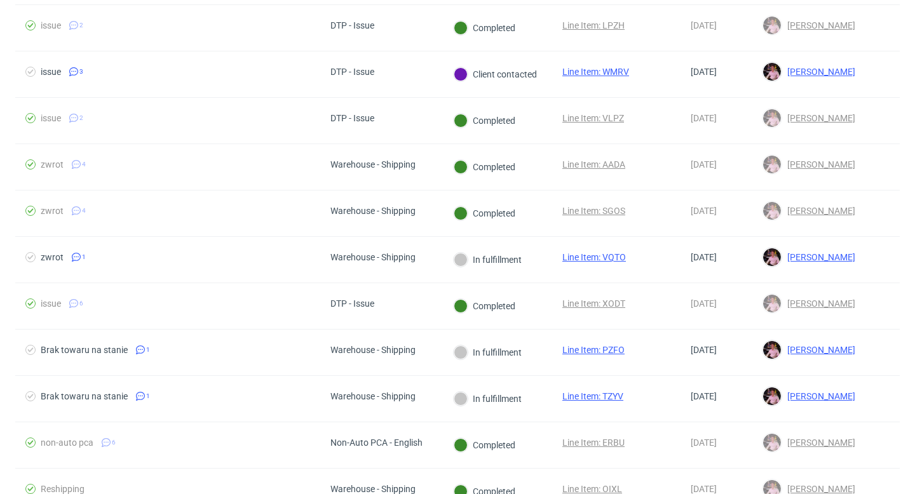
scroll to position [980, 0]
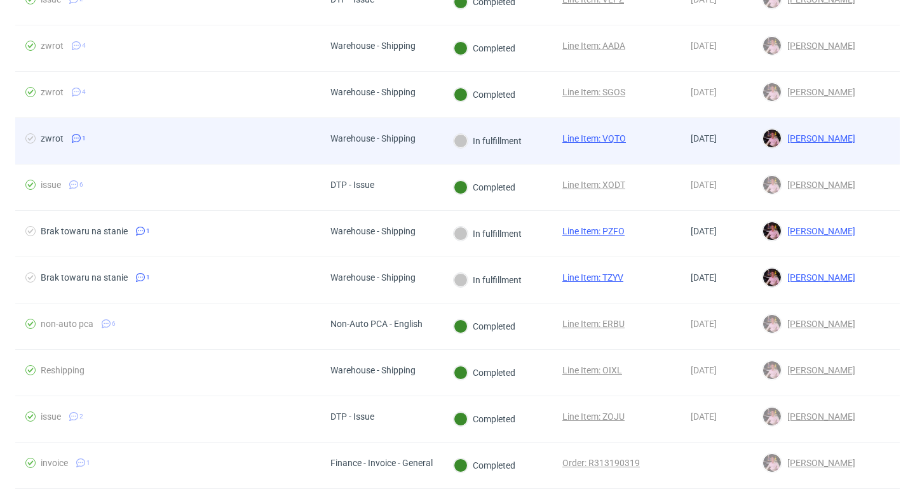
click at [454, 137] on div "In fulfillment" at bounding box center [487, 140] width 69 height 15
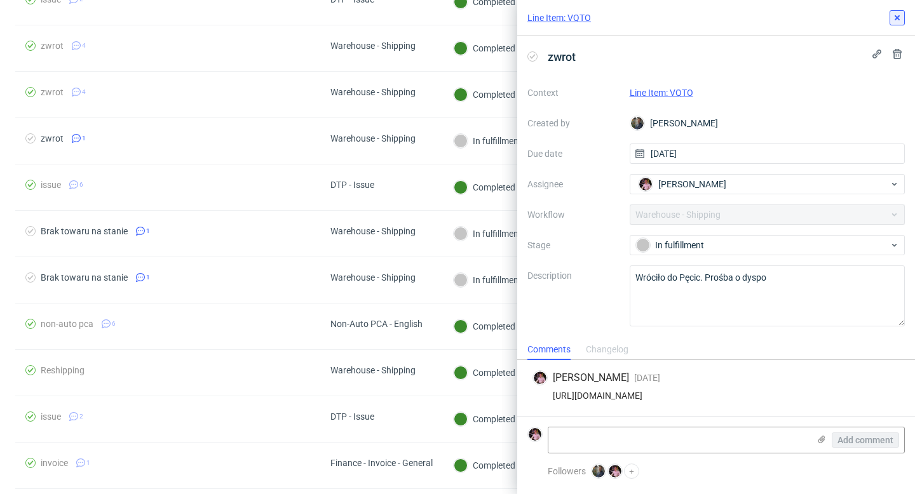
click at [894, 13] on icon at bounding box center [897, 18] width 10 height 10
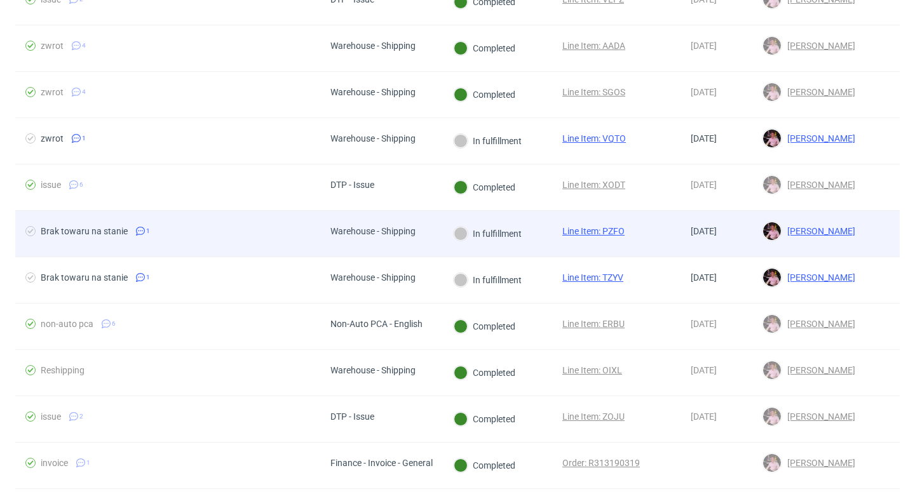
scroll to position [1062, 0]
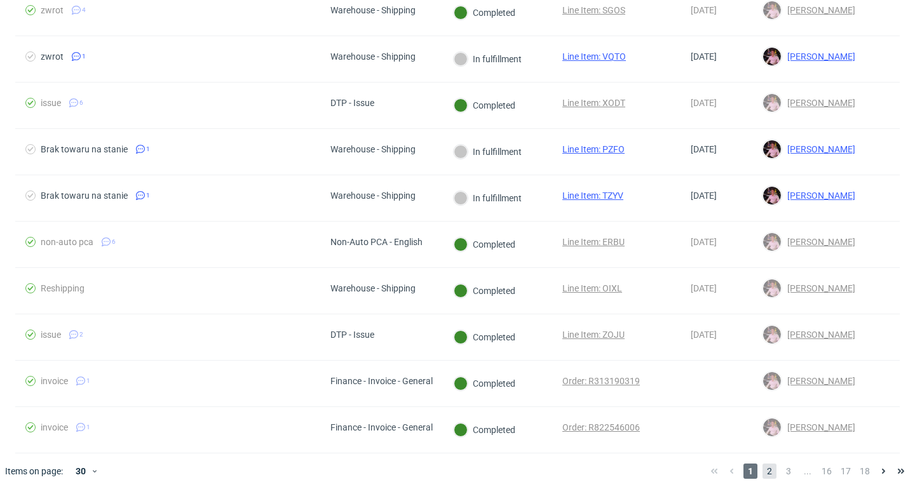
click at [763, 472] on span "2" at bounding box center [770, 471] width 14 height 15
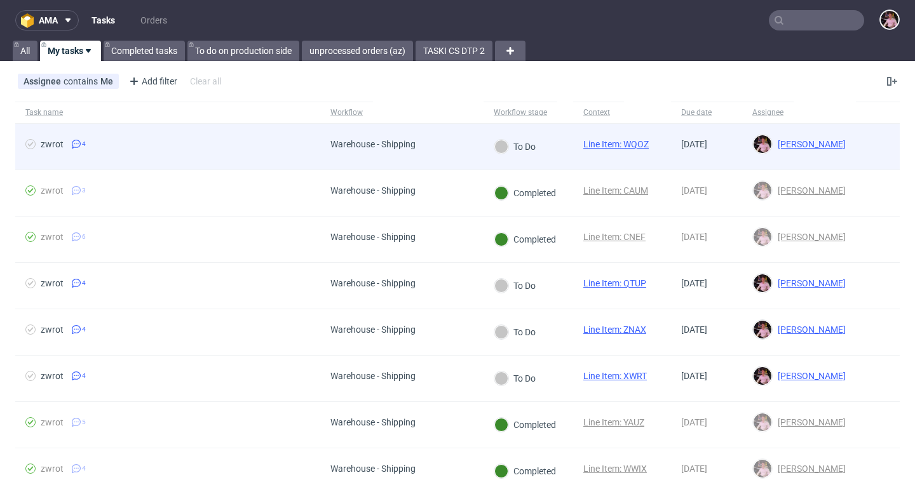
click at [435, 150] on div "Warehouse - Shipping" at bounding box center [401, 147] width 163 height 46
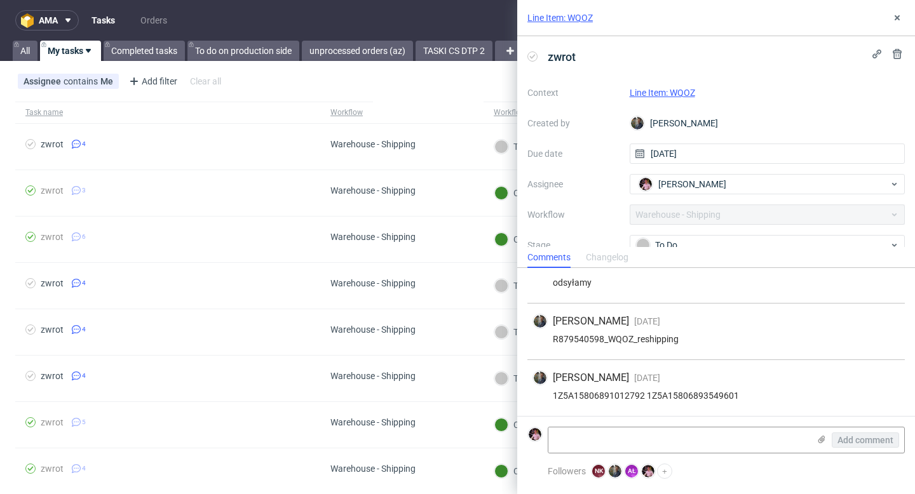
scroll to position [108, 0]
click at [675, 239] on div "To Do" at bounding box center [762, 245] width 253 height 14
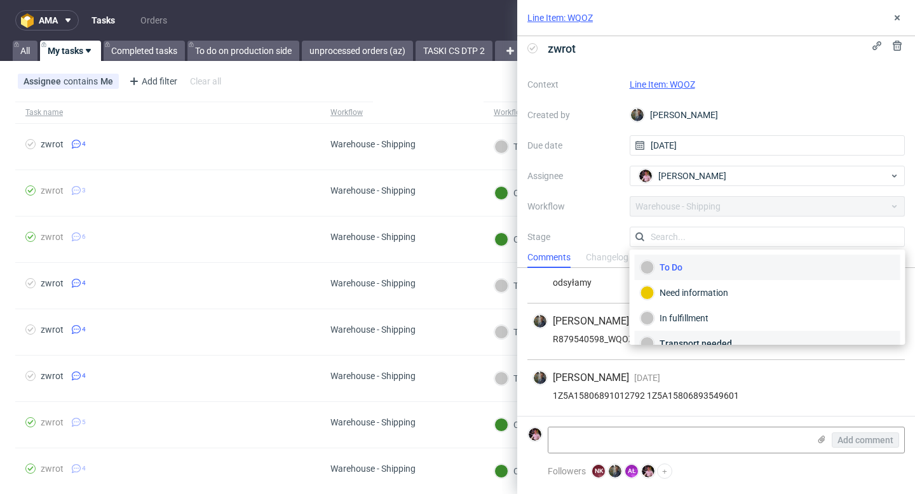
scroll to position [67, 0]
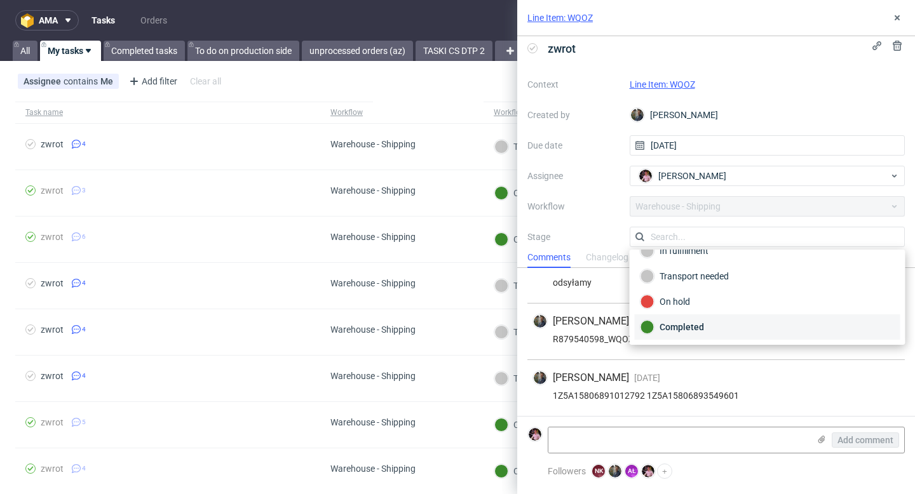
click at [684, 322] on div "Completed" at bounding box center [768, 327] width 254 height 14
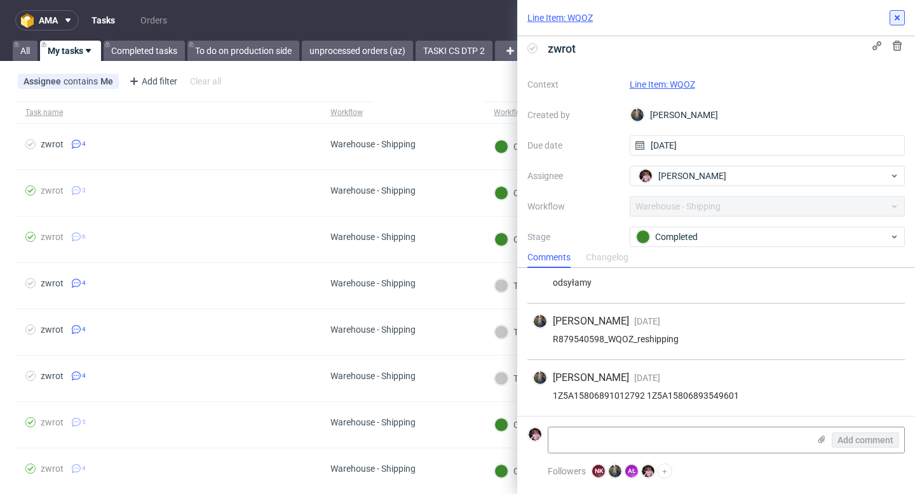
click at [898, 18] on use at bounding box center [897, 17] width 5 height 5
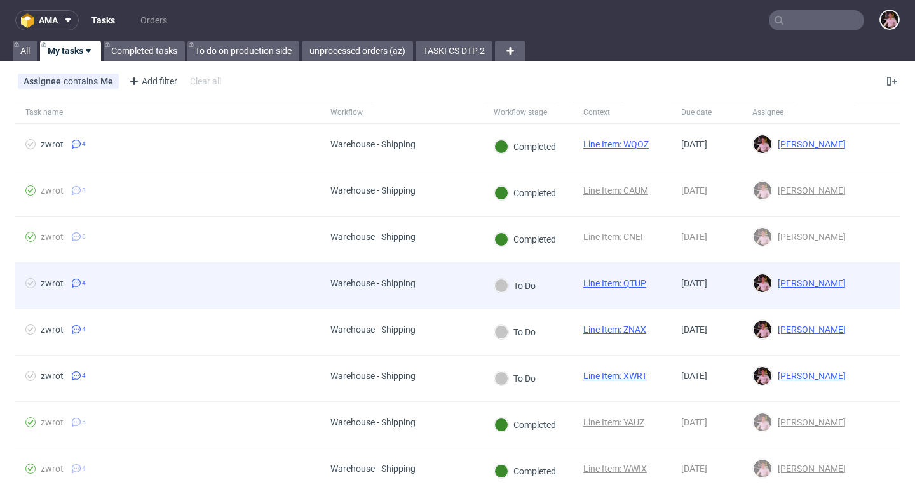
click at [522, 273] on div "To Do" at bounding box center [515, 286] width 63 height 46
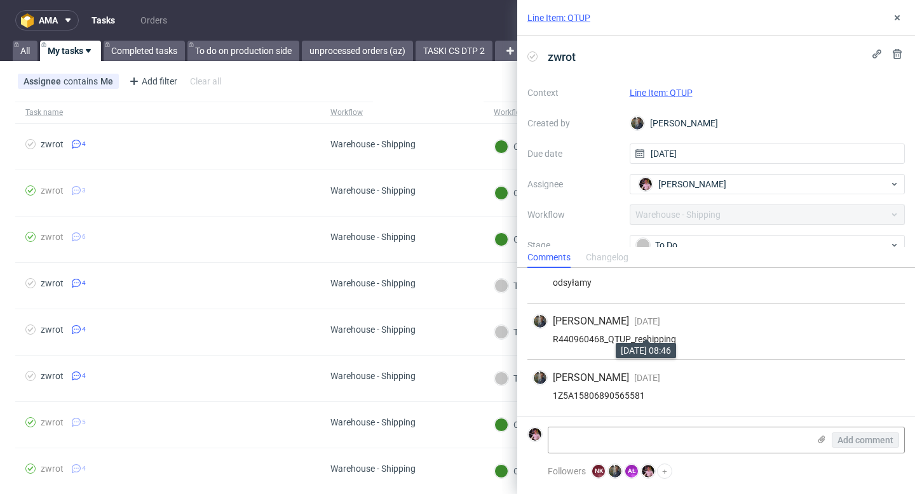
scroll to position [108, 0]
click at [663, 240] on div "To Do" at bounding box center [762, 245] width 253 height 14
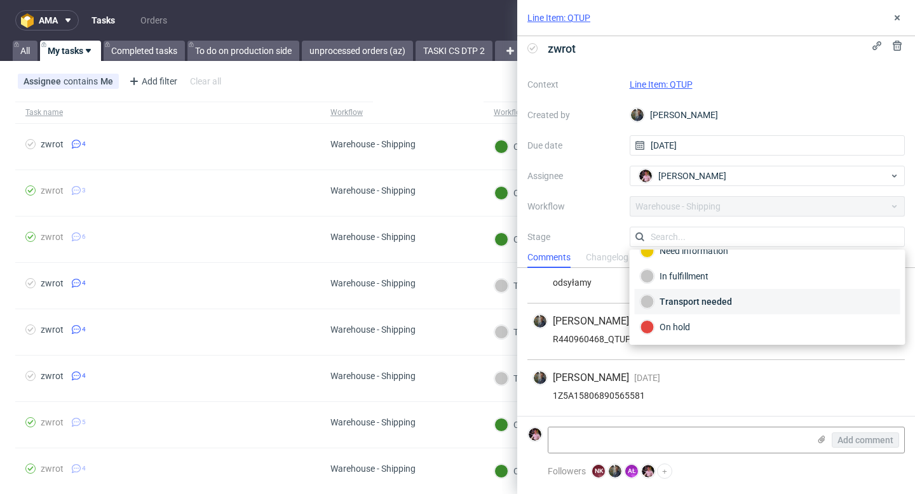
scroll to position [67, 0]
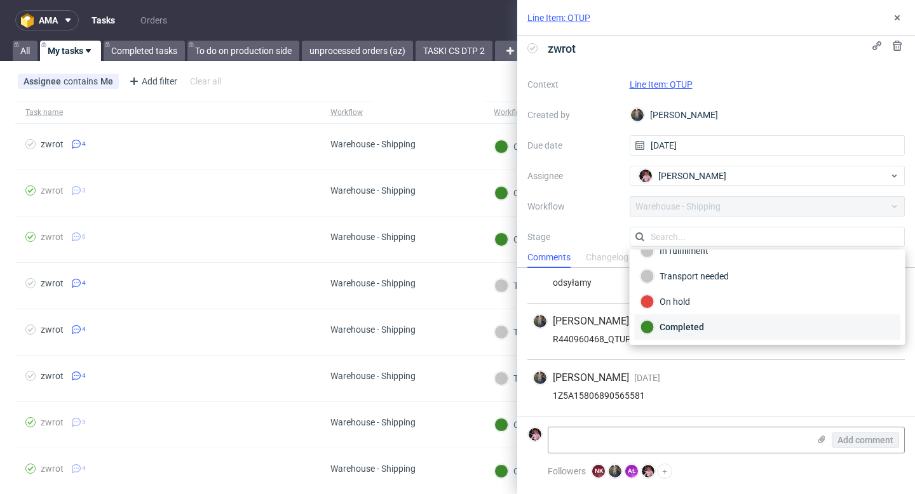
click at [672, 320] on div "Completed" at bounding box center [768, 327] width 254 height 14
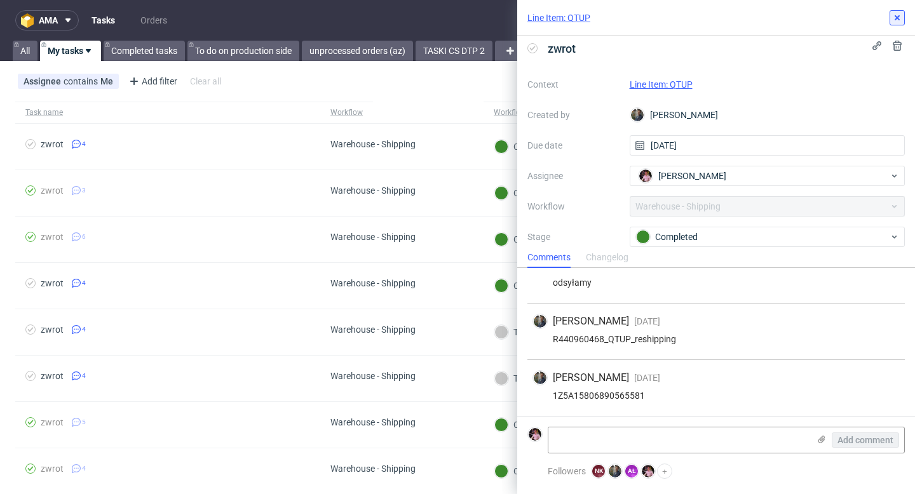
click at [899, 17] on use at bounding box center [897, 17] width 5 height 5
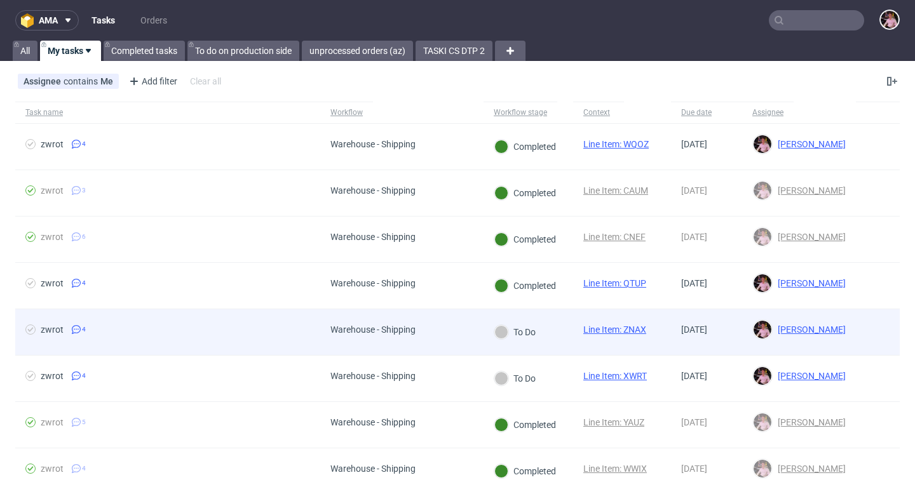
click at [517, 319] on div "To Do" at bounding box center [515, 333] width 63 height 46
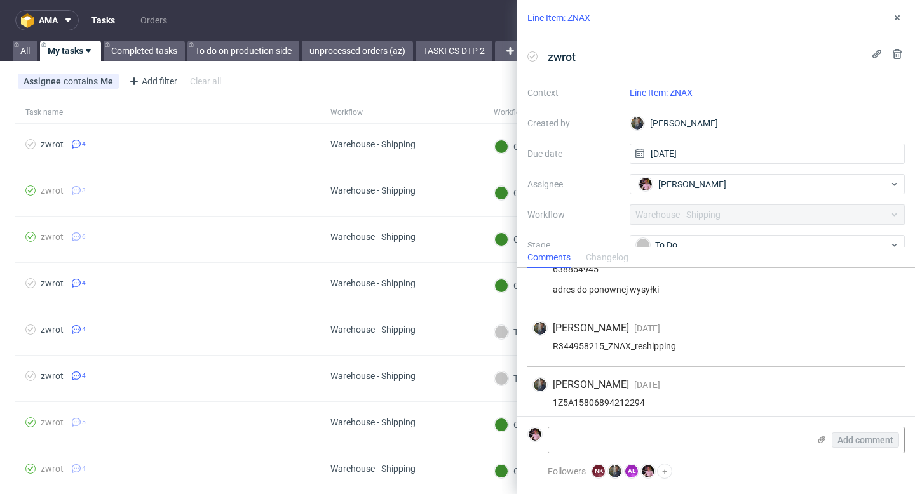
scroll to position [139, 0]
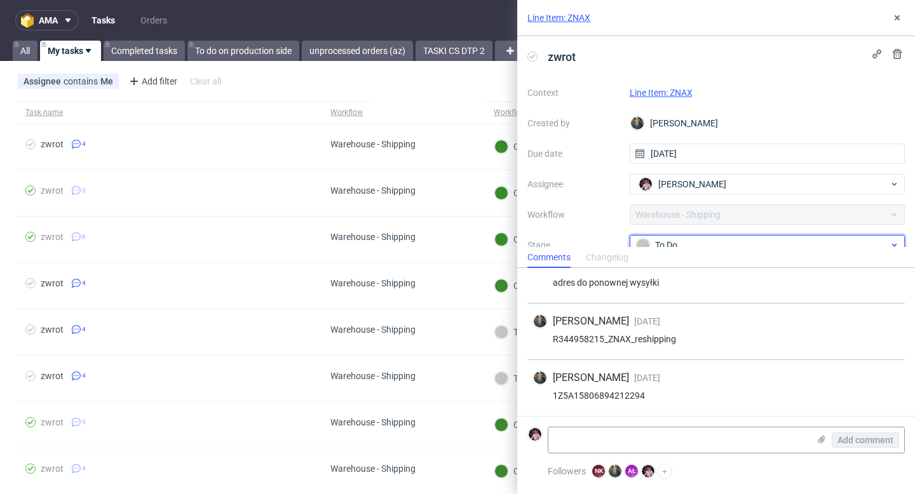
click at [690, 240] on div "To Do" at bounding box center [762, 245] width 253 height 14
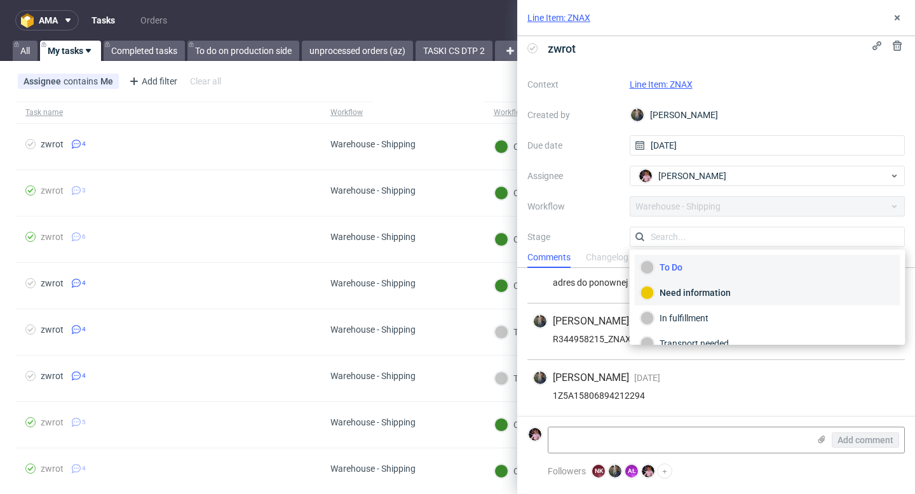
scroll to position [67, 0]
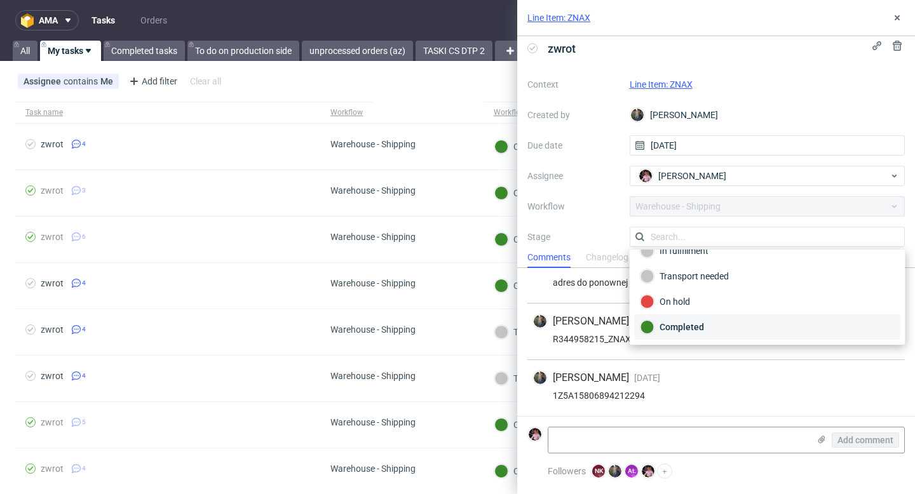
click at [690, 324] on div "Completed" at bounding box center [768, 327] width 254 height 14
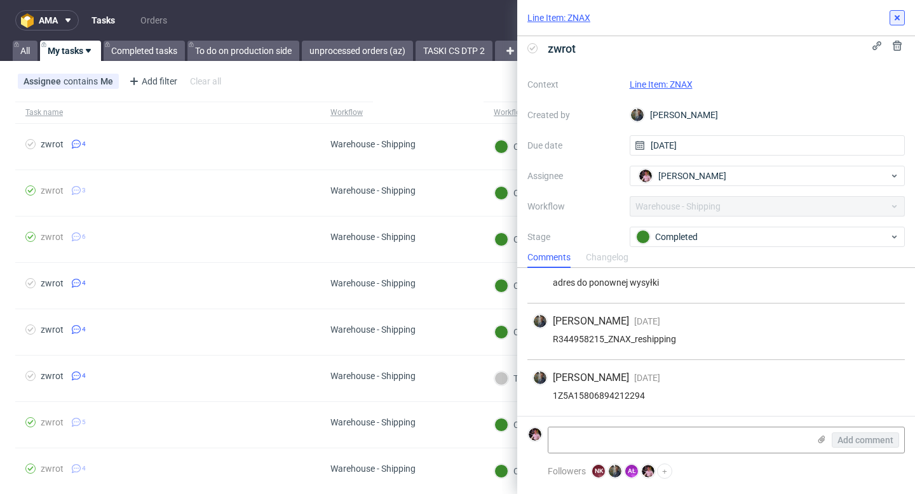
click at [891, 20] on button at bounding box center [897, 17] width 15 height 15
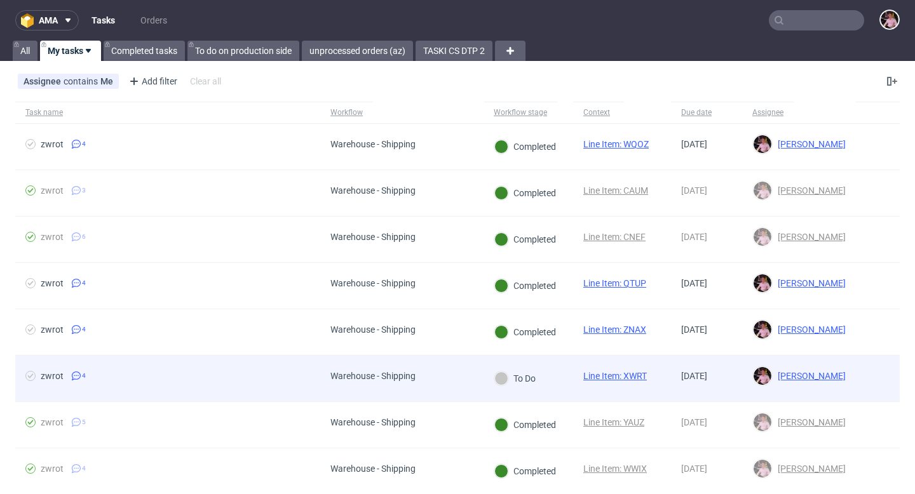
click at [531, 372] on div "To Do" at bounding box center [514, 379] width 41 height 14
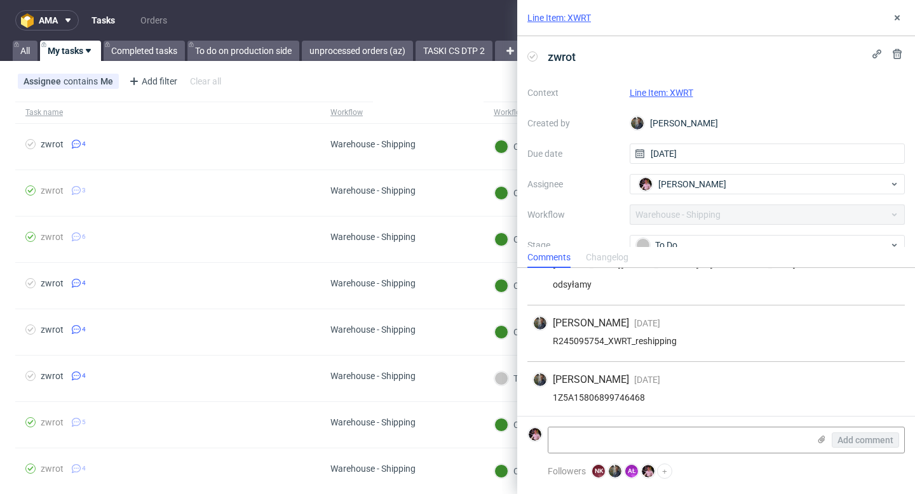
scroll to position [98, 0]
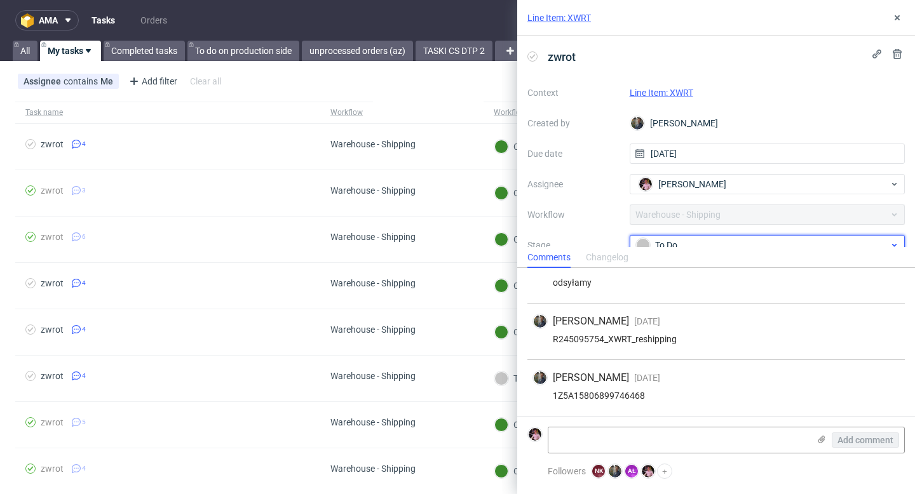
click at [684, 246] on div "To Do" at bounding box center [762, 245] width 253 height 14
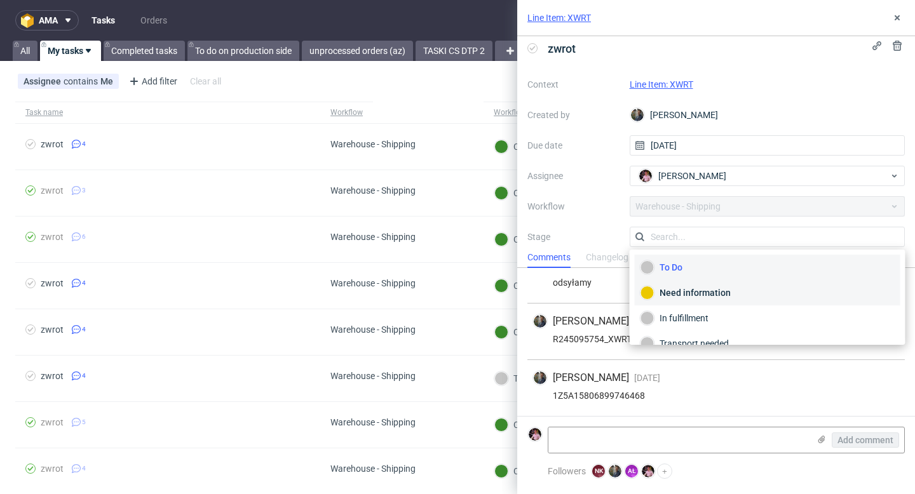
scroll to position [67, 0]
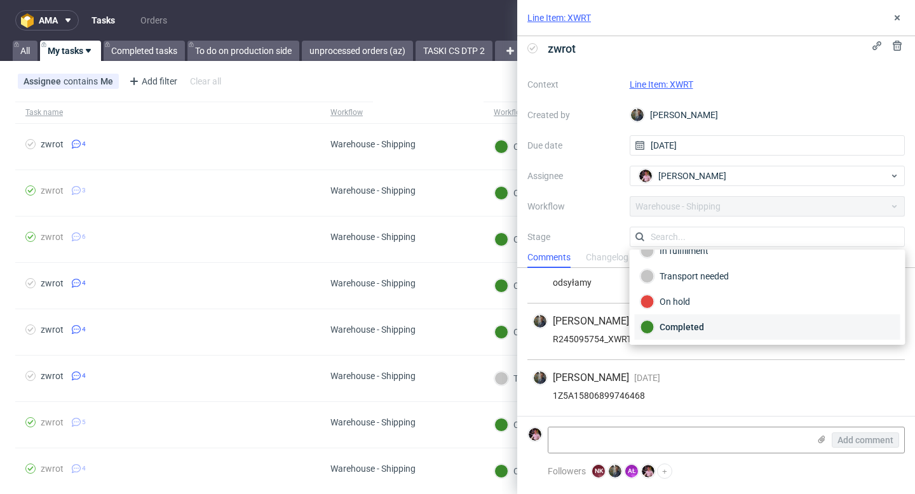
click at [695, 329] on div "Completed" at bounding box center [768, 327] width 254 height 14
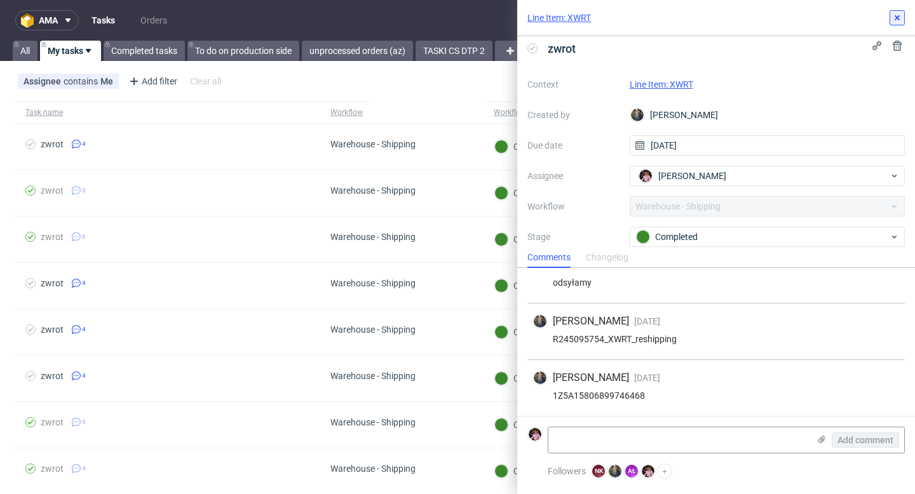
click at [892, 16] on icon at bounding box center [897, 18] width 10 height 10
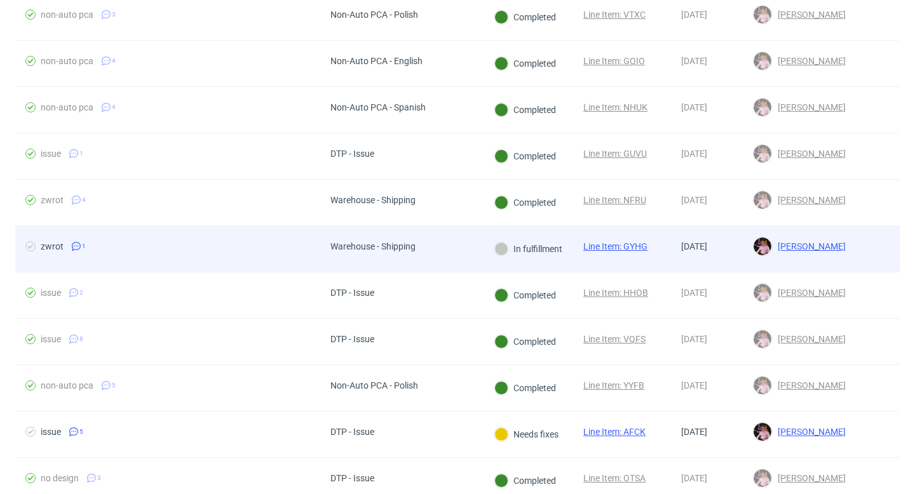
scroll to position [798, 0]
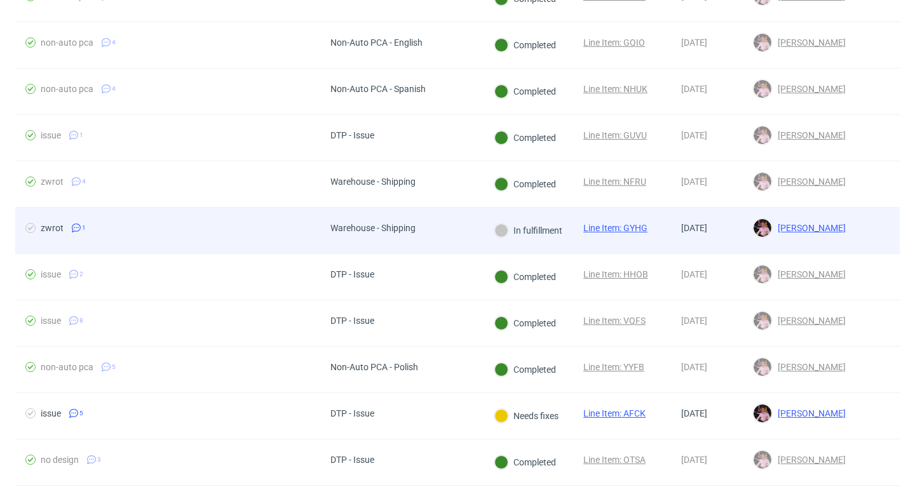
click at [482, 246] on div "Warehouse - Shipping" at bounding box center [401, 231] width 163 height 46
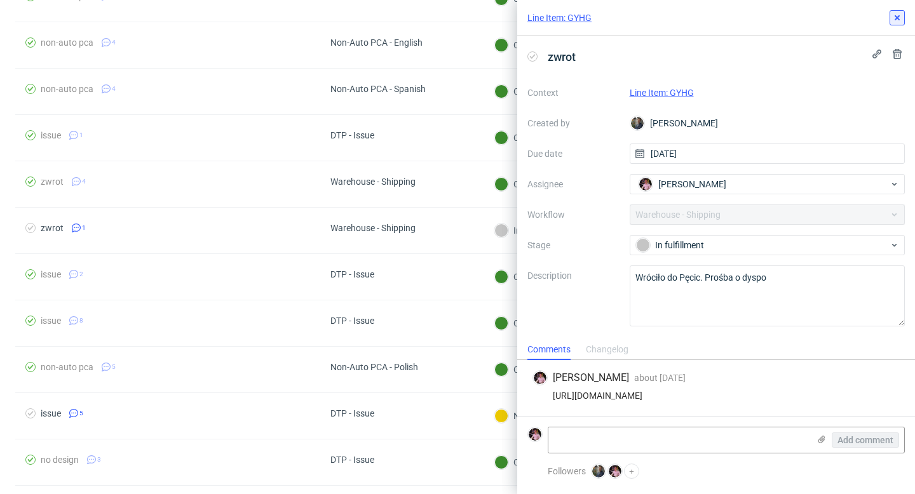
click at [894, 19] on icon at bounding box center [897, 18] width 10 height 10
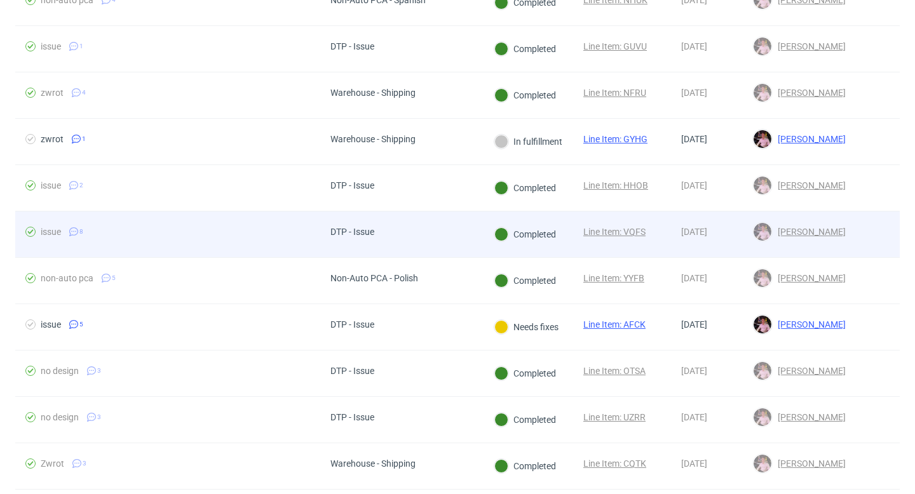
scroll to position [1062, 0]
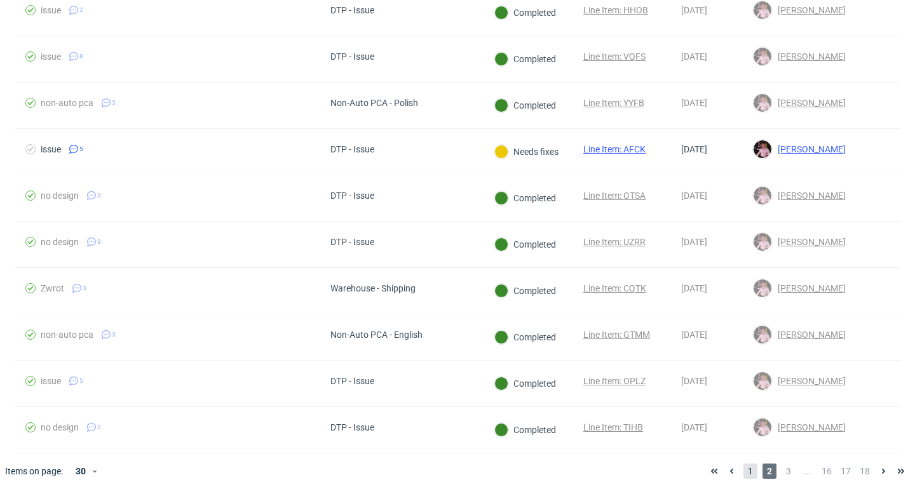
click at [744, 470] on span "1" at bounding box center [751, 471] width 14 height 15
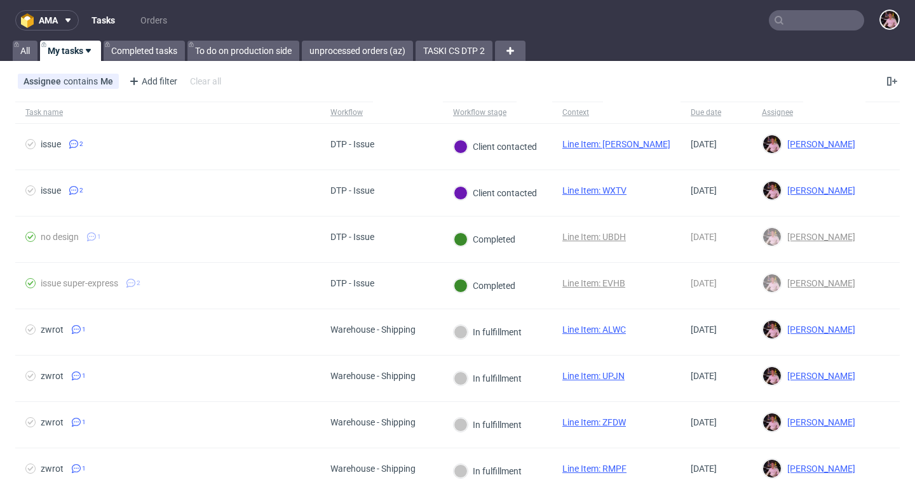
click at [794, 21] on input "text" at bounding box center [816, 20] width 95 height 20
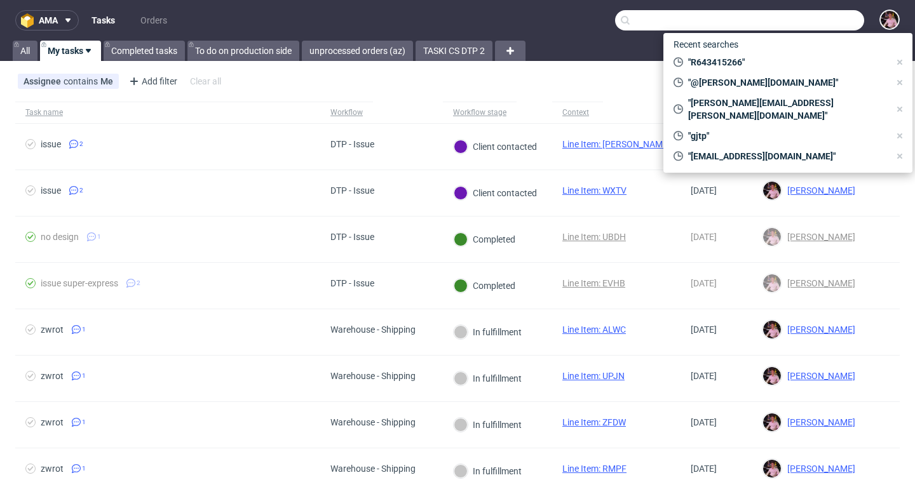
paste input "R446195655"
type input "R446195655"
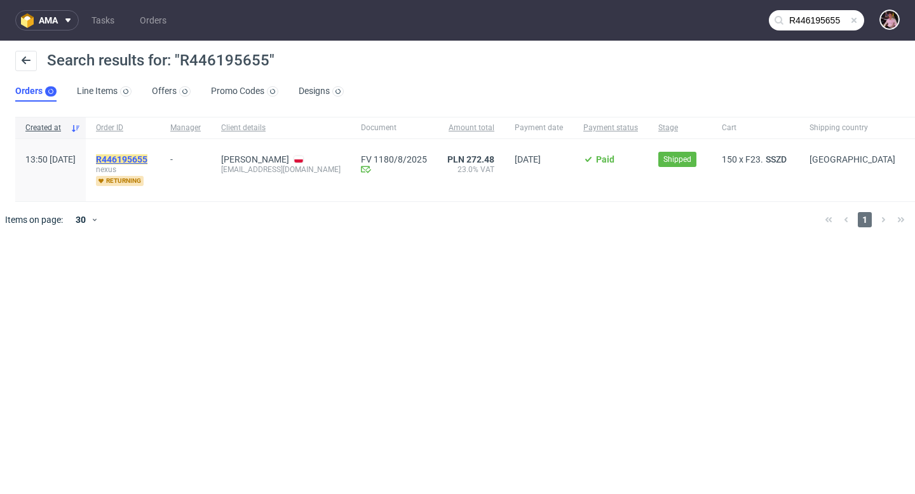
click at [147, 160] on mark "R446195655" at bounding box center [121, 159] width 51 height 10
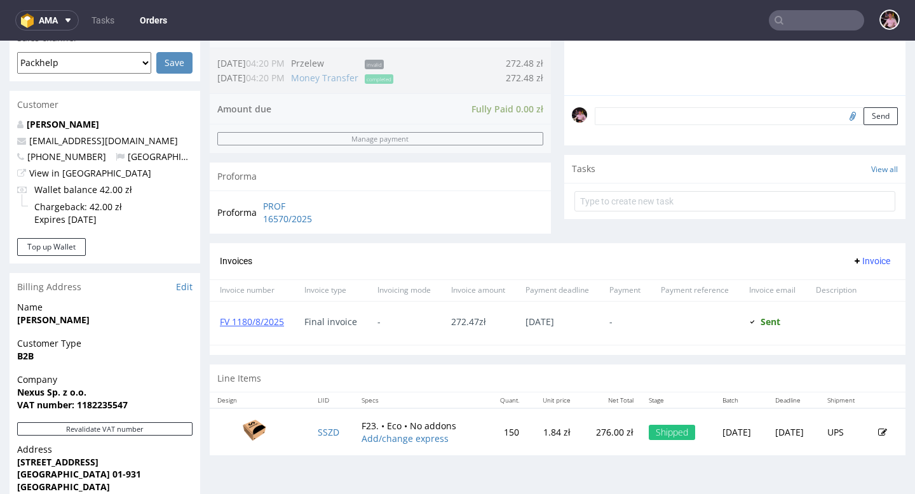
scroll to position [355, 0]
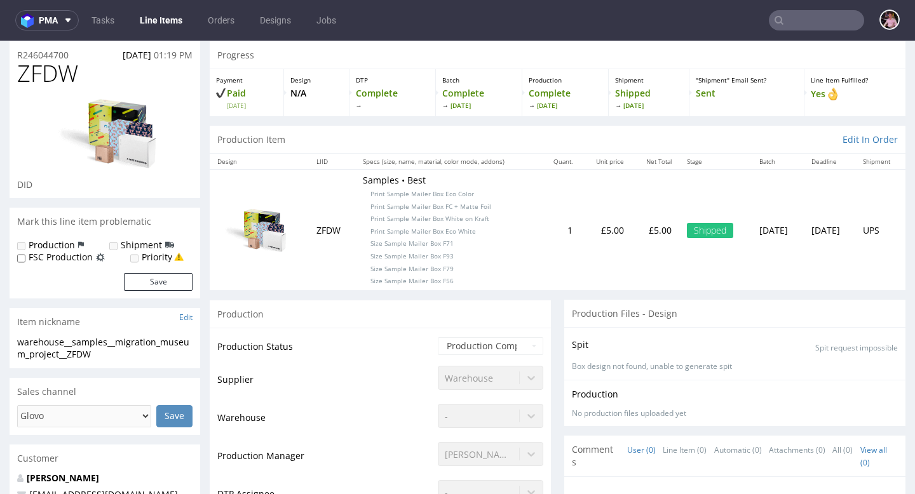
scroll to position [9, 0]
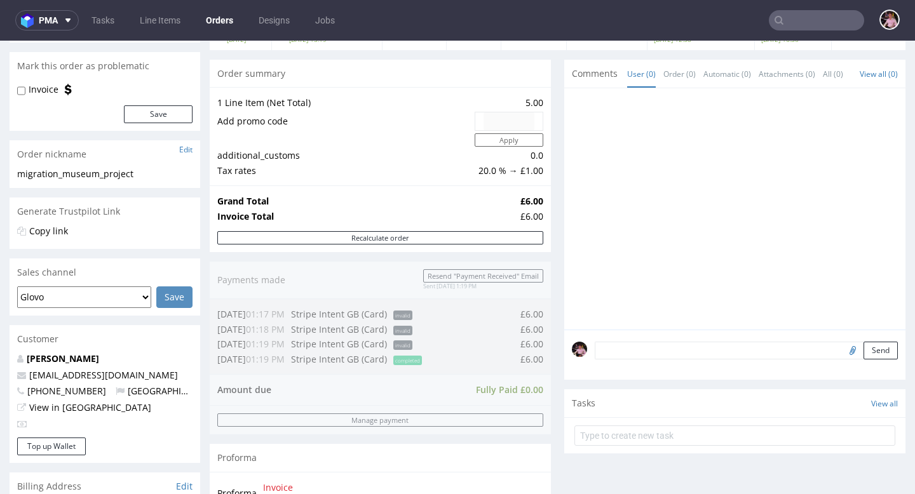
scroll to position [127, 0]
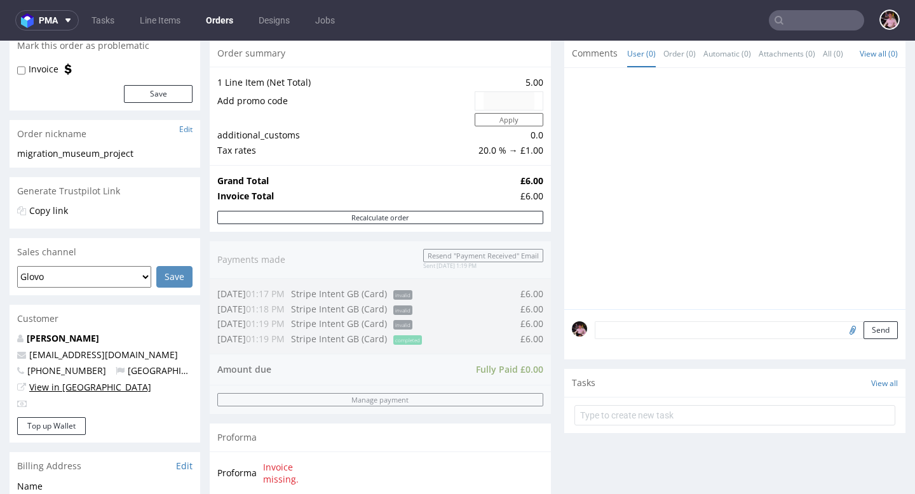
click at [67, 388] on link "View in [GEOGRAPHIC_DATA]" at bounding box center [90, 387] width 122 height 12
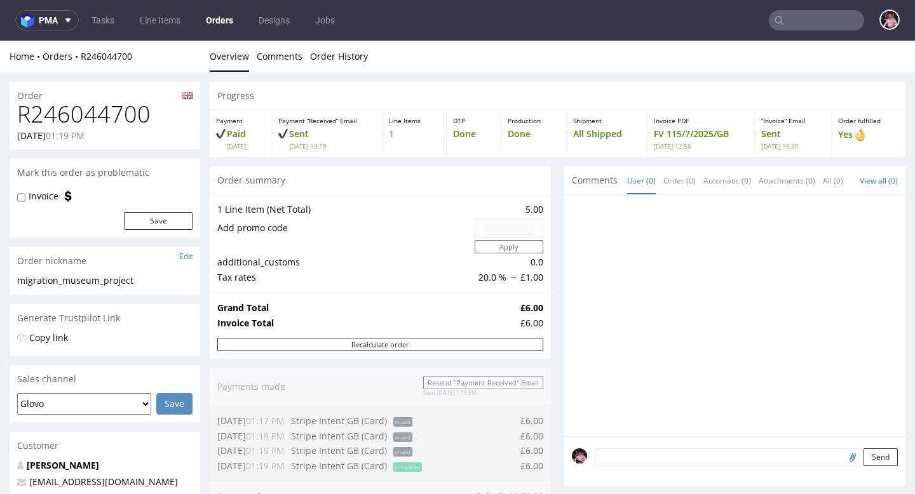
click at [111, 109] on h1 "R246044700" at bounding box center [104, 114] width 175 height 25
copy h1 "R246044700"
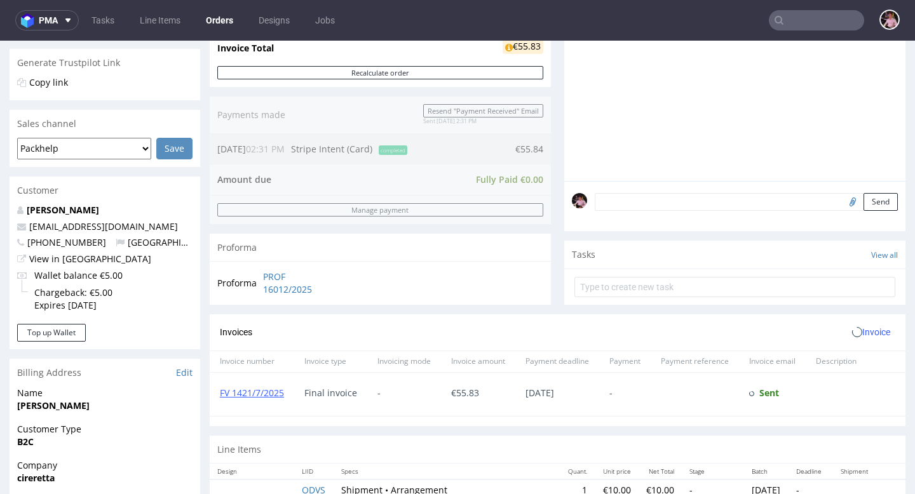
scroll to position [347, 0]
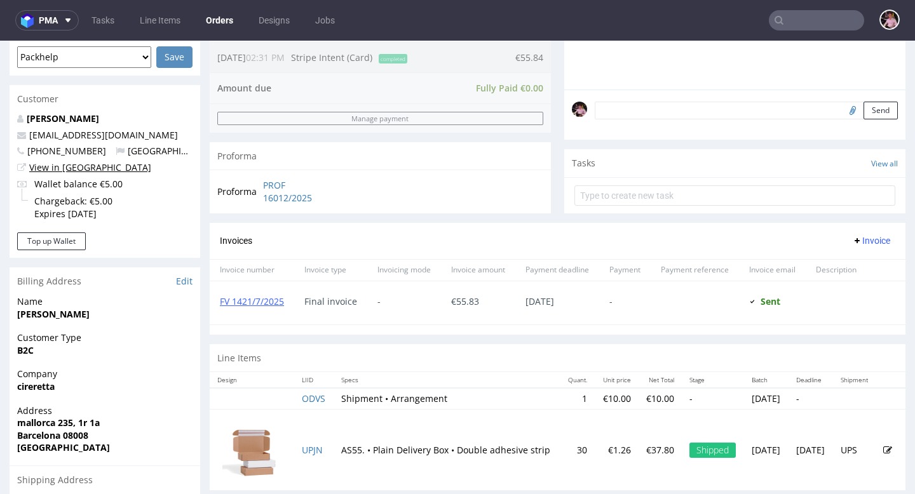
click at [79, 169] on link "View in [GEOGRAPHIC_DATA]" at bounding box center [90, 167] width 122 height 12
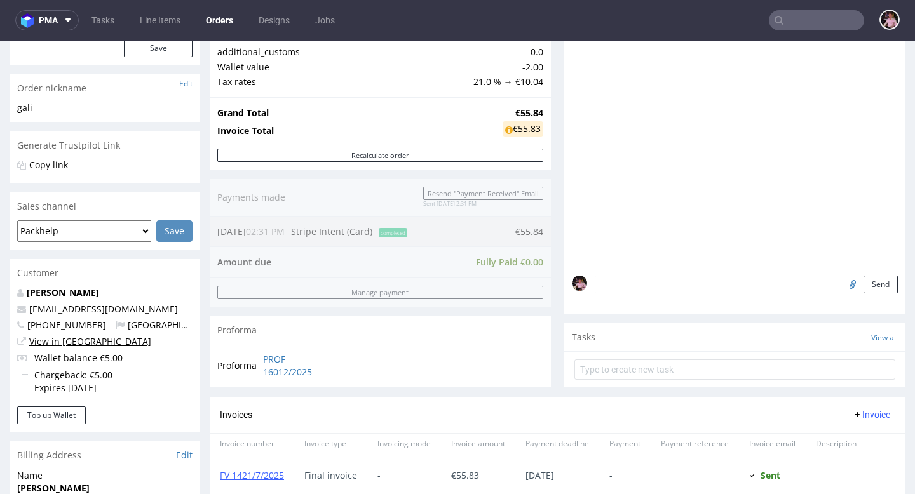
scroll to position [0, 0]
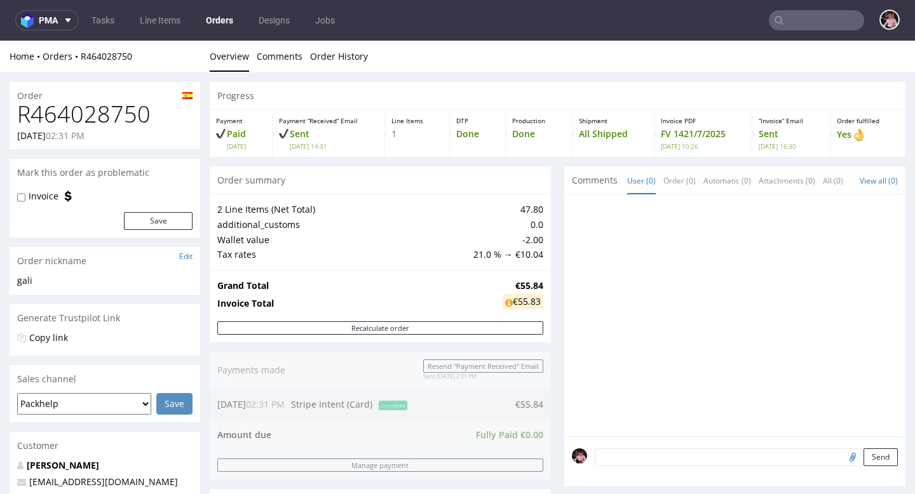
click at [121, 116] on h1 "R464028750" at bounding box center [104, 114] width 175 height 25
copy h1 "R464028750"
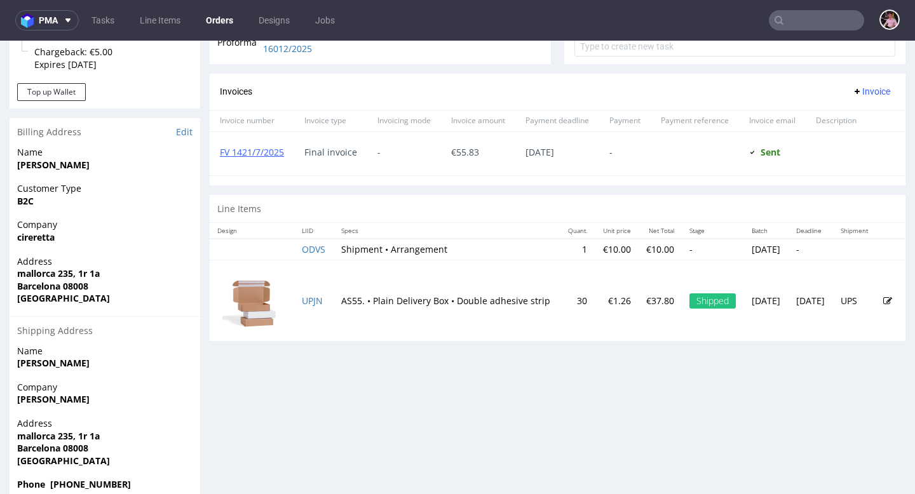
scroll to position [521, 0]
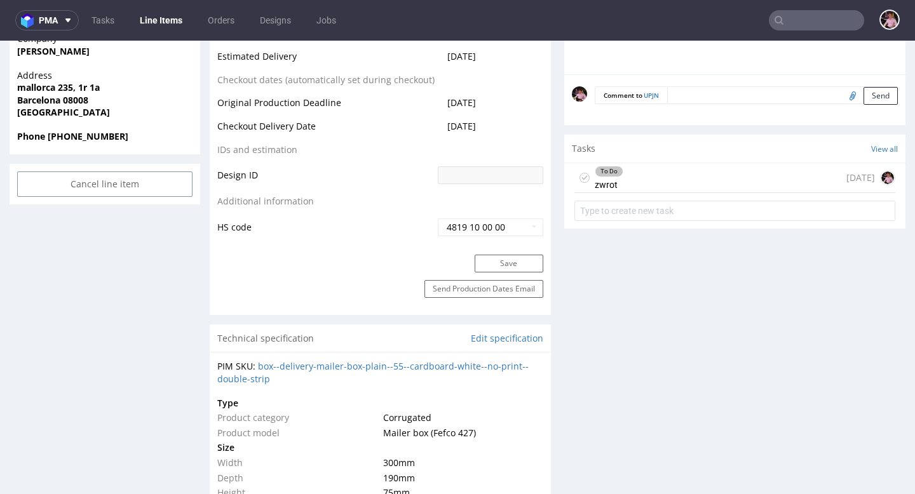
scroll to position [665, 0]
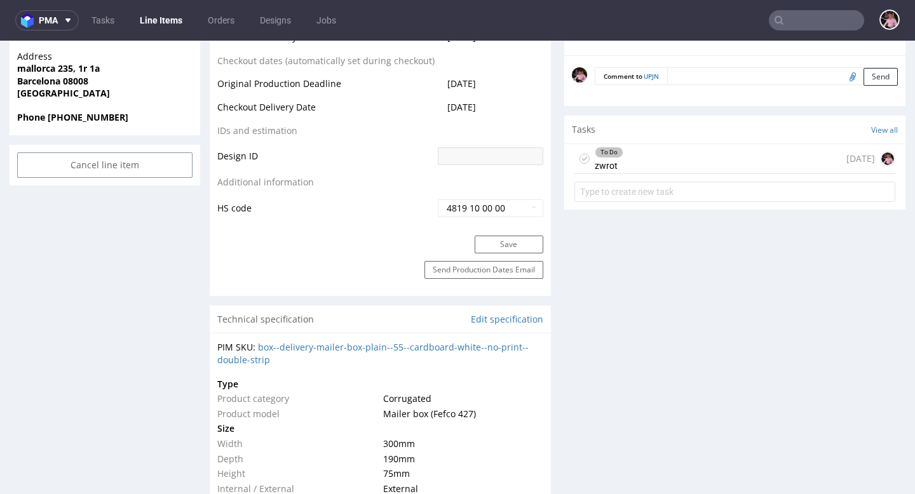
click at [690, 162] on div "To Do zwrot 6 days ago" at bounding box center [735, 159] width 321 height 30
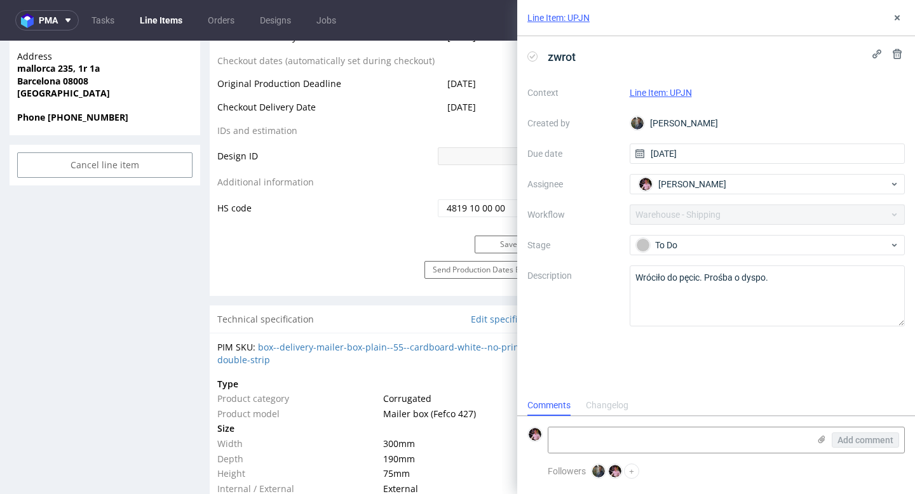
scroll to position [10, 0]
click at [640, 433] on textarea at bounding box center [679, 440] width 261 height 25
paste textarea "https://app-eu1.hubspot.com/contacts/25600958/record/0-5/214835208425/"
type textarea "https://app-eu1.hubspot.com/contacts/25600958/record/0-5/214835208425/"
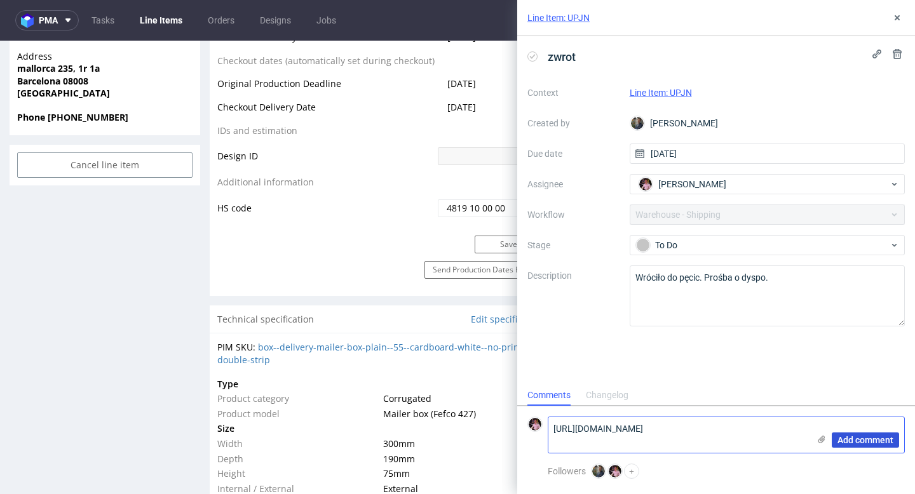
click at [845, 437] on span "Add comment" at bounding box center [866, 440] width 56 height 9
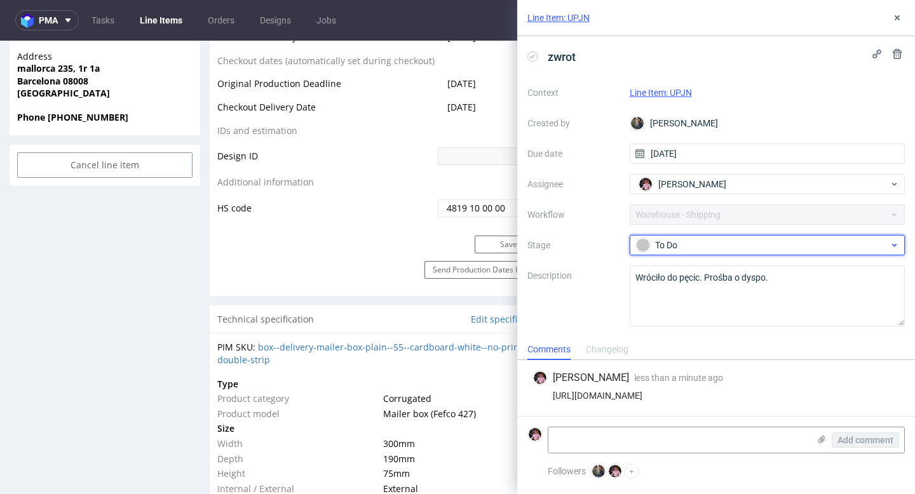
click at [703, 247] on div "To Do" at bounding box center [762, 245] width 253 height 14
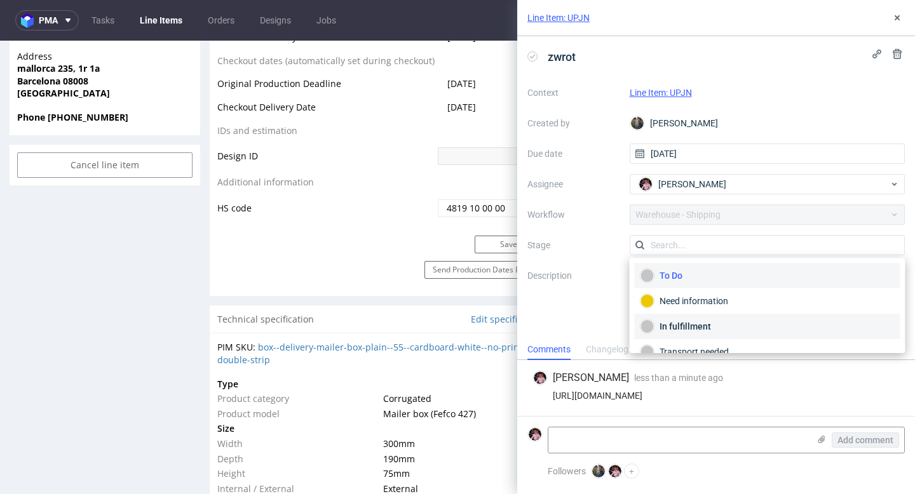
click at [679, 324] on div "In fulfillment" at bounding box center [768, 327] width 254 height 14
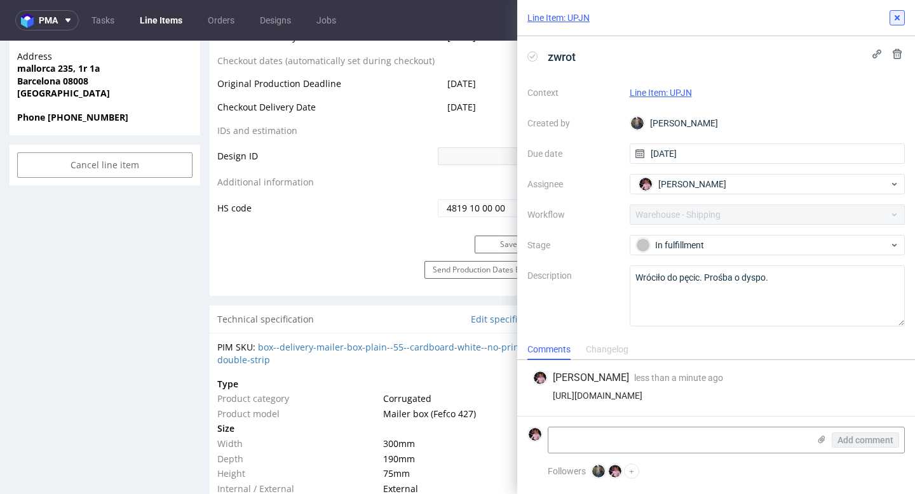
click at [899, 18] on icon at bounding box center [897, 18] width 10 height 10
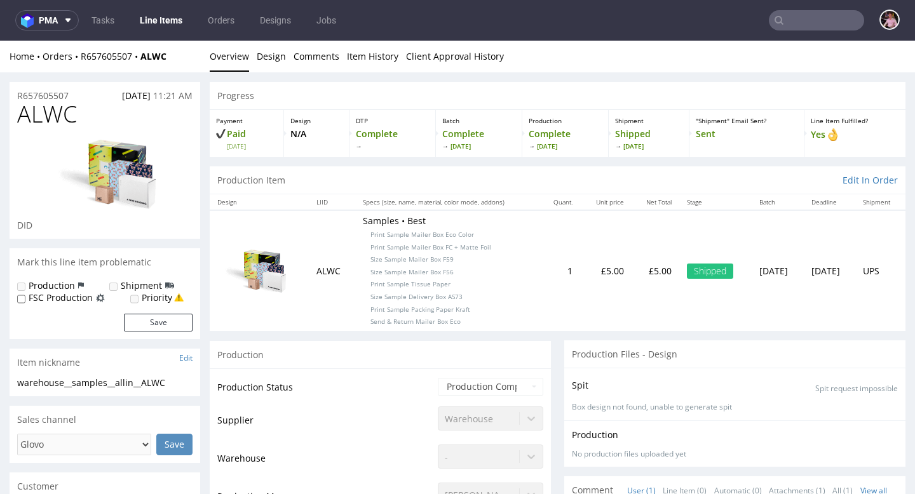
click at [117, 63] on div "Home Orders R657605507 ALWC Overview Design Comments Item History Client Approv…" at bounding box center [457, 57] width 915 height 32
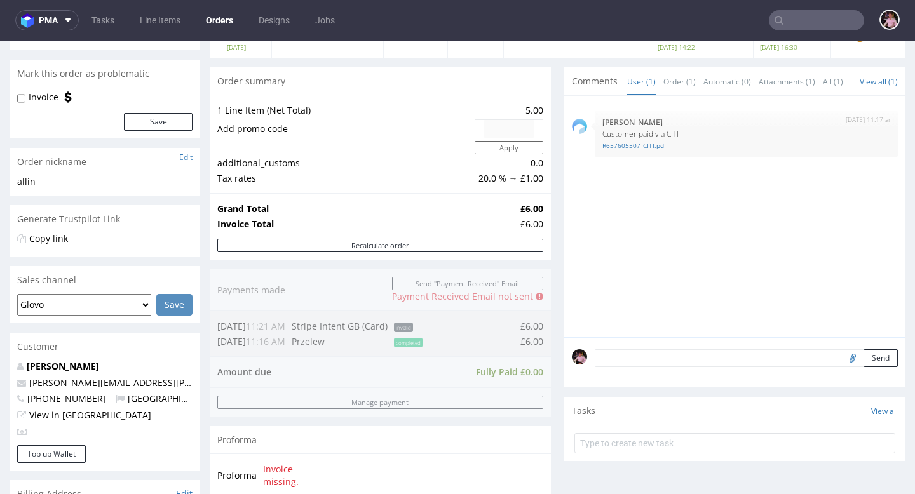
scroll to position [118, 0]
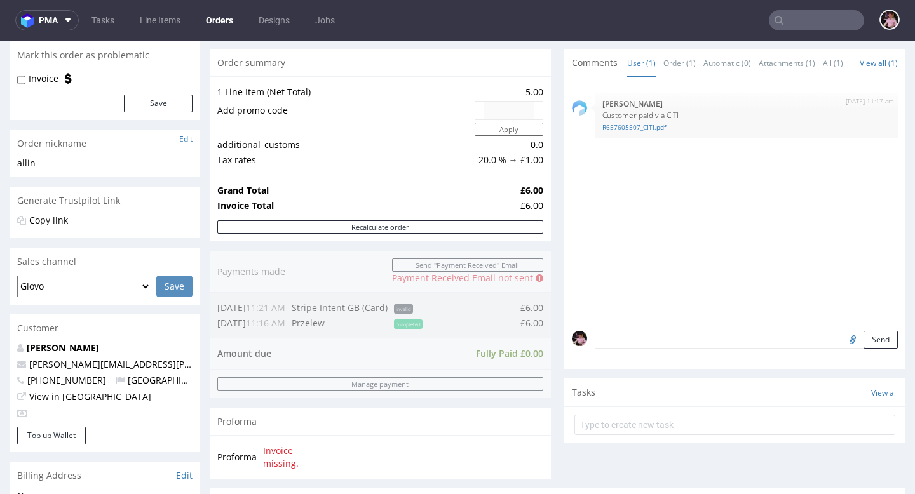
click at [76, 397] on link "View in [GEOGRAPHIC_DATA]" at bounding box center [90, 397] width 122 height 12
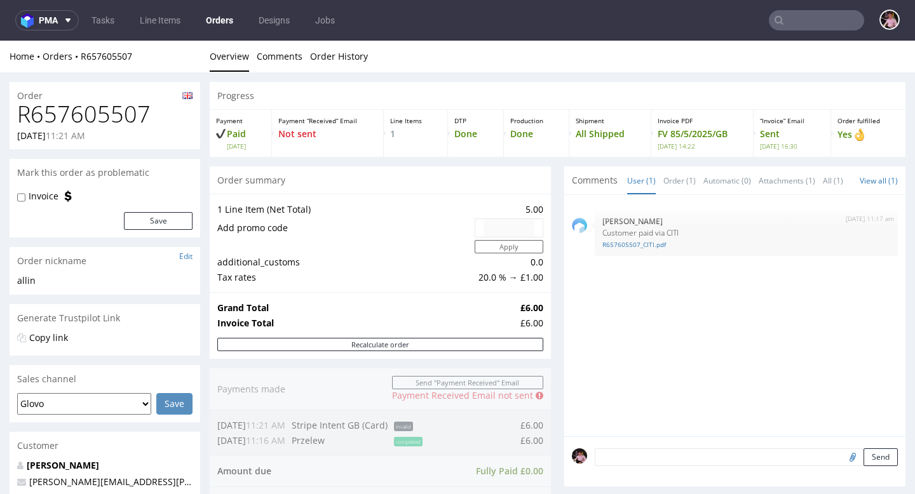
click at [109, 114] on h1 "R657605507" at bounding box center [104, 114] width 175 height 25
copy h1 "R657605507"
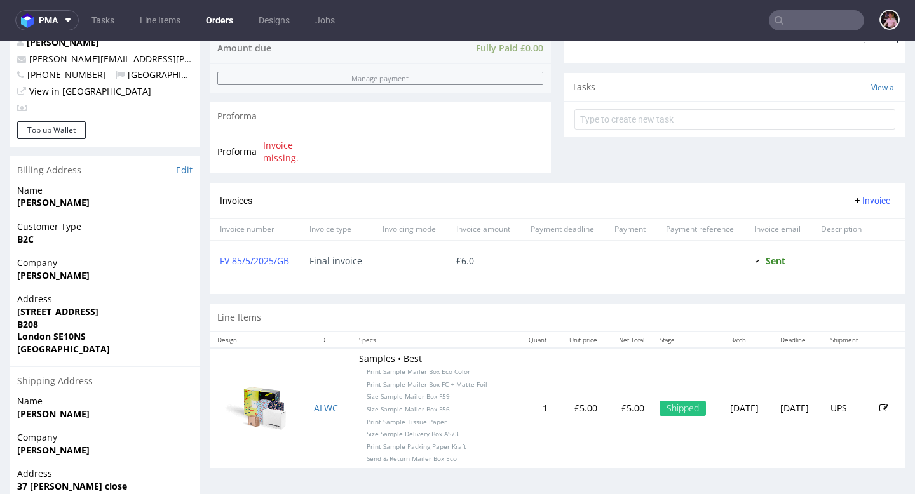
scroll to position [498, 0]
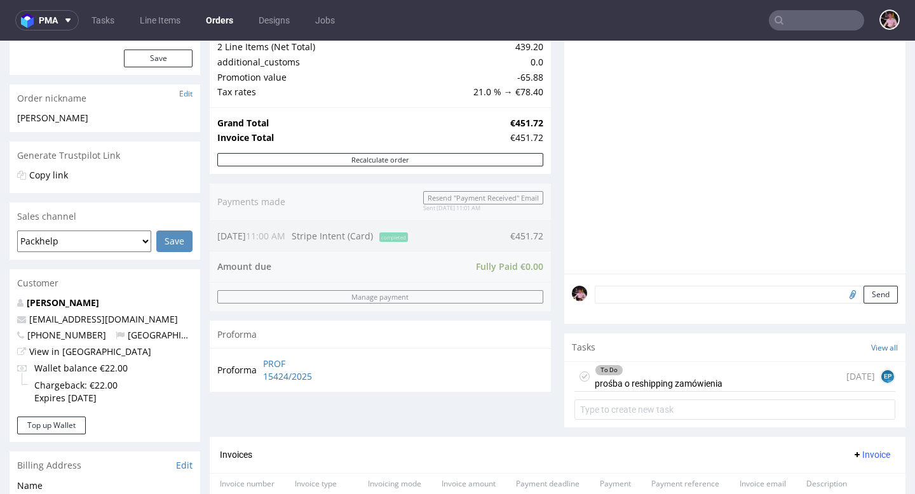
scroll to position [189, 0]
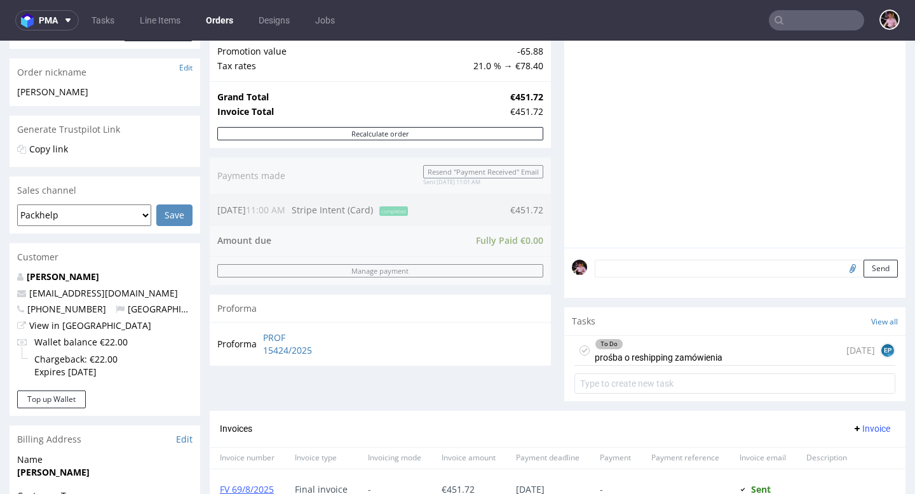
click at [624, 350] on div "To Do" at bounding box center [659, 344] width 126 height 10
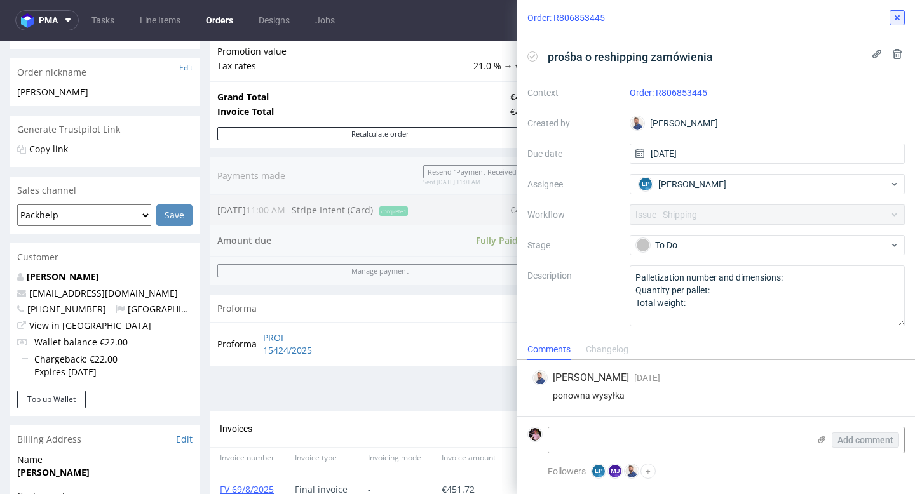
click at [897, 20] on icon at bounding box center [897, 18] width 10 height 10
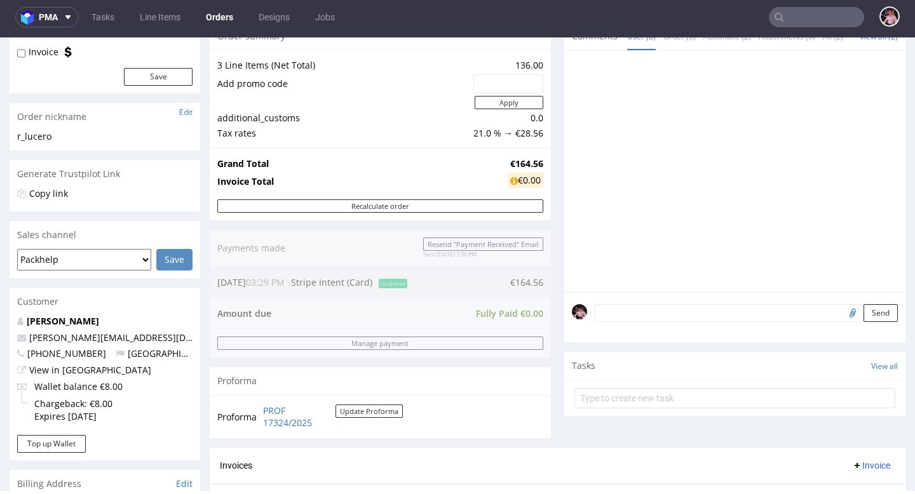
scroll to position [152, 0]
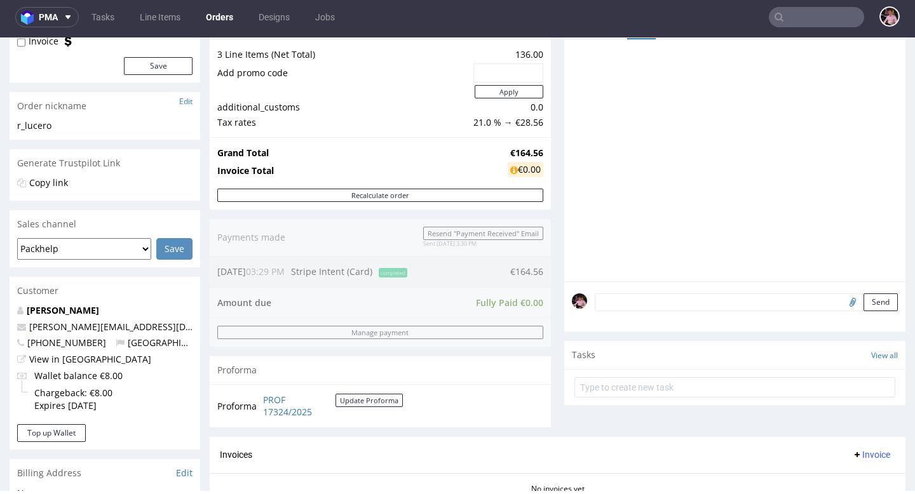
click at [72, 367] on div "juliana R. Lucero juliana@88snacks.com +34663561490 Spain View in Hubspot Walle…" at bounding box center [105, 364] width 191 height 120
click at [69, 362] on link "View in Hubspot" at bounding box center [90, 359] width 122 height 12
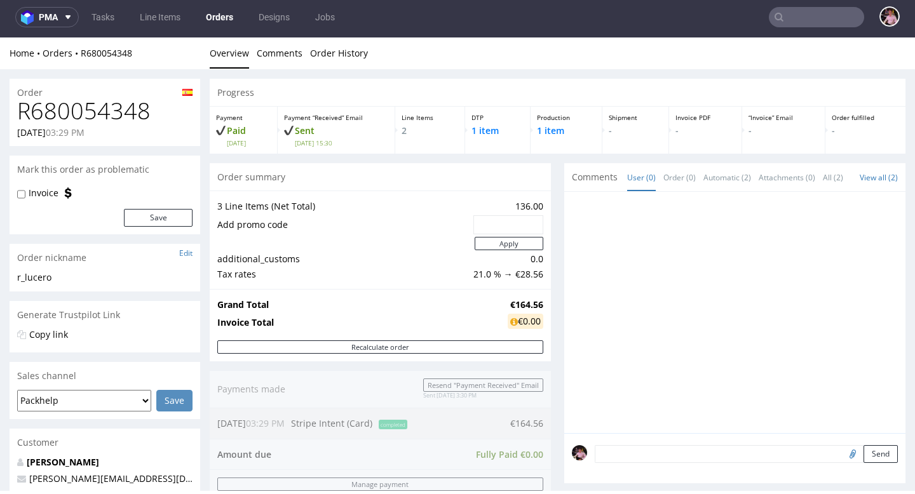
click at [77, 116] on h1 "R680054348" at bounding box center [104, 111] width 175 height 25
copy h1 "R680054348"
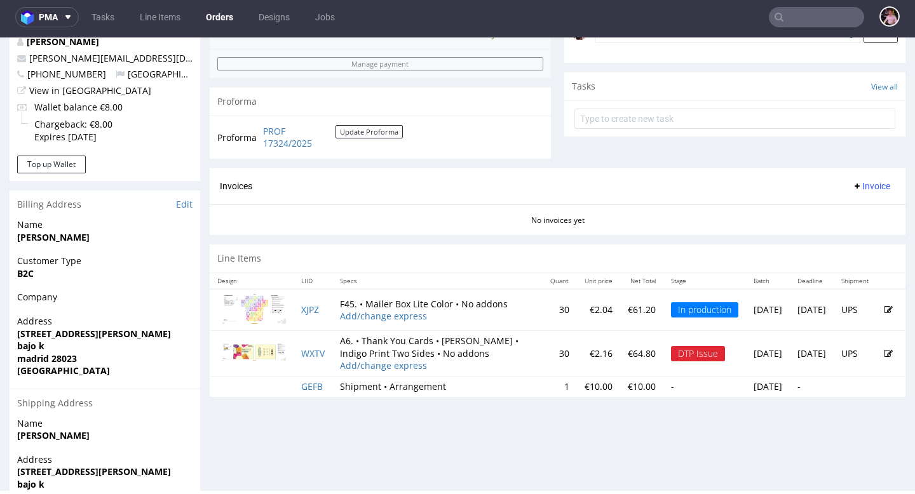
scroll to position [496, 0]
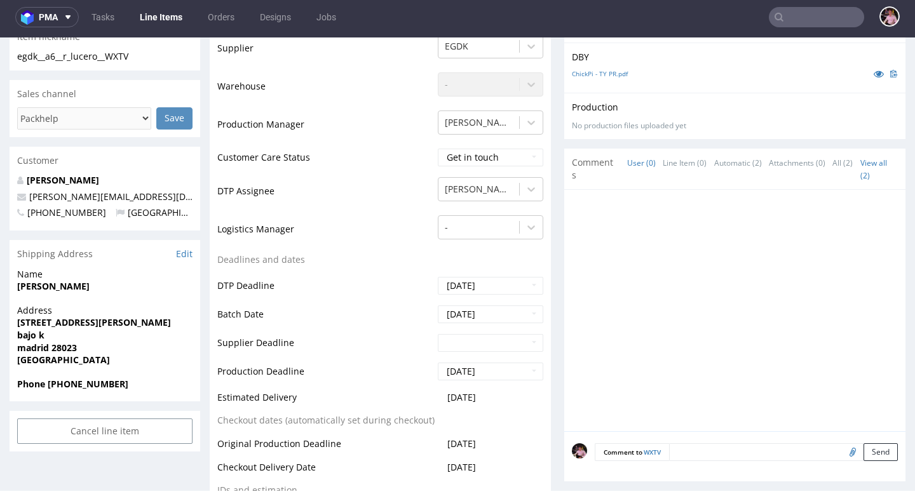
scroll to position [385, 0]
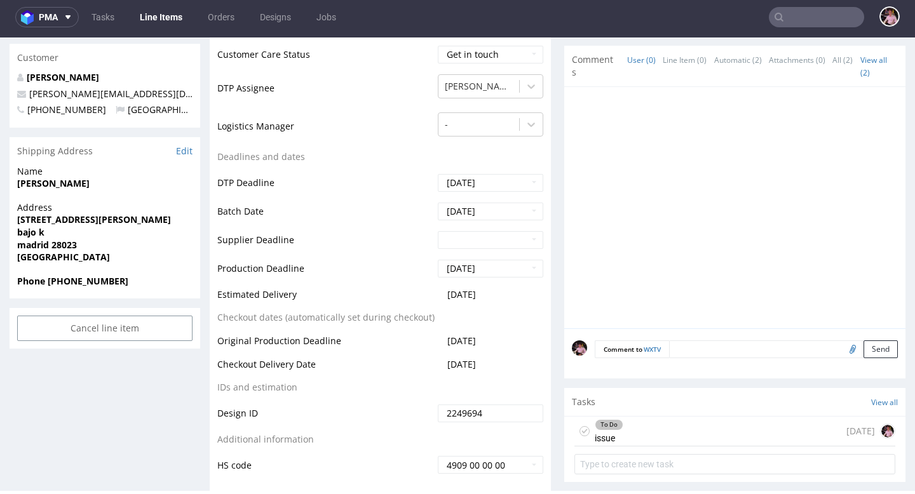
click at [650, 427] on div "To Do issue 2 days ago" at bounding box center [735, 432] width 321 height 30
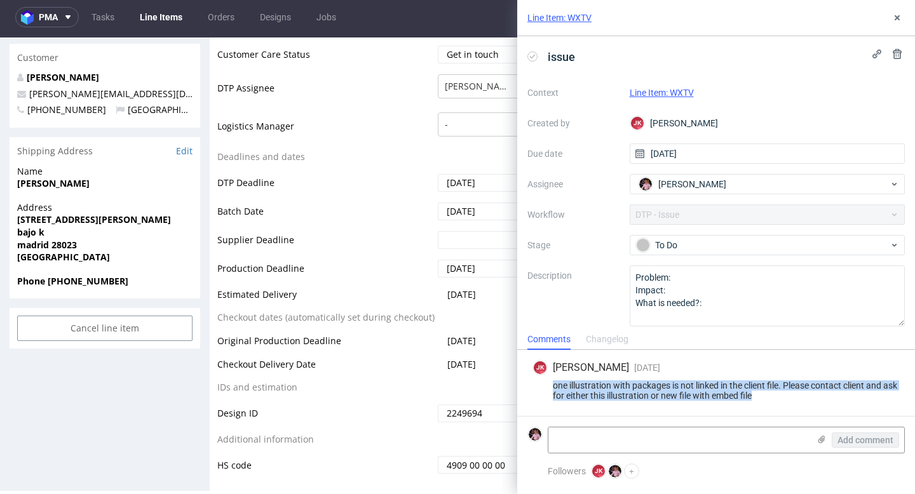
drag, startPoint x: 776, startPoint y: 397, endPoint x: 551, endPoint y: 383, distance: 225.4
click at [551, 383] on div "one illustration with packages is not linked in the client file. Please contact…" at bounding box center [716, 391] width 367 height 20
copy div "one illustration with packages is not linked in the client file. Please contact…"
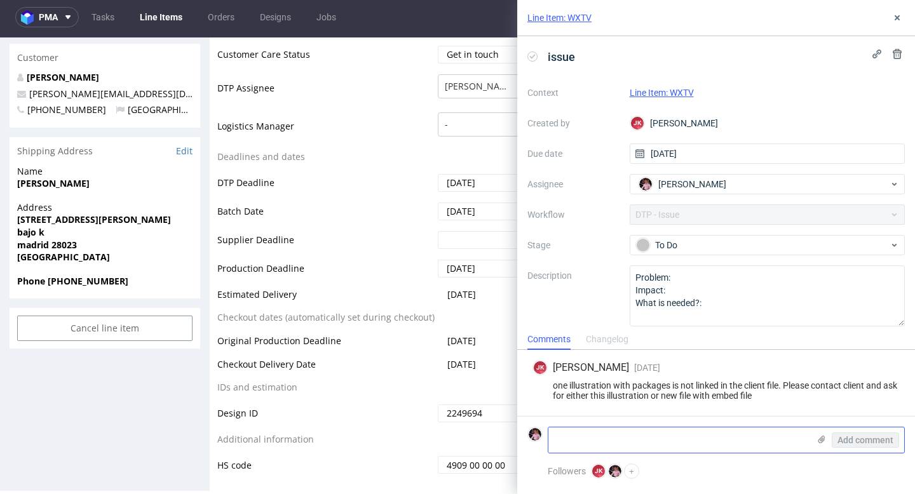
click at [636, 439] on textarea at bounding box center [679, 440] width 261 height 25
paste textarea "https://app-eu1.hubspot.com/contacts/25600958/record/0-5/215092595934/"
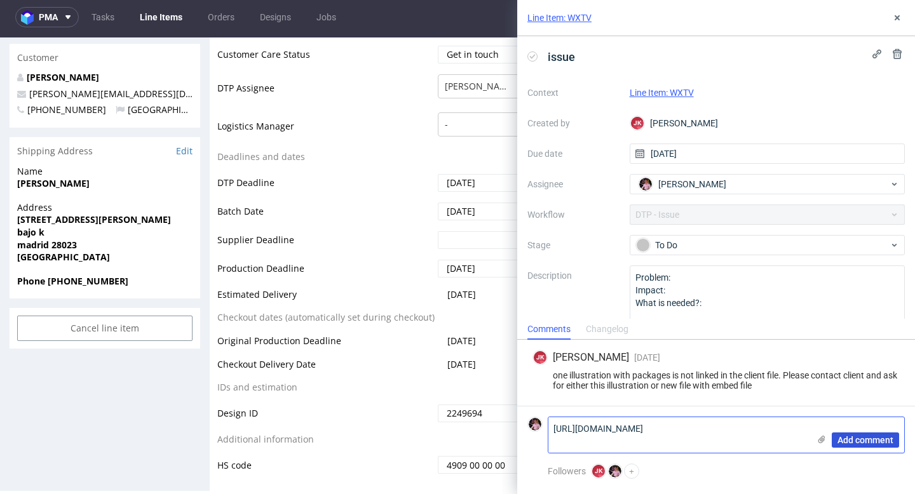
type textarea "https://app-eu1.hubspot.com/contacts/25600958/record/0-5/215092595934/"
click at [849, 436] on span "Add comment" at bounding box center [866, 440] width 56 height 9
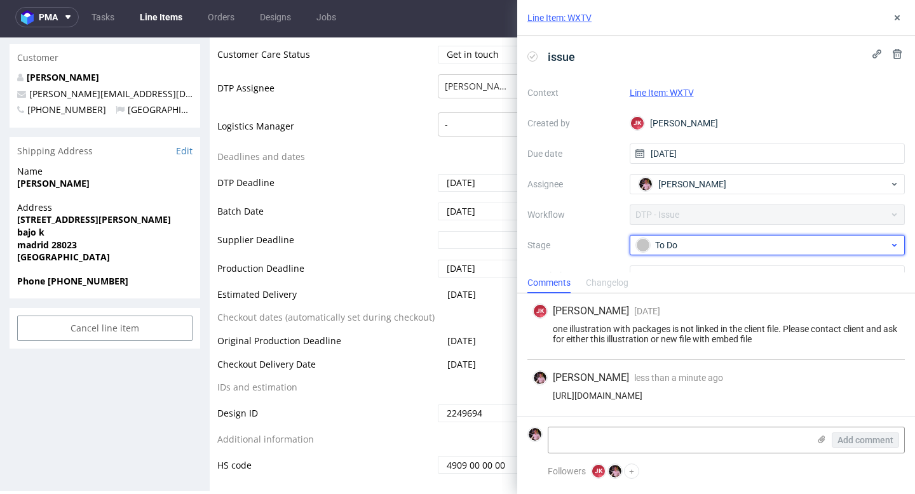
click at [669, 245] on div "To Do" at bounding box center [762, 245] width 253 height 14
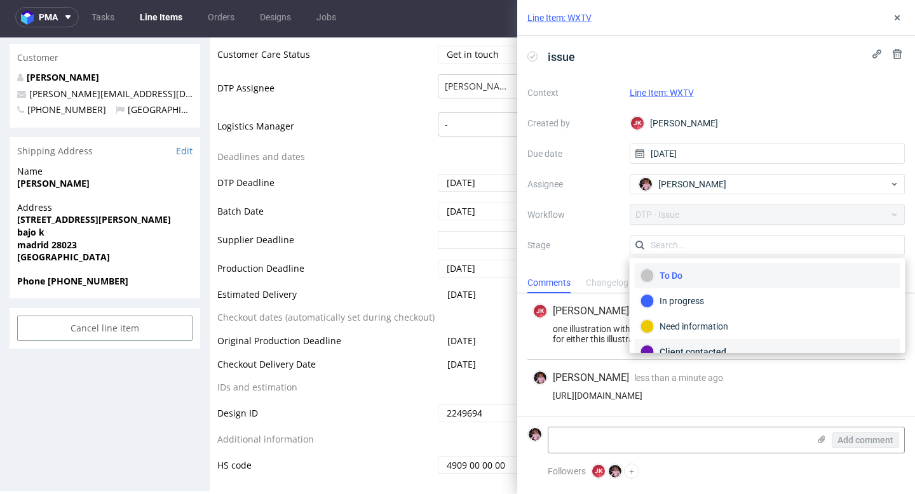
click at [683, 345] on div "Client contacted" at bounding box center [768, 352] width 254 height 14
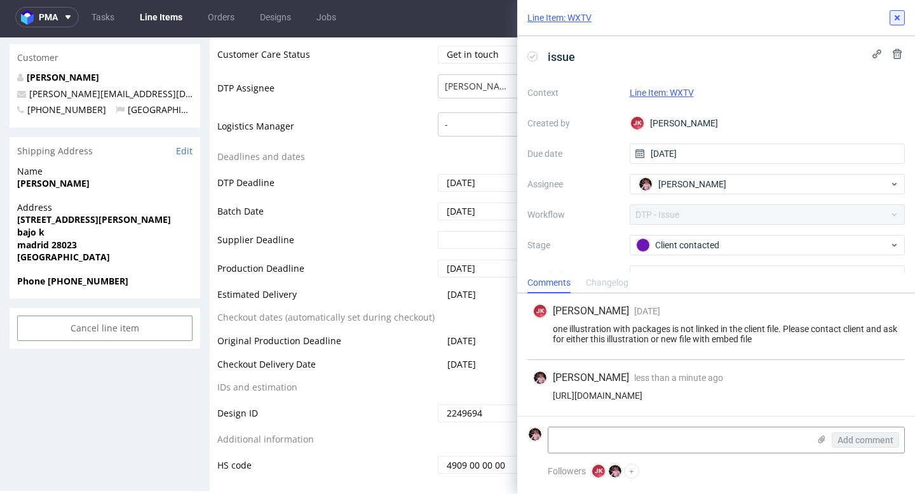
click at [893, 14] on icon at bounding box center [897, 18] width 10 height 10
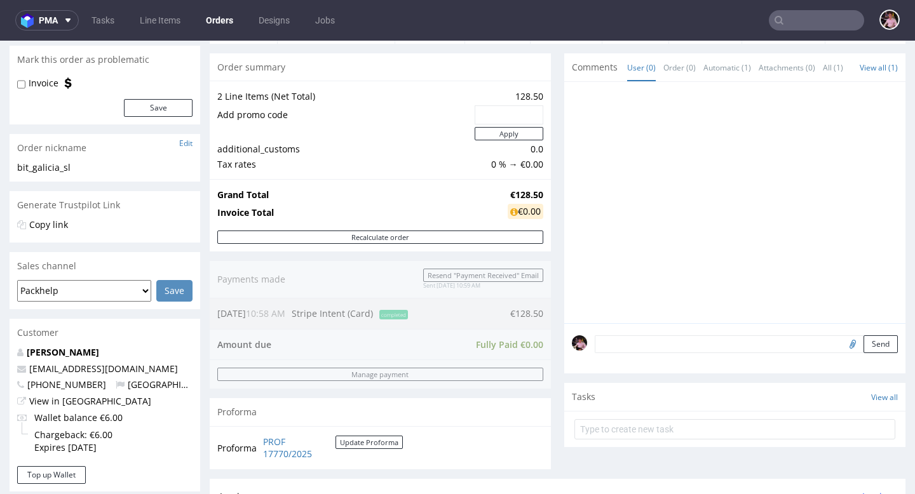
scroll to position [157, 0]
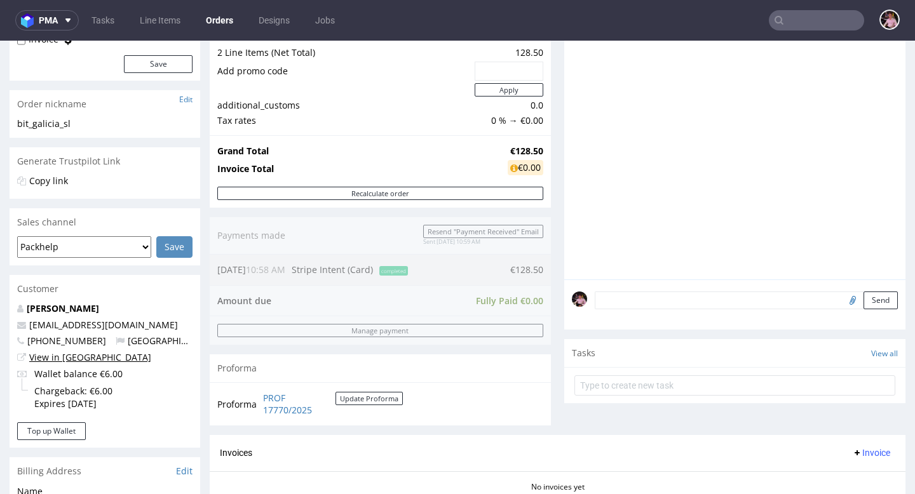
click at [80, 357] on link "View in [GEOGRAPHIC_DATA]" at bounding box center [90, 357] width 122 height 12
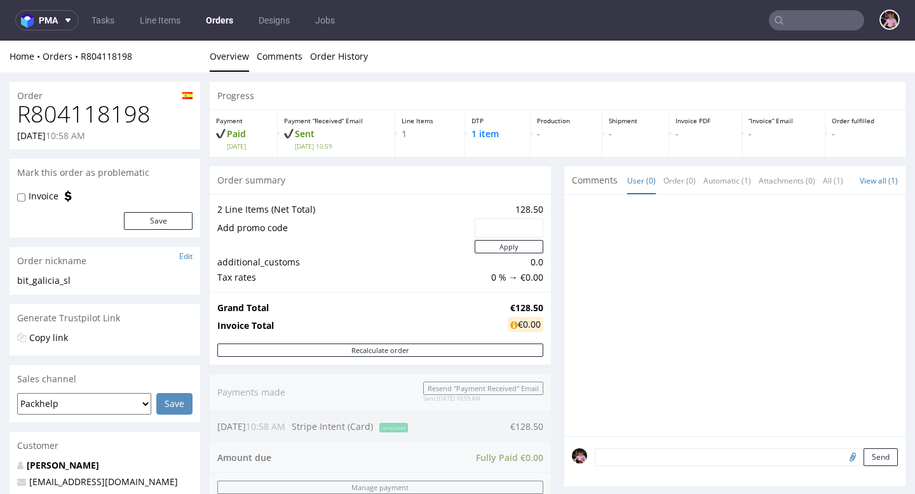
click at [113, 109] on h1 "R804118198" at bounding box center [104, 114] width 175 height 25
copy h1 "R804118198"
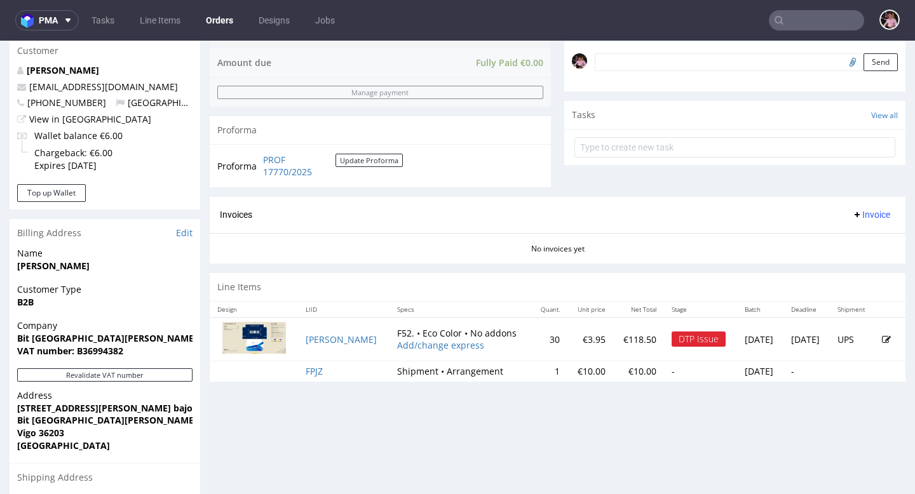
scroll to position [489, 0]
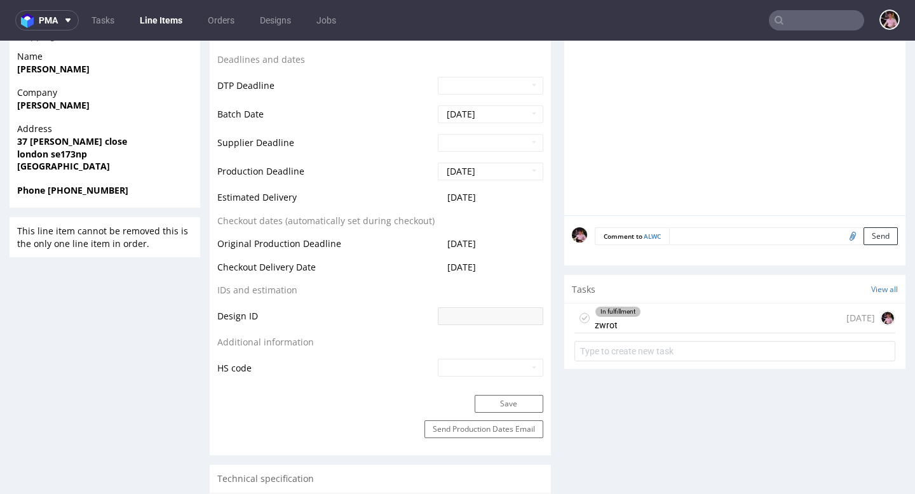
scroll to position [629, 0]
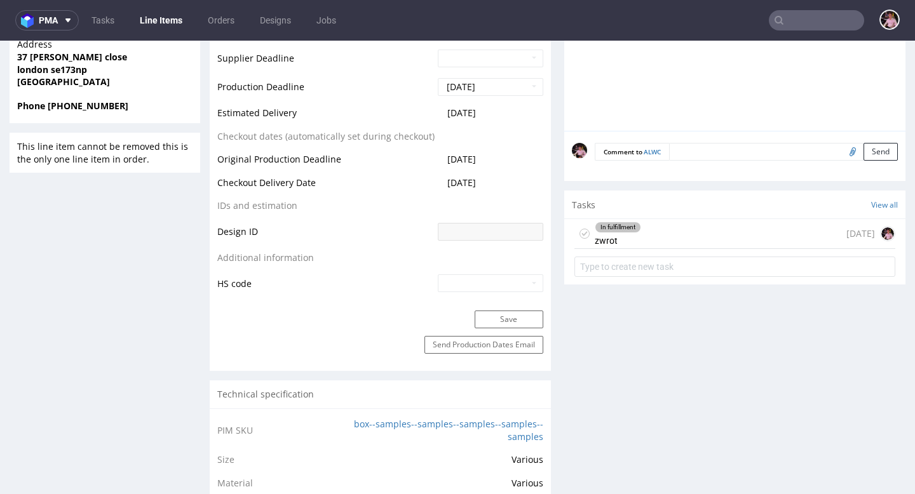
click at [657, 240] on div "In fulfillment zwrot [DATE]" at bounding box center [735, 234] width 321 height 30
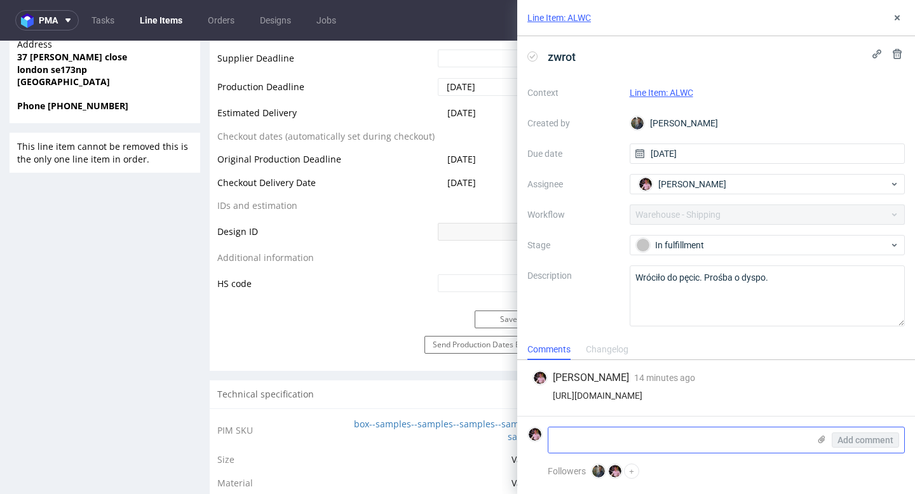
click at [621, 447] on textarea at bounding box center [679, 440] width 261 height 25
paste textarea "[STREET_ADDRESS][PERSON_NAME]"
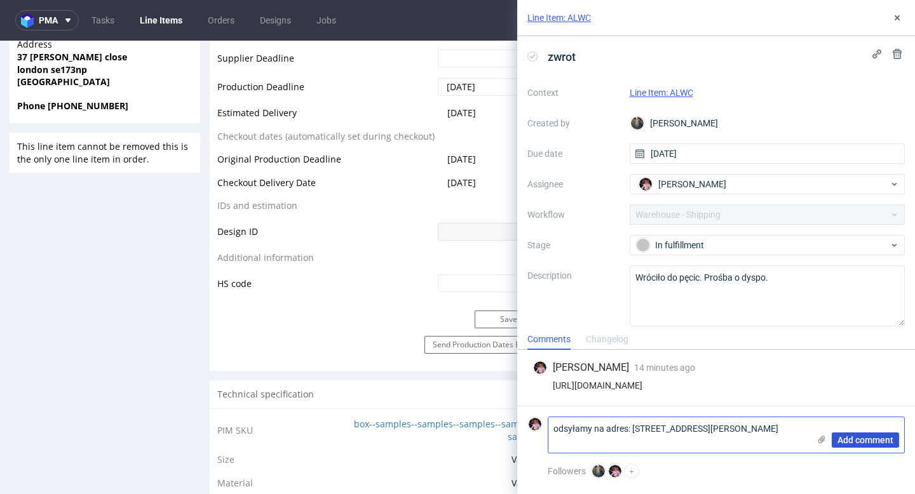
type textarea "odsyłamy na adres: [STREET_ADDRESS][PERSON_NAME]"
click at [847, 437] on span "Add comment" at bounding box center [866, 440] width 56 height 9
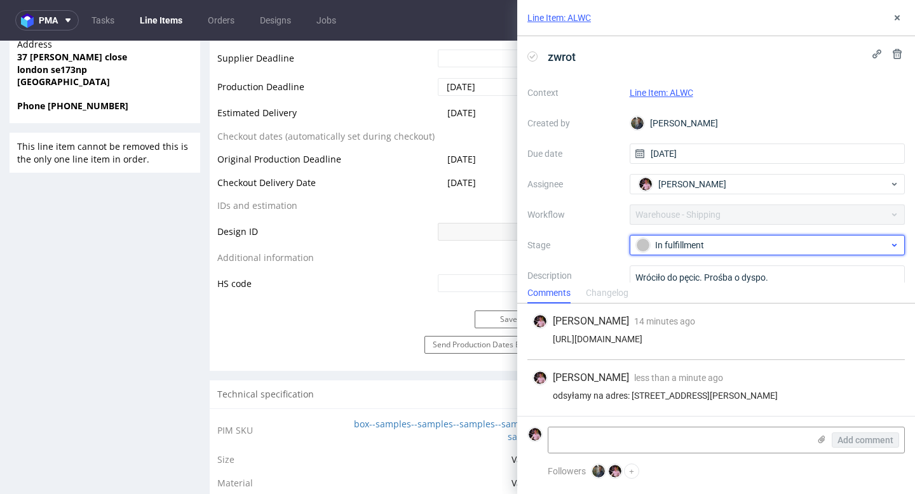
click at [693, 242] on div "In fulfillment" at bounding box center [762, 245] width 253 height 14
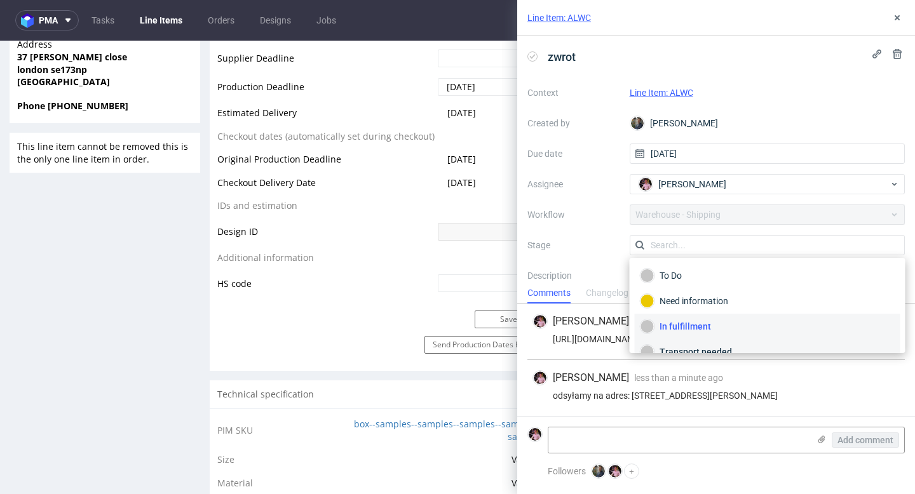
click at [682, 345] on div "Transport needed" at bounding box center [768, 352] width 254 height 14
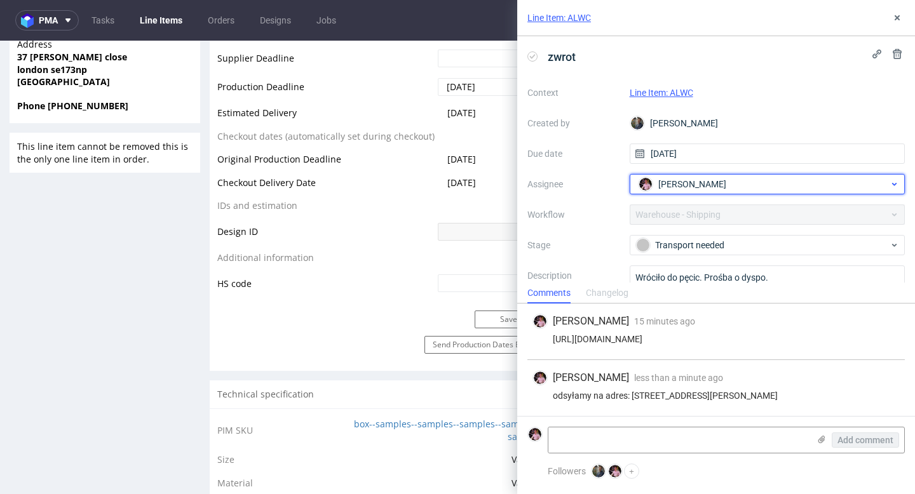
click at [687, 178] on span "[PERSON_NAME]" at bounding box center [692, 184] width 68 height 13
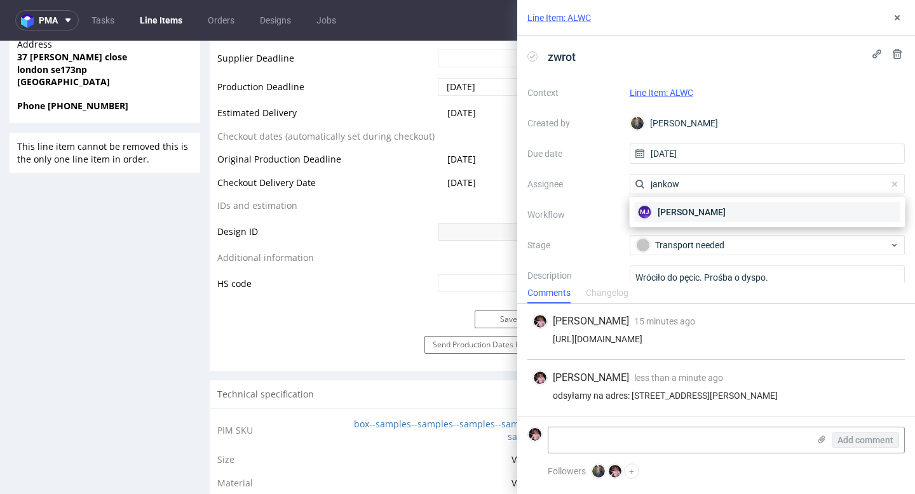
type input "jankow"
click at [702, 210] on span "[PERSON_NAME]" at bounding box center [692, 212] width 68 height 13
click at [896, 15] on icon at bounding box center [897, 18] width 10 height 10
